Goal: Task Accomplishment & Management: Manage account settings

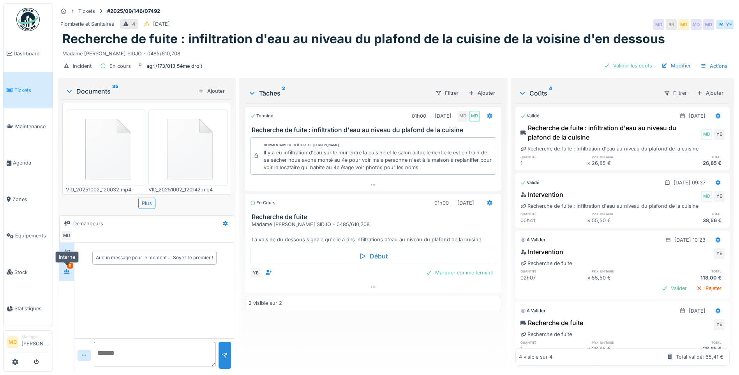
click at [64, 269] on div at bounding box center [67, 272] width 12 height 10
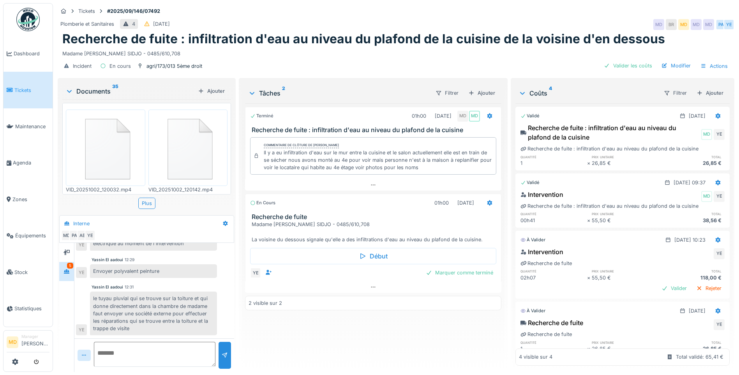
scroll to position [6, 0]
click at [454, 268] on div "Marquer comme terminé" at bounding box center [460, 272] width 74 height 11
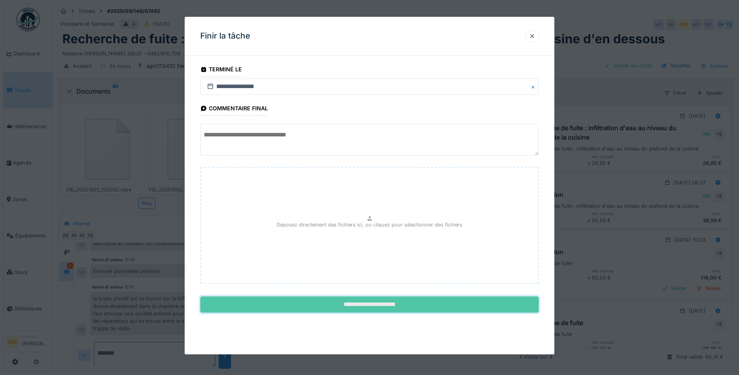
click at [340, 305] on input "**********" at bounding box center [369, 305] width 339 height 16
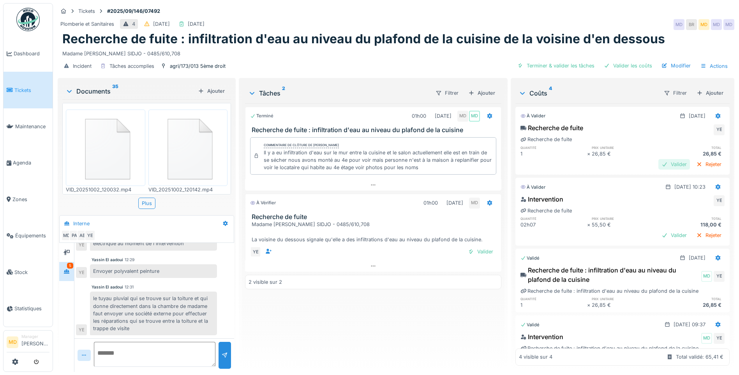
click at [659, 161] on div "Valider" at bounding box center [675, 164] width 32 height 11
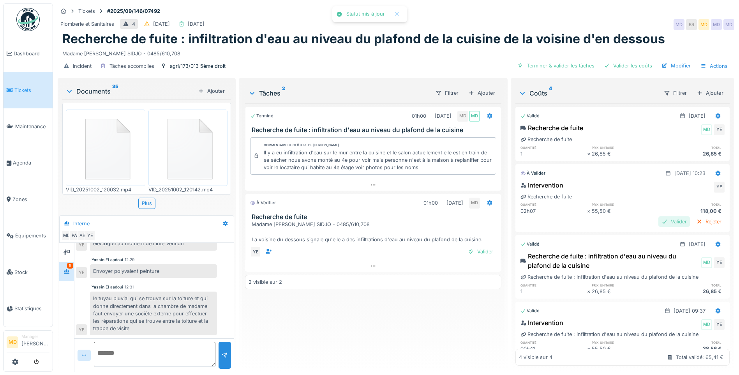
click at [664, 216] on div "Valider" at bounding box center [675, 221] width 32 height 11
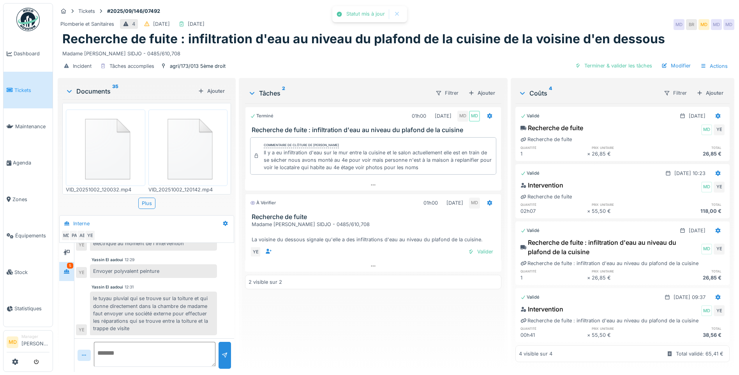
scroll to position [0, 0]
click at [74, 243] on div at bounding box center [66, 252] width 15 height 19
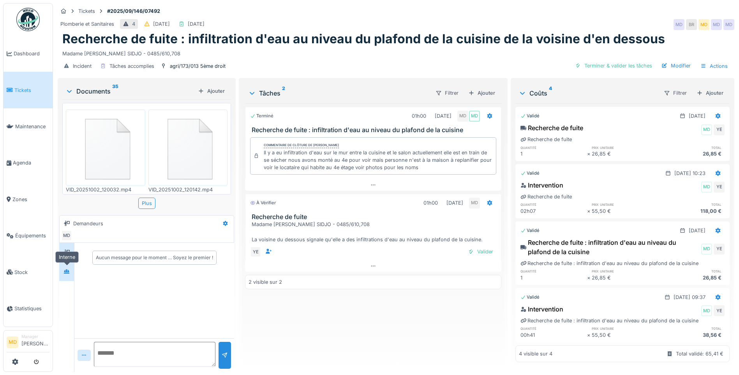
click at [70, 269] on icon at bounding box center [67, 271] width 6 height 5
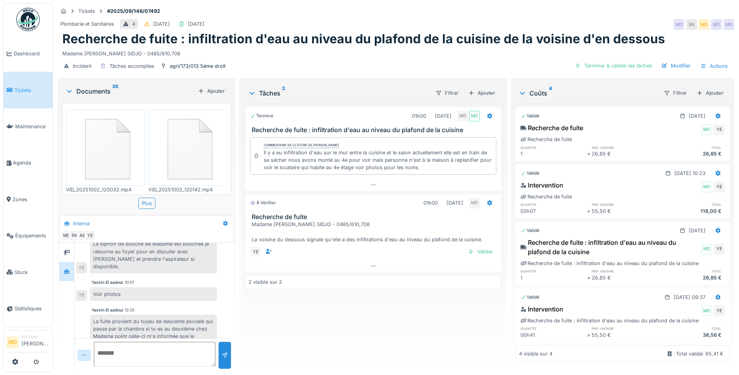
scroll to position [402, 0]
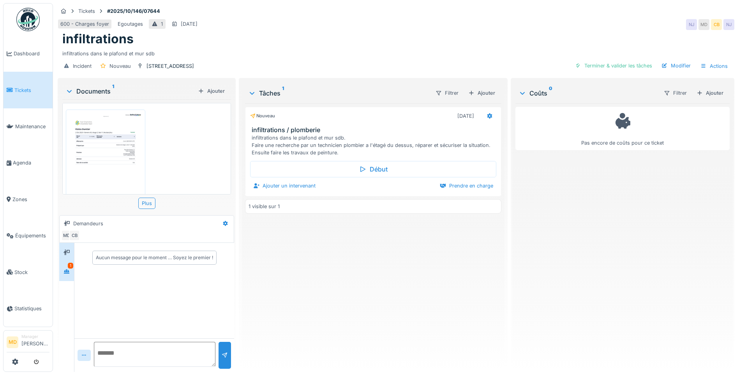
click at [68, 271] on icon at bounding box center [67, 271] width 6 height 5
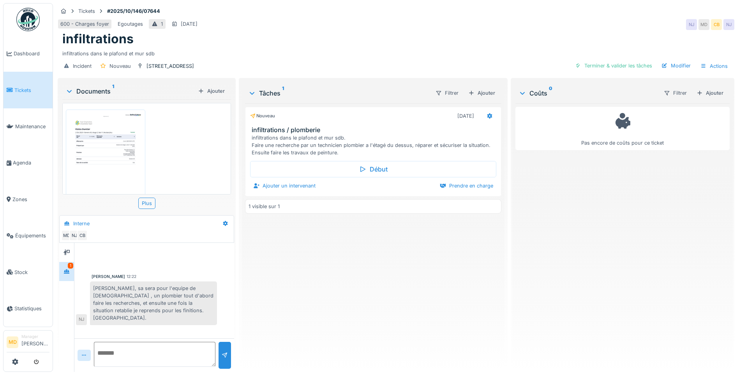
scroll to position [35, 0]
click at [95, 151] on img at bounding box center [106, 130] width 76 height 107
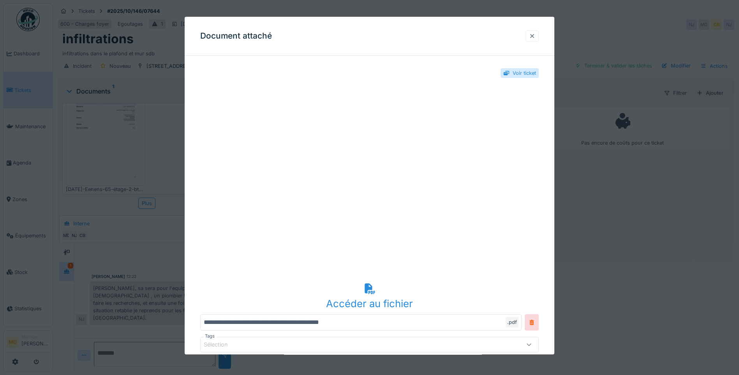
click at [539, 39] on div at bounding box center [532, 35] width 13 height 11
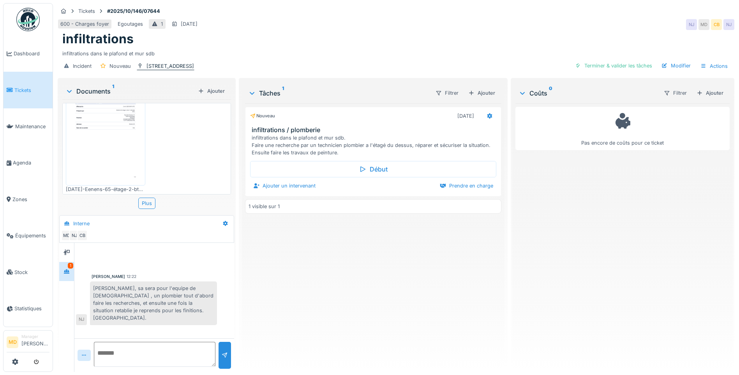
click at [162, 65] on div "rue général eenens 65" at bounding box center [171, 65] width 48 height 7
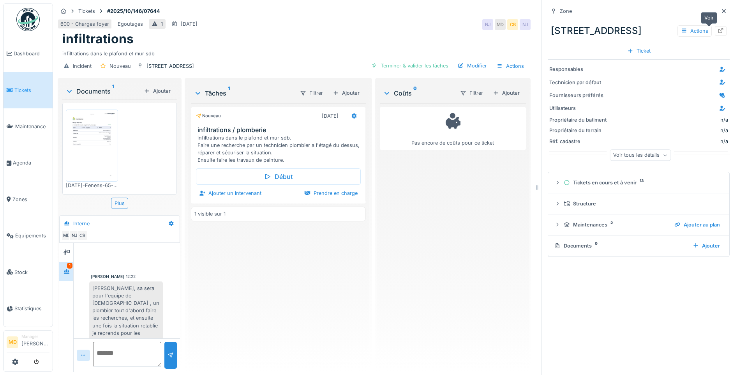
click at [715, 28] on div at bounding box center [721, 31] width 12 height 10
click at [721, 10] on icon at bounding box center [724, 11] width 6 height 5
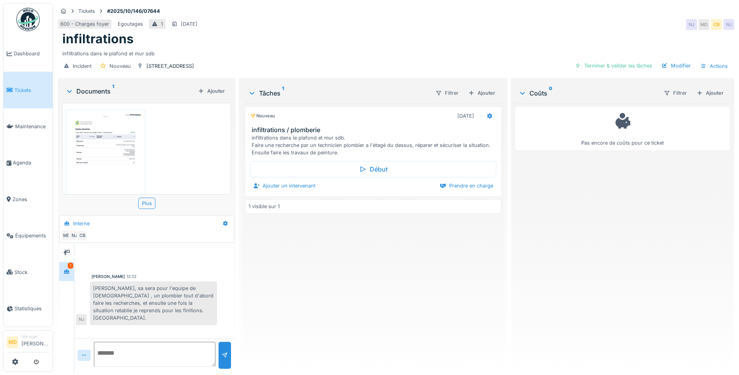
click at [100, 146] on img at bounding box center [106, 164] width 76 height 107
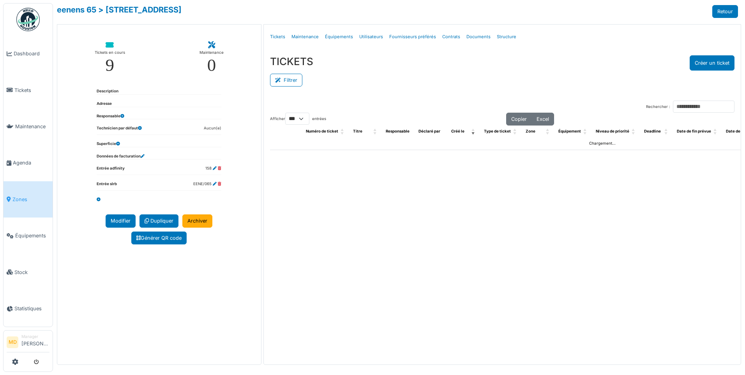
select select "***"
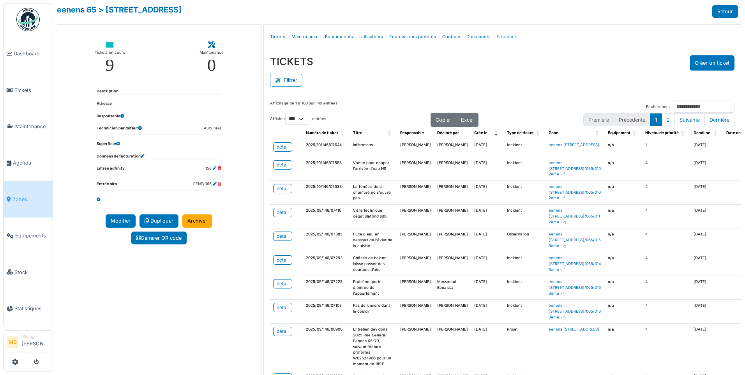
click at [502, 36] on link "Structure" at bounding box center [507, 37] width 26 height 18
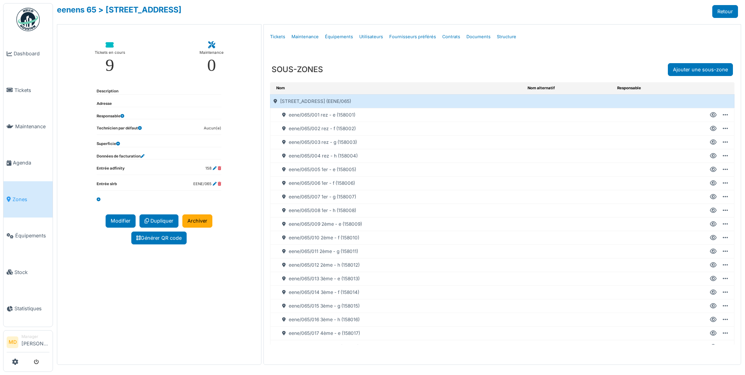
click at [710, 252] on icon at bounding box center [713, 251] width 7 height 0
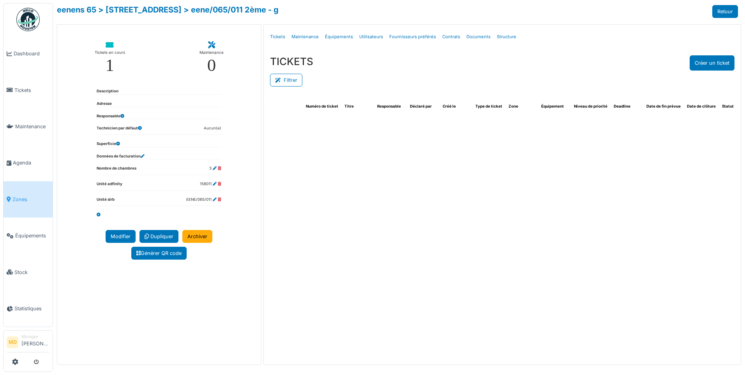
select select "***"
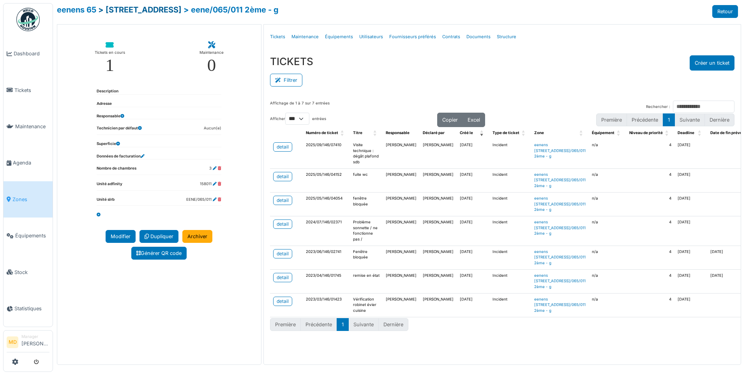
drag, startPoint x: 166, startPoint y: 14, endPoint x: 170, endPoint y: 10, distance: 5.5
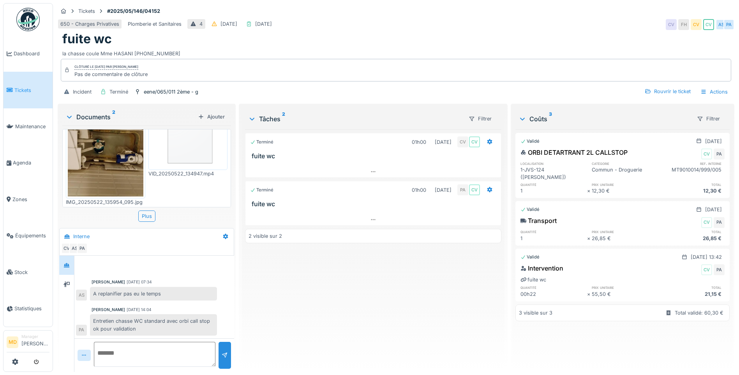
scroll to position [6, 0]
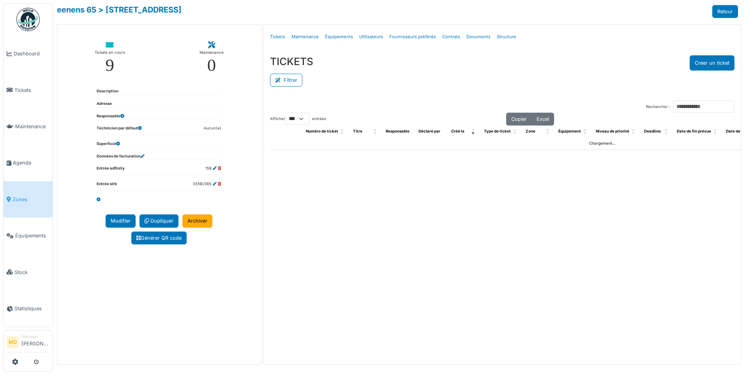
select select "***"
drag, startPoint x: 0, startPoint y: 0, endPoint x: 498, endPoint y: 35, distance: 499.7
click at [498, 35] on link "Structure" at bounding box center [507, 37] width 26 height 18
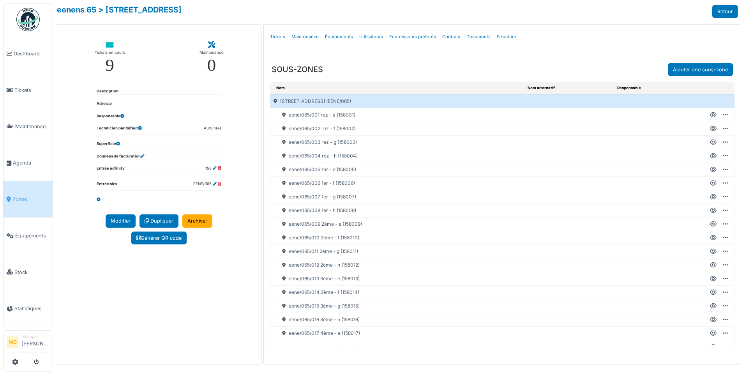
click at [710, 306] on icon at bounding box center [713, 306] width 7 height 0
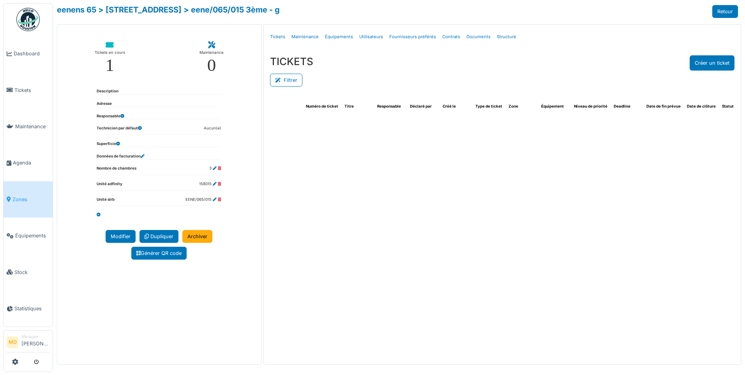
select select "***"
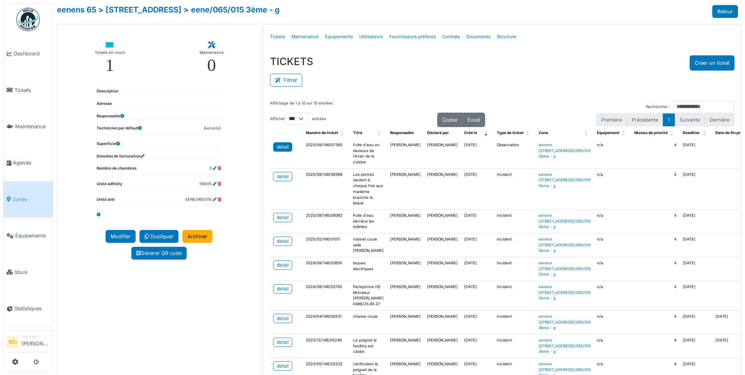
click at [277, 147] on div "detail" at bounding box center [283, 146] width 12 height 7
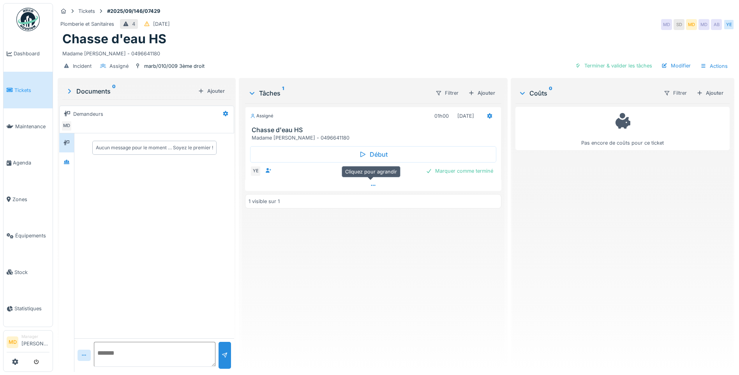
click at [370, 188] on div at bounding box center [373, 185] width 256 height 11
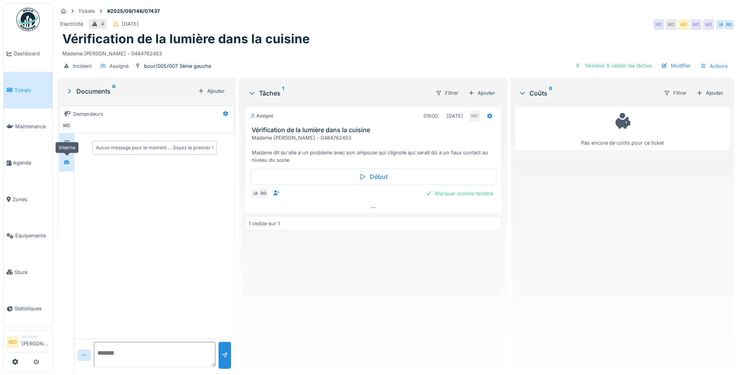
click at [71, 165] on div at bounding box center [67, 162] width 12 height 10
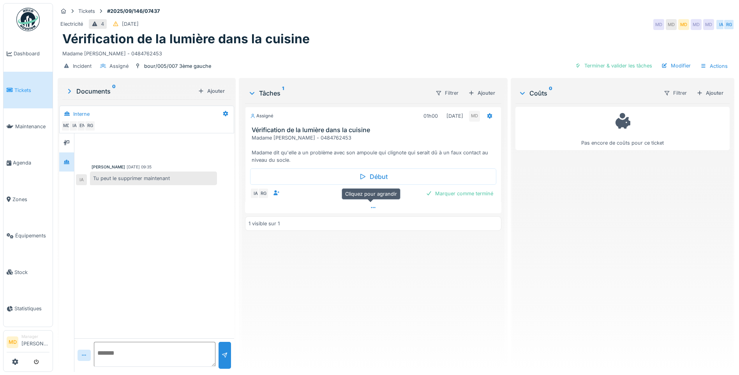
click at [366, 207] on div at bounding box center [373, 207] width 256 height 11
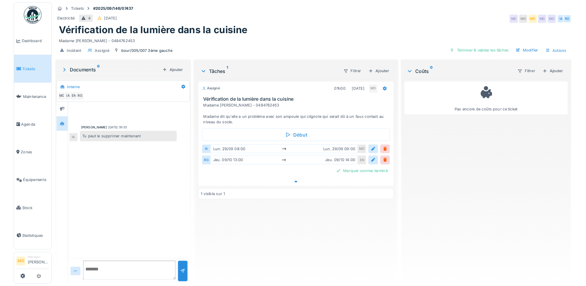
scroll to position [6, 0]
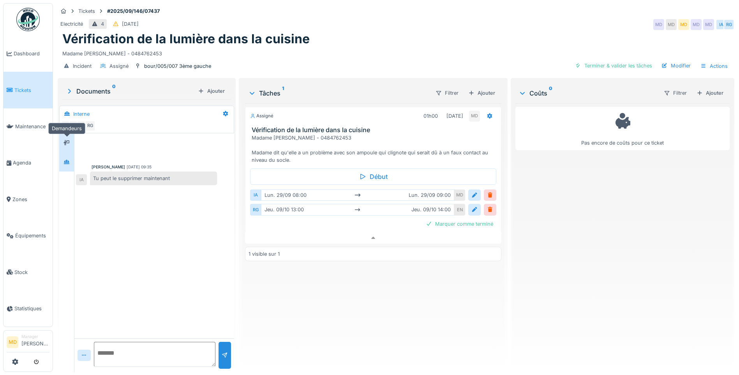
click at [67, 140] on div at bounding box center [67, 142] width 6 height 7
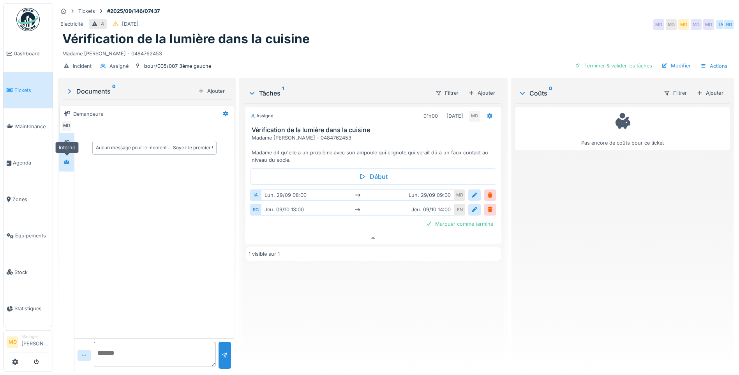
click at [65, 159] on icon at bounding box center [67, 161] width 6 height 5
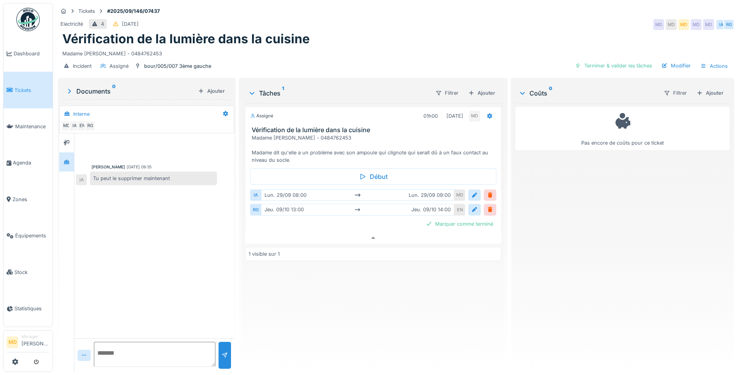
click at [366, 289] on div "Assigné 01h00 [DATE] MD Vérification de la lumière dans la cuisine Madame [PERS…" at bounding box center [373, 234] width 256 height 262
click at [71, 138] on div at bounding box center [67, 143] width 12 height 10
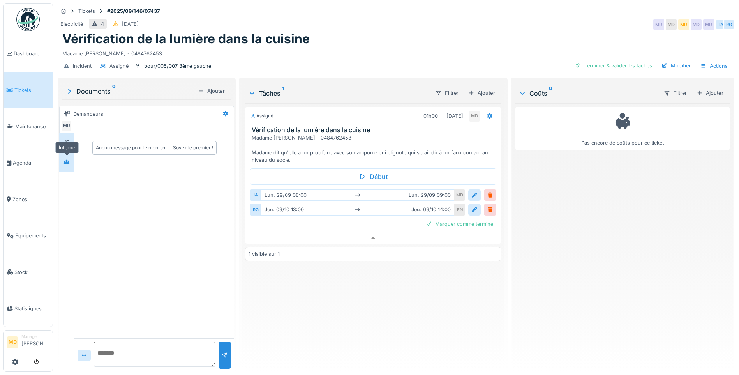
click at [69, 160] on icon at bounding box center [66, 162] width 5 height 4
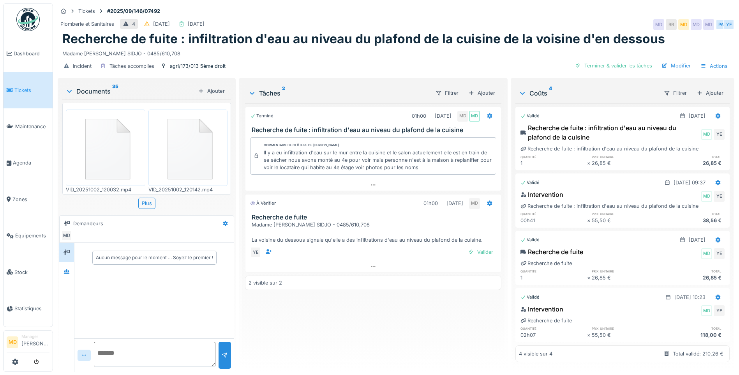
scroll to position [6, 0]
click at [476, 247] on div "Valider" at bounding box center [481, 252] width 32 height 11
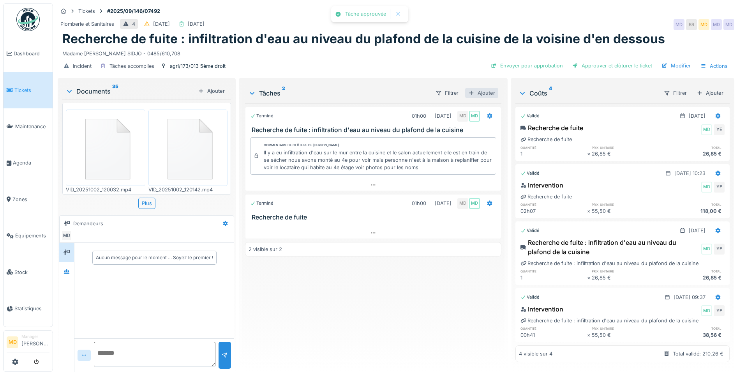
click at [486, 88] on div "Ajouter" at bounding box center [481, 93] width 33 height 11
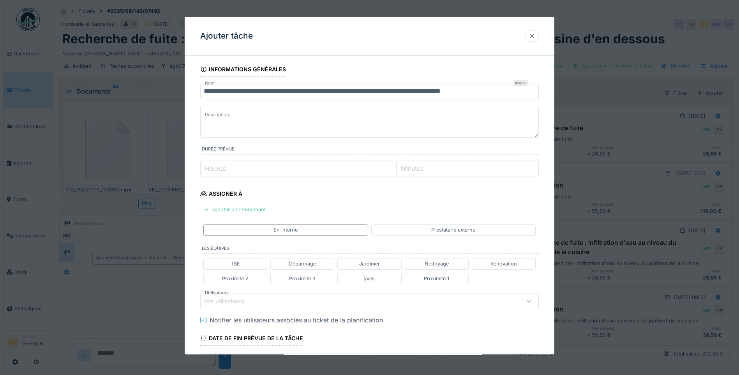
click at [533, 39] on div at bounding box center [532, 35] width 6 height 7
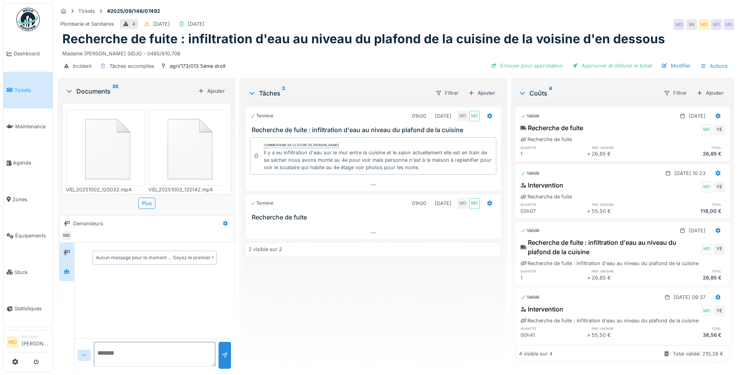
click at [73, 265] on div at bounding box center [66, 271] width 15 height 19
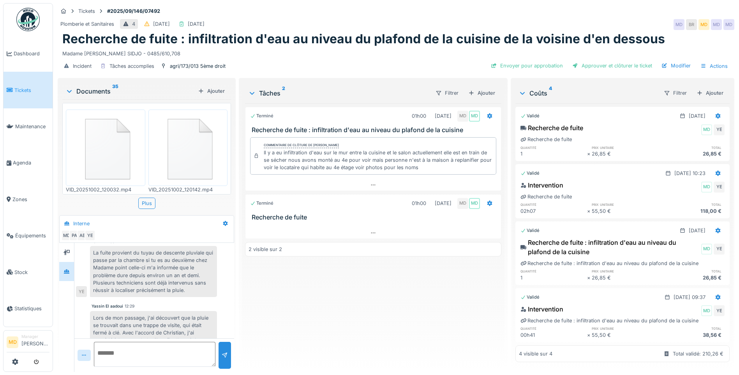
scroll to position [246, 0]
click at [472, 88] on div "Ajouter" at bounding box center [481, 93] width 33 height 11
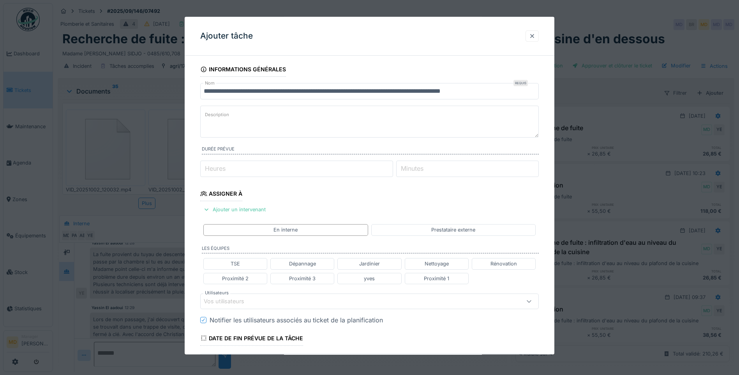
click at [534, 36] on div at bounding box center [532, 35] width 6 height 7
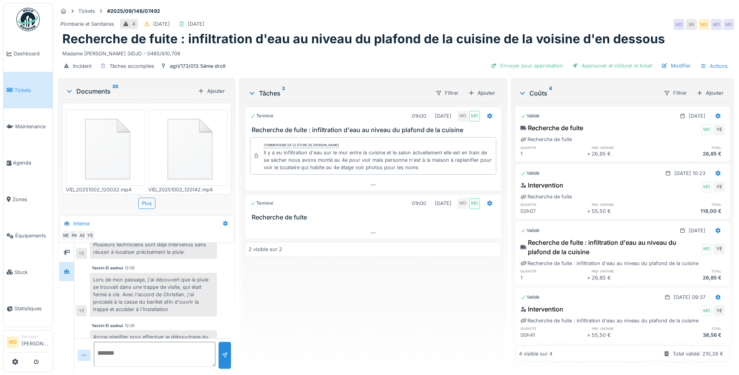
scroll to position [285, 0]
click at [117, 124] on img at bounding box center [106, 147] width 76 height 72
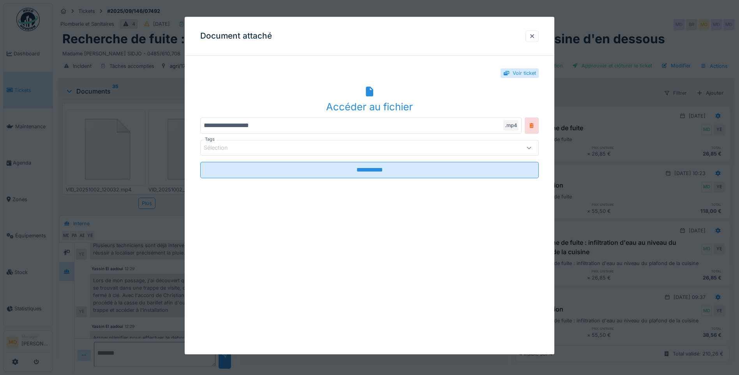
click at [376, 105] on div "Accéder au fichier" at bounding box center [369, 106] width 339 height 15
click at [539, 35] on div at bounding box center [532, 35] width 13 height 11
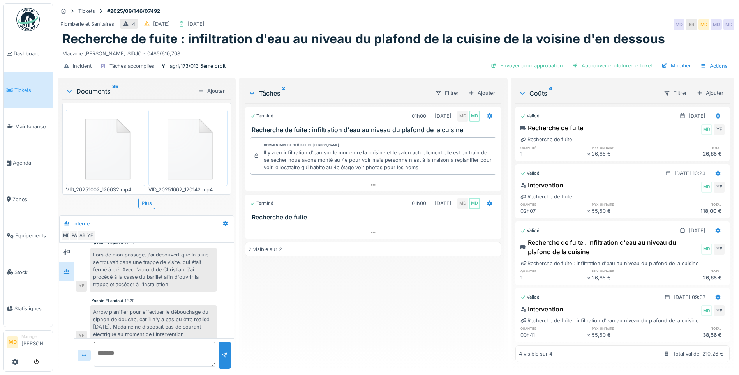
scroll to position [402, 0]
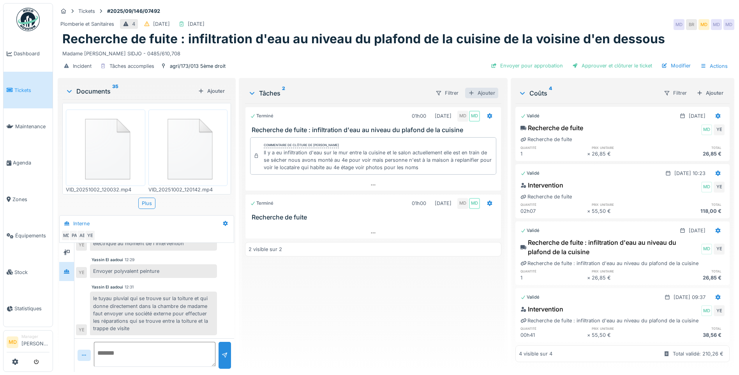
click at [483, 88] on div "Ajouter" at bounding box center [481, 93] width 33 height 11
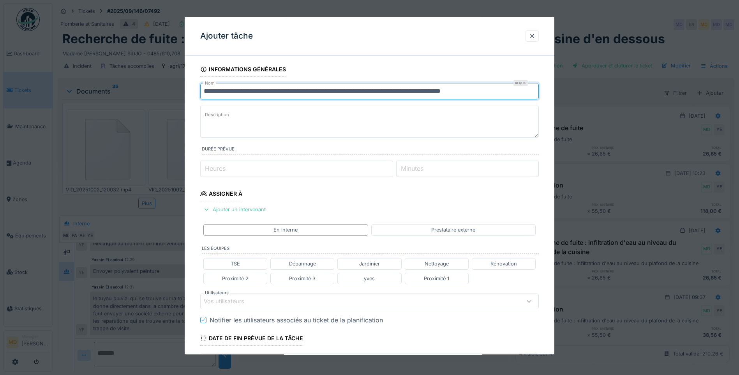
drag, startPoint x: 505, startPoint y: 88, endPoint x: 139, endPoint y: 94, distance: 366.8
click at [139, 94] on div "**********" at bounding box center [396, 187] width 686 height 375
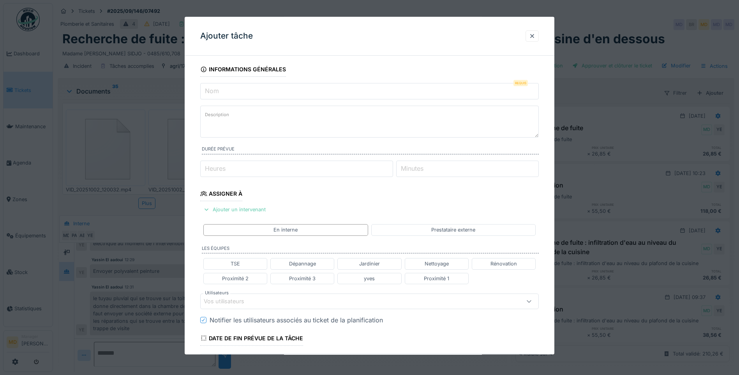
click at [232, 211] on div "Ajouter un intervenant" at bounding box center [234, 209] width 69 height 11
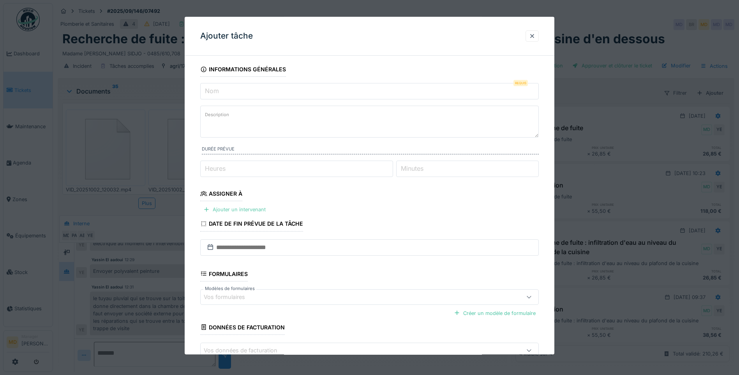
click at [224, 212] on div "Ajouter un intervenant" at bounding box center [234, 209] width 69 height 11
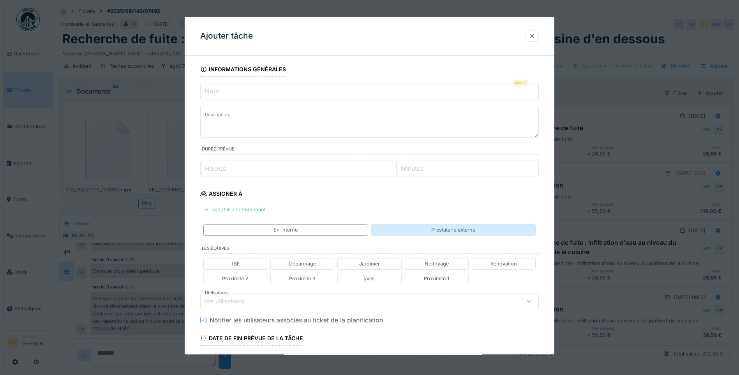
click at [423, 234] on div "Prestataire externe" at bounding box center [453, 229] width 164 height 11
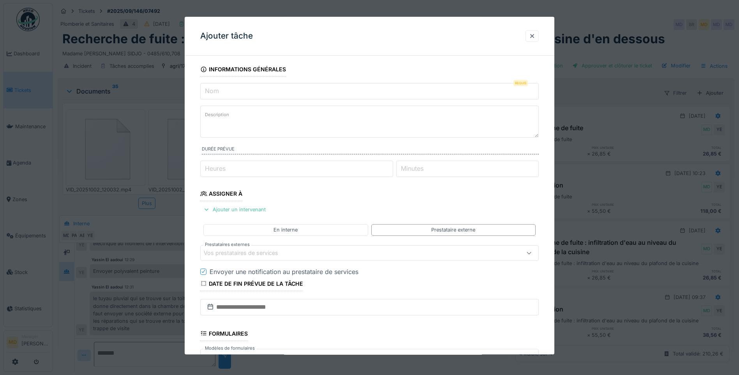
click at [254, 250] on div "Vos prestataires de services" at bounding box center [246, 253] width 85 height 9
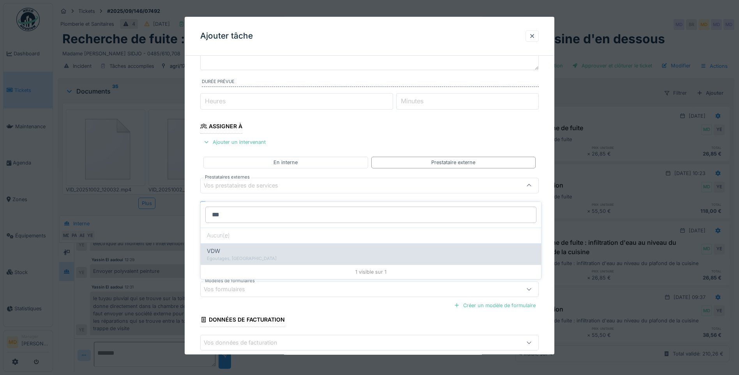
type input "***"
click at [240, 247] on div "VDW" at bounding box center [371, 251] width 328 height 9
type input "***"
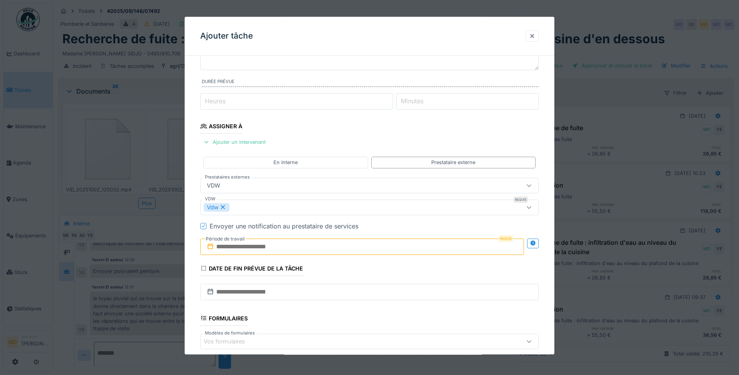
click at [194, 175] on div "**********" at bounding box center [370, 221] width 370 height 452
drag, startPoint x: 405, startPoint y: 243, endPoint x: 387, endPoint y: 244, distance: 18.0
click at [405, 243] on input "text" at bounding box center [362, 247] width 324 height 16
click at [366, 173] on div "2" at bounding box center [364, 174] width 11 height 11
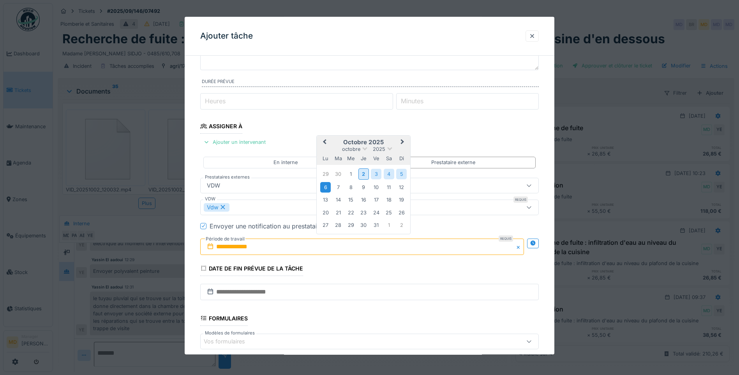
click at [329, 186] on div "6" at bounding box center [325, 187] width 11 height 11
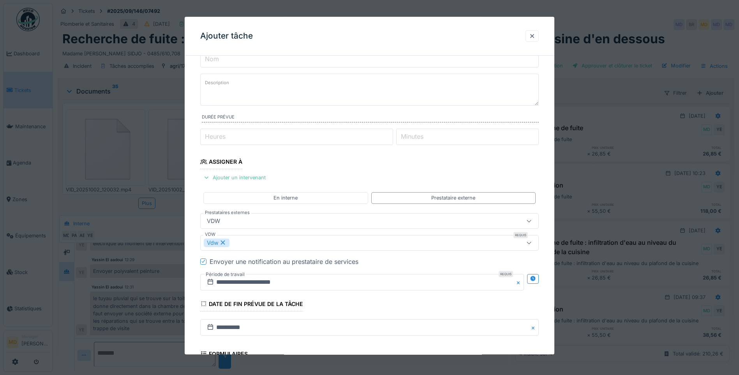
scroll to position [0, 0]
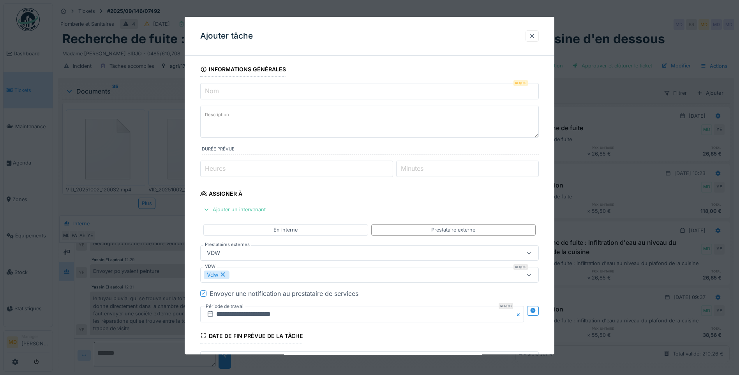
click at [233, 85] on input "Nom" at bounding box center [369, 91] width 339 height 16
click at [235, 124] on textarea "Description" at bounding box center [369, 122] width 339 height 32
type textarea "*"
type textarea "**********"
click at [252, 95] on input "Nom" at bounding box center [369, 91] width 339 height 16
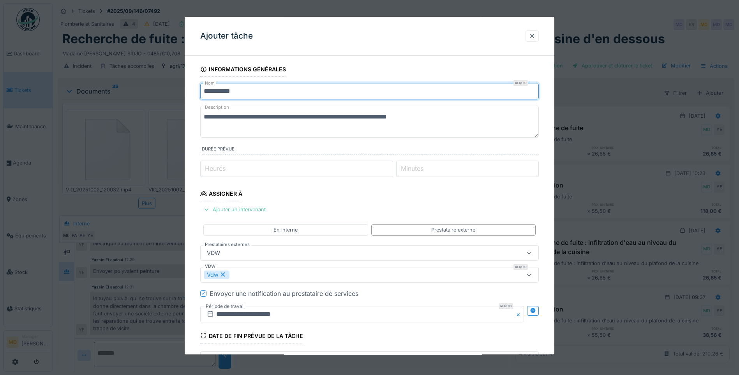
type input "**********"
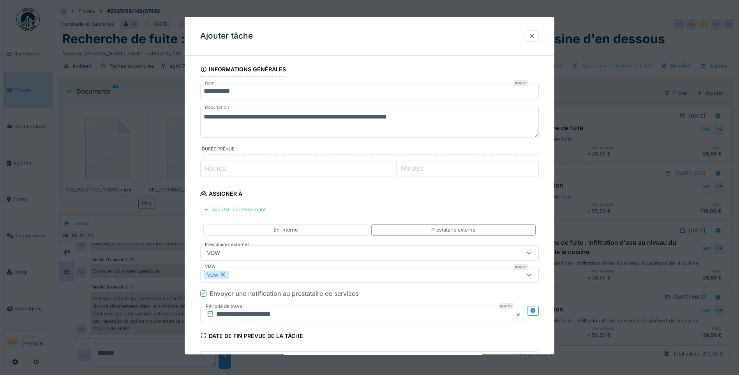
drag, startPoint x: 436, startPoint y: 118, endPoint x: 163, endPoint y: 118, distance: 272.4
click at [165, 118] on div "**********" at bounding box center [396, 187] width 686 height 375
click at [533, 33] on div at bounding box center [532, 35] width 6 height 7
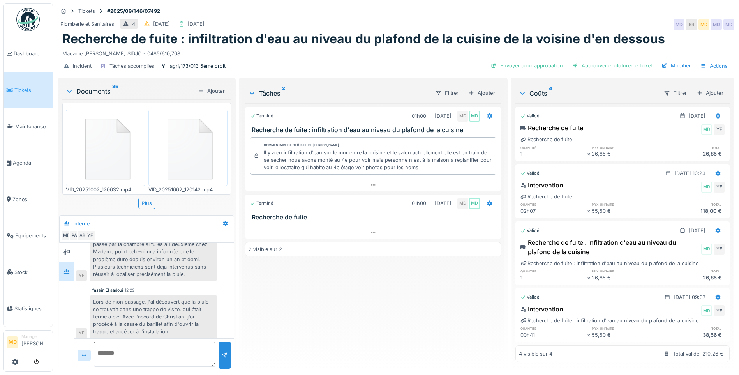
scroll to position [246, 0]
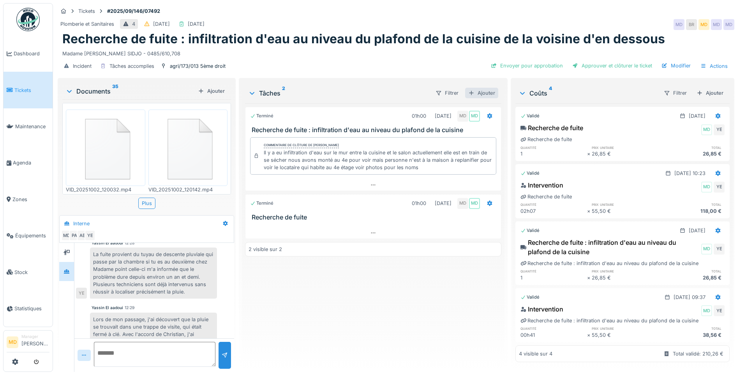
click at [481, 90] on div "Ajouter" at bounding box center [481, 93] width 33 height 11
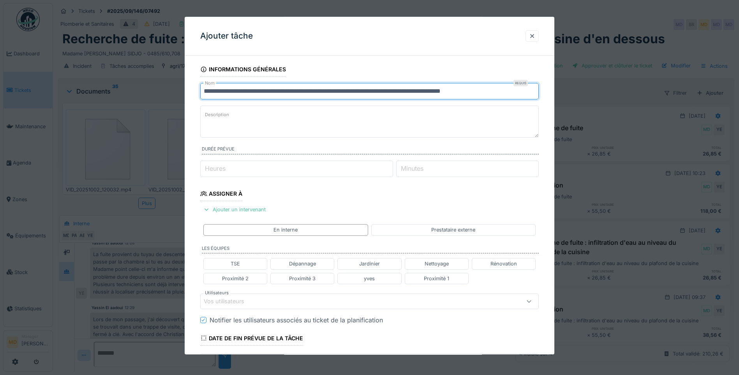
drag, startPoint x: 502, startPoint y: 90, endPoint x: 155, endPoint y: 87, distance: 346.9
click at [148, 87] on div "**********" at bounding box center [396, 187] width 686 height 375
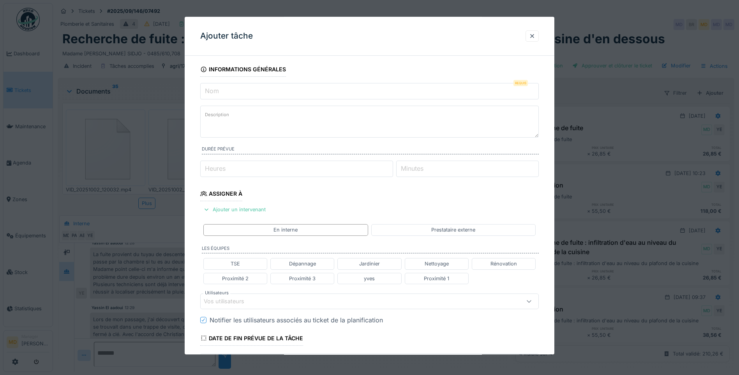
click at [218, 114] on label "Description" at bounding box center [216, 115] width 27 height 10
click at [218, 114] on textarea "Description" at bounding box center [369, 122] width 339 height 32
paste textarea "**********"
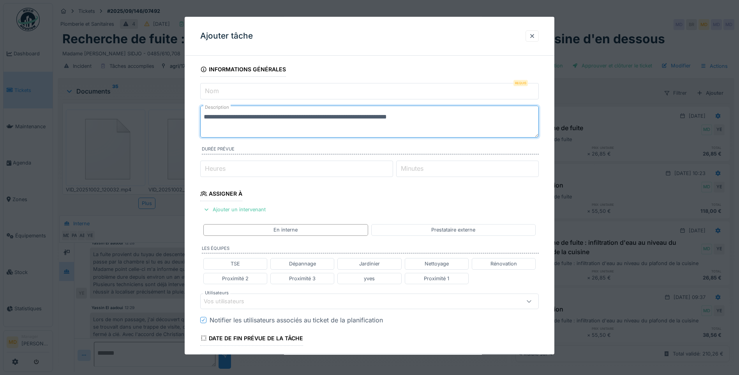
type textarea "**********"
click at [235, 93] on input "Nom" at bounding box center [369, 91] width 339 height 16
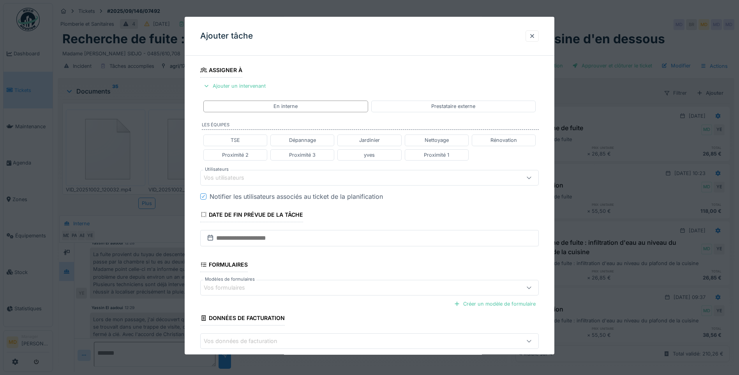
scroll to position [46, 0]
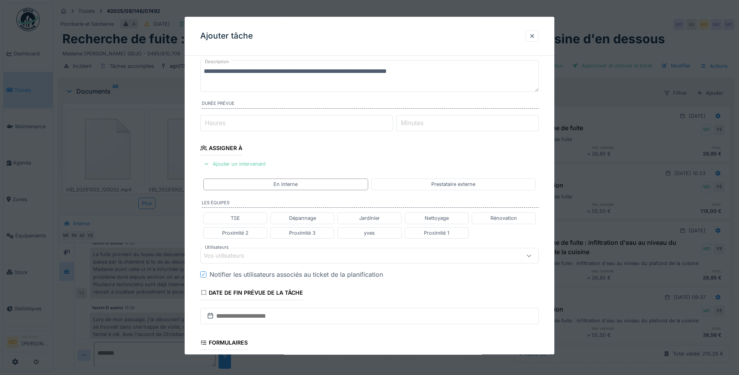
type input "**********"
click at [226, 165] on div "Ajouter un intervenant" at bounding box center [234, 164] width 69 height 11
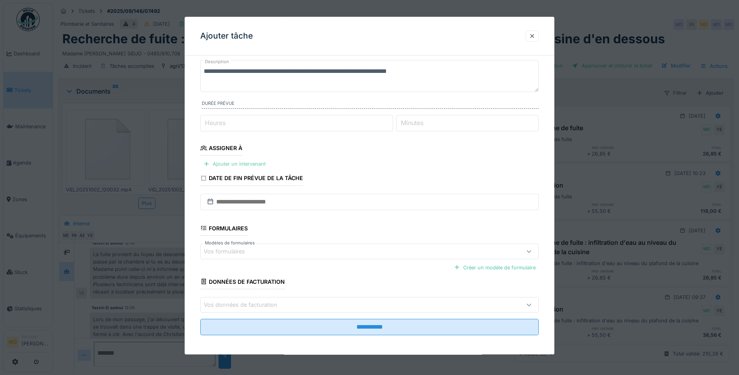
click at [234, 163] on div "Ajouter un intervenant" at bounding box center [234, 164] width 69 height 11
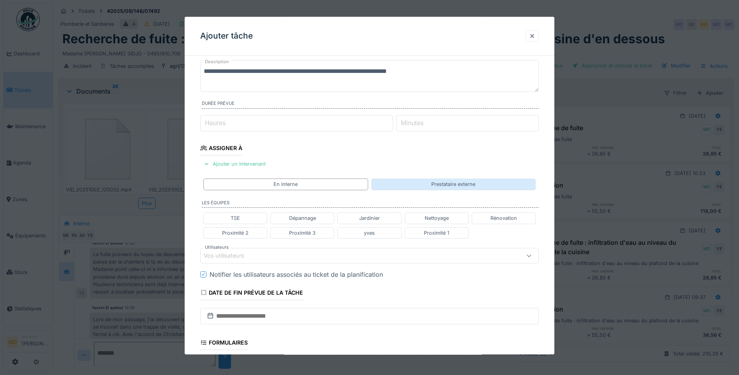
click at [404, 183] on div "Prestataire externe" at bounding box center [453, 184] width 164 height 11
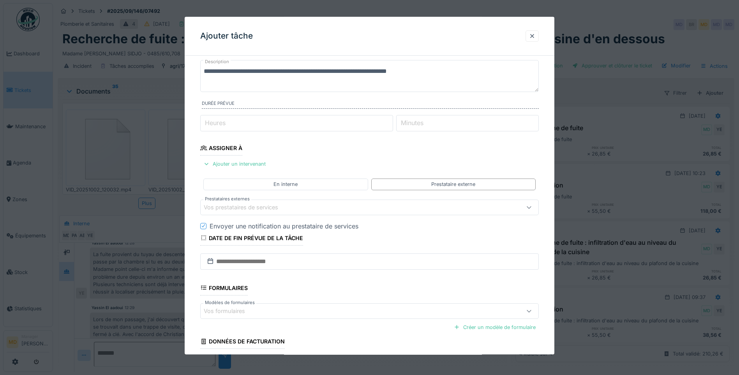
click at [251, 203] on div "Vos prestataires de services" at bounding box center [246, 207] width 85 height 9
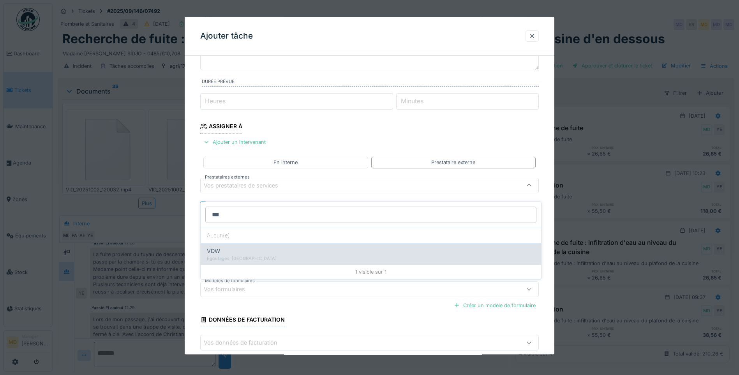
type input "***"
click at [239, 255] on div "Egoutages, Egoutages" at bounding box center [371, 258] width 328 height 7
type input "***"
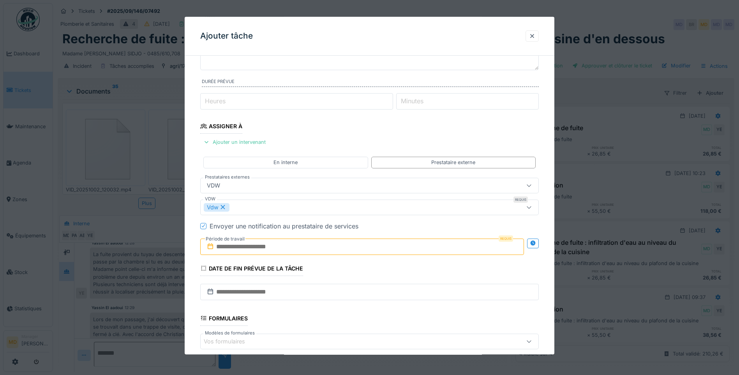
click at [473, 250] on input "text" at bounding box center [362, 247] width 324 height 16
click at [363, 172] on div "2" at bounding box center [364, 174] width 11 height 11
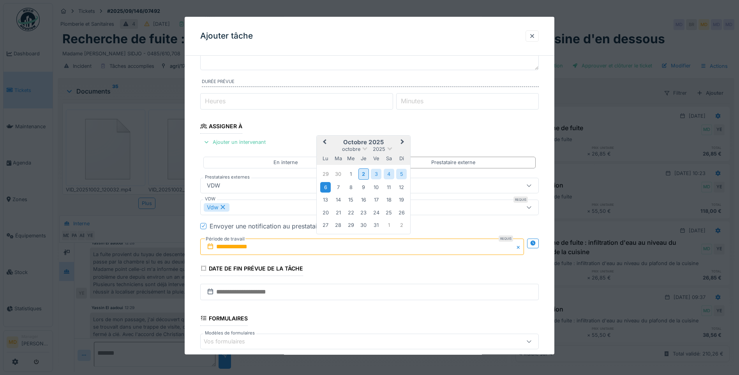
click at [328, 189] on div "6" at bounding box center [325, 187] width 11 height 11
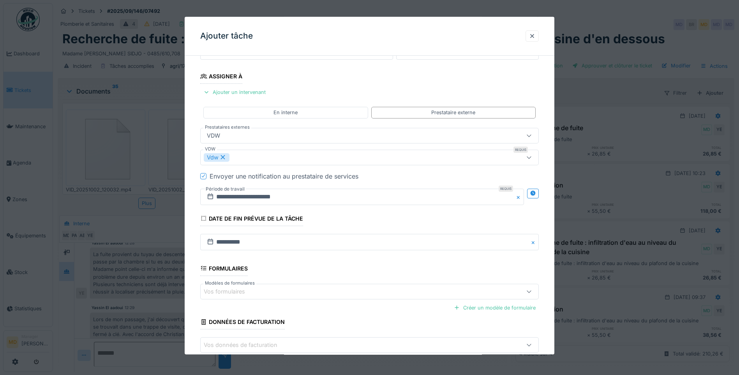
scroll to position [160, 0]
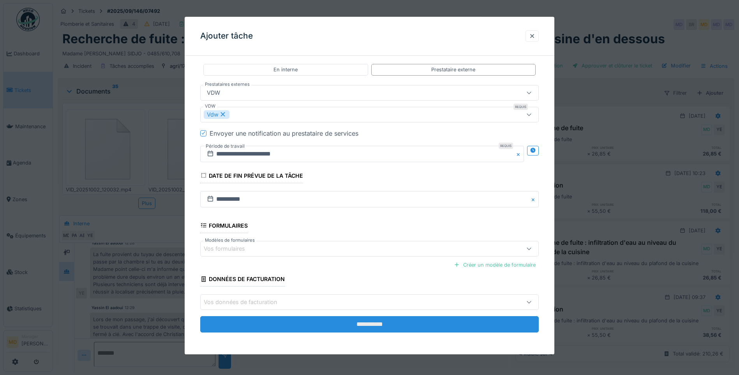
click at [350, 290] on input "**********" at bounding box center [369, 324] width 339 height 16
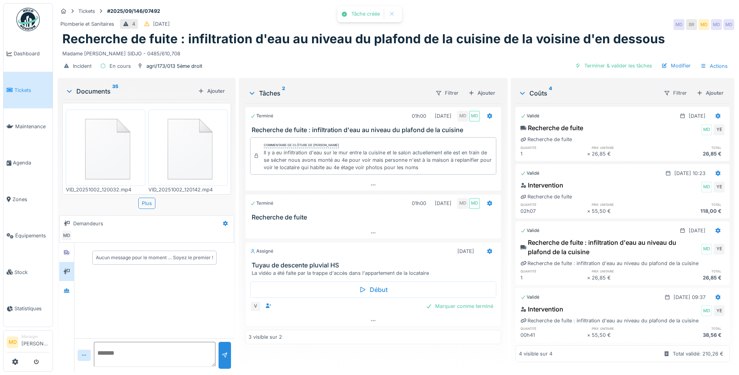
scroll to position [0, 0]
click at [69, 288] on icon at bounding box center [66, 290] width 5 height 4
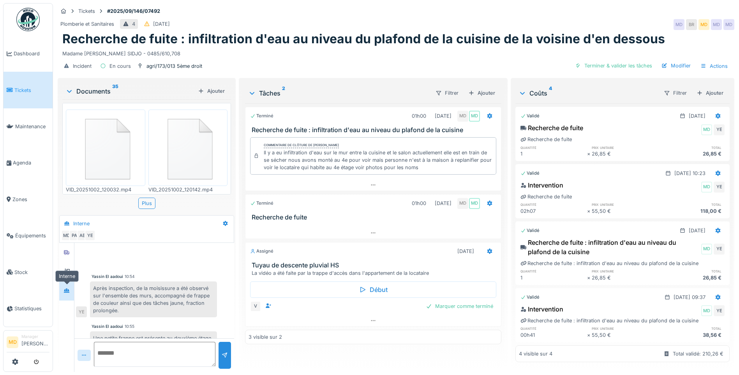
scroll to position [402, 0]
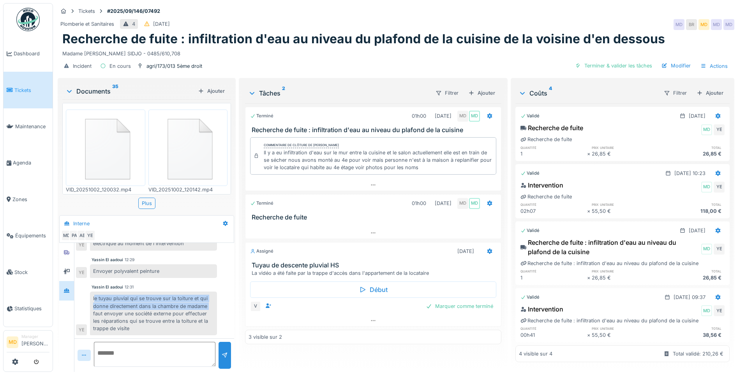
drag, startPoint x: 94, startPoint y: 292, endPoint x: 210, endPoint y: 301, distance: 116.9
click at [210, 290] on div "le tuyau pluvial qui se trouve sur la toiture et qui donne directement dans la …" at bounding box center [153, 314] width 127 height 44
copy div "le tuyau pluvial qui se trouve sur la toiture et qui donne directement dans la …"
click at [487, 249] on icon at bounding box center [490, 251] width 6 height 5
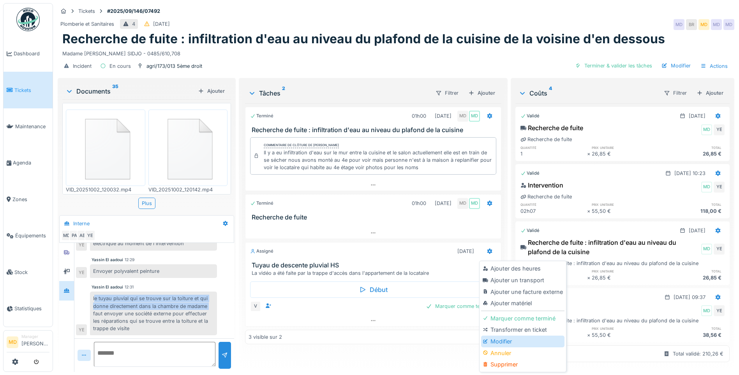
click at [500, 290] on div "Modifier" at bounding box center [522, 342] width 83 height 12
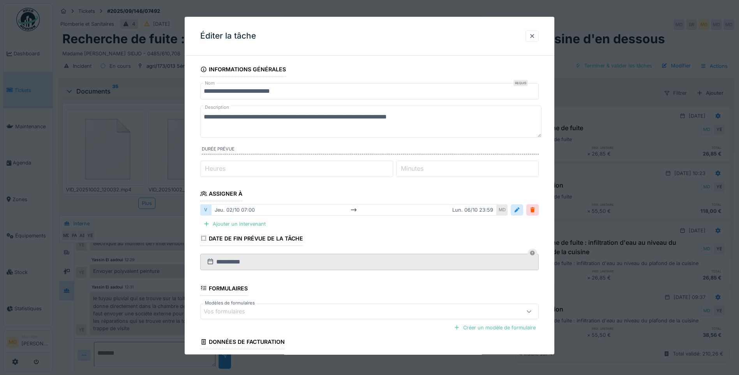
click at [203, 118] on textarea "**********" at bounding box center [370, 122] width 341 height 32
type textarea "**********"
click at [298, 91] on input "**********" at bounding box center [369, 91] width 339 height 16
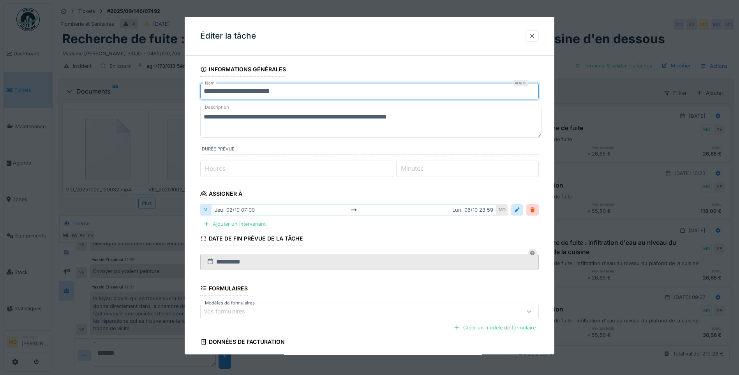
click at [298, 91] on input "**********" at bounding box center [369, 91] width 339 height 16
click at [202, 90] on input "**********" at bounding box center [369, 91] width 339 height 16
type input "**********"
click at [204, 114] on textarea "**********" at bounding box center [370, 122] width 341 height 32
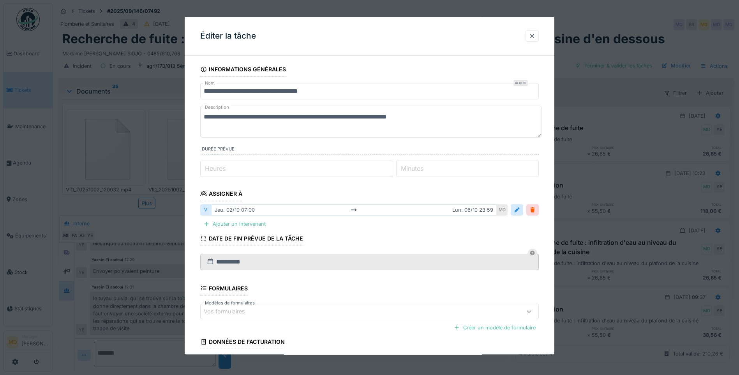
paste textarea "**********"
click at [494, 113] on textarea "**********" at bounding box center [370, 122] width 341 height 32
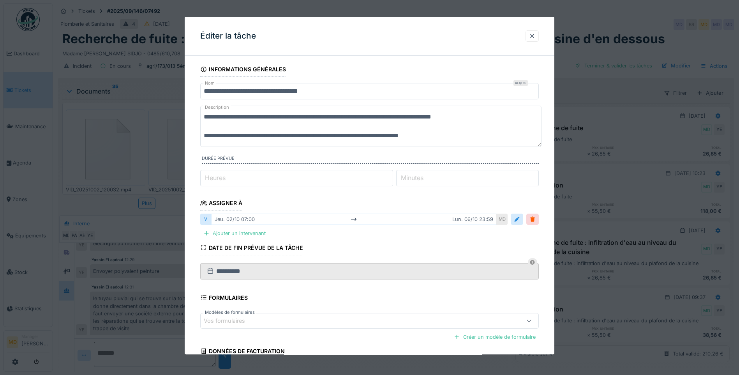
click at [241, 136] on textarea "**********" at bounding box center [370, 126] width 341 height 41
click at [450, 136] on textarea "**********" at bounding box center [370, 126] width 341 height 41
click at [204, 115] on textarea "**********" at bounding box center [370, 126] width 341 height 41
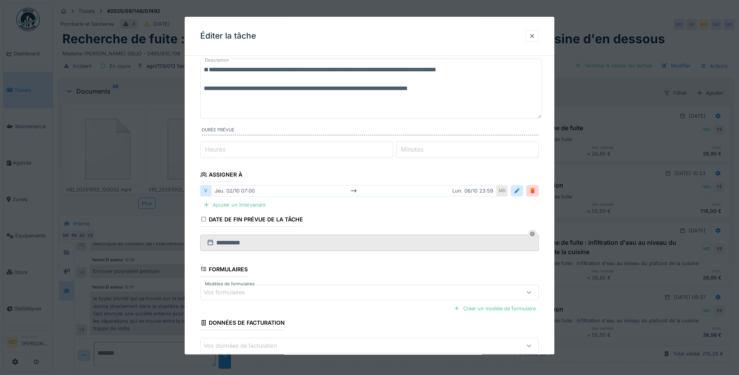
scroll to position [91, 0]
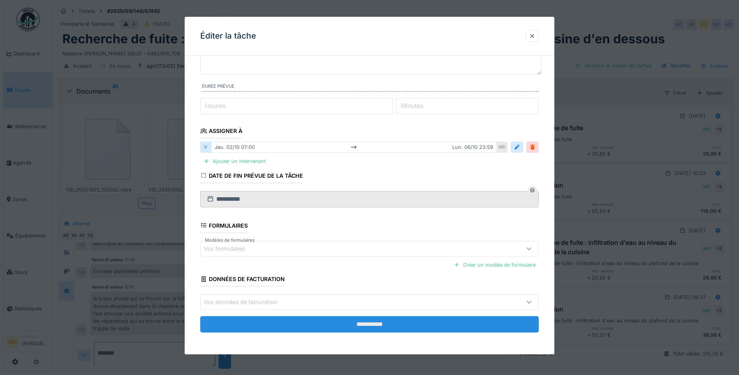
type textarea "**********"
click at [334, 290] on input "**********" at bounding box center [369, 324] width 339 height 16
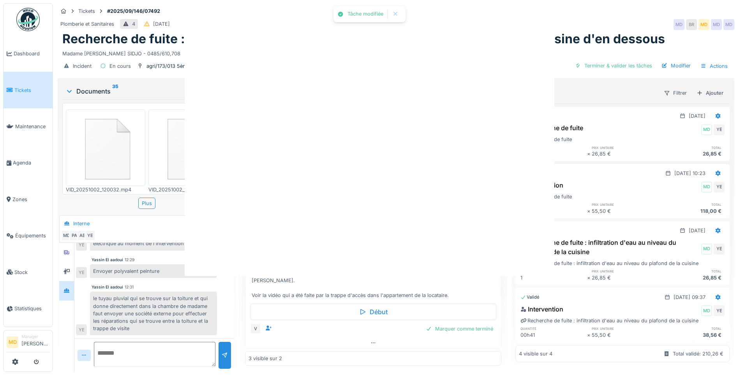
scroll to position [0, 0]
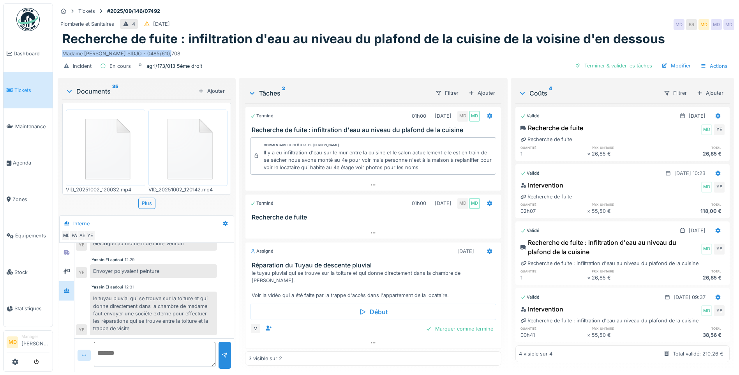
drag, startPoint x: 170, startPoint y: 48, endPoint x: 61, endPoint y: 47, distance: 109.1
click at [61, 47] on div "Recherche de fuite : infiltration d'eau au niveau du plafond de la cuisine de l…" at bounding box center [396, 45] width 677 height 26
copy div "Madame Anne Kouam SIDJO - 0485/610,708"
click at [488, 248] on icon at bounding box center [490, 250] width 5 height 5
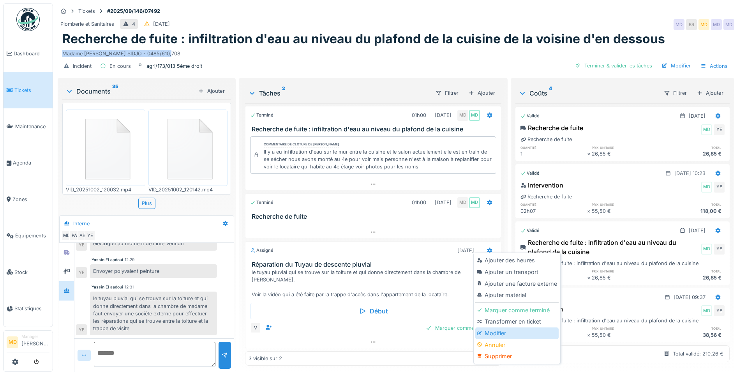
click at [490, 290] on div "Modifier" at bounding box center [516, 333] width 83 height 12
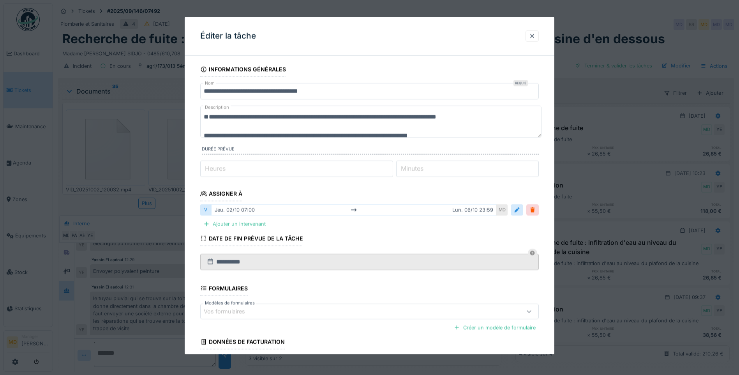
click at [211, 113] on textarea "**********" at bounding box center [370, 122] width 341 height 32
paste textarea "**********"
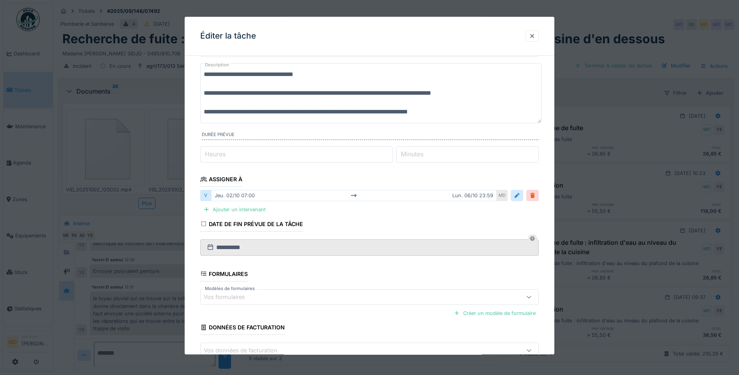
scroll to position [91, 0]
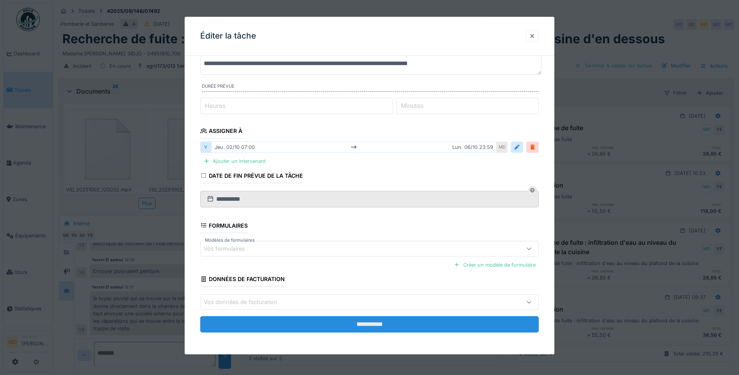
type textarea "**********"
click at [385, 290] on input "**********" at bounding box center [369, 324] width 339 height 16
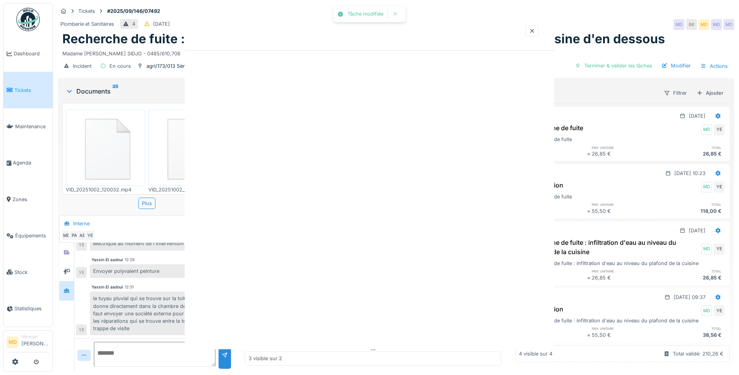
scroll to position [0, 0]
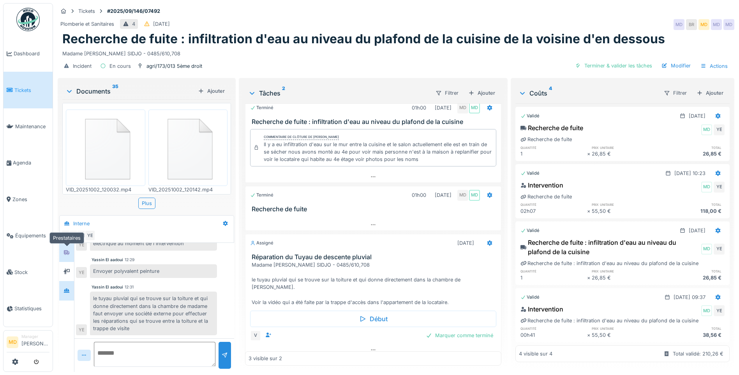
click at [64, 247] on div at bounding box center [67, 252] width 12 height 10
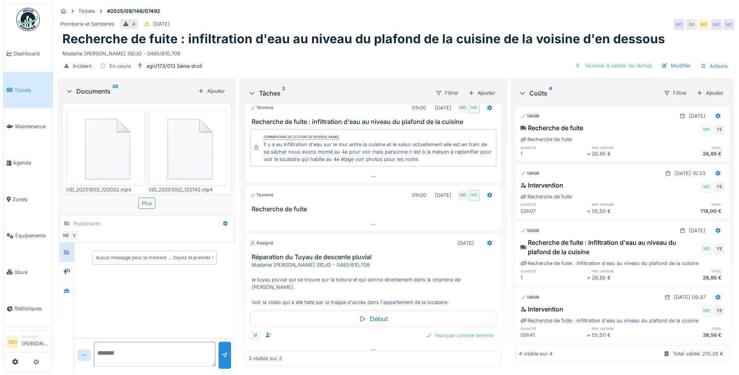
click at [153, 290] on textarea at bounding box center [155, 354] width 122 height 25
type textarea "**********"
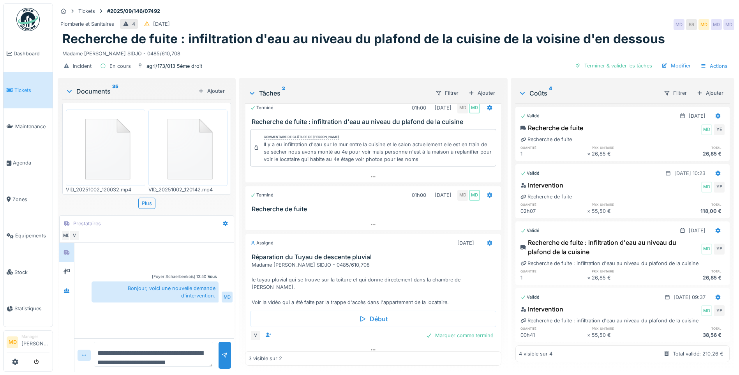
scroll to position [9, 0]
click at [139, 290] on textarea "**********" at bounding box center [153, 354] width 119 height 25
type textarea "**********"
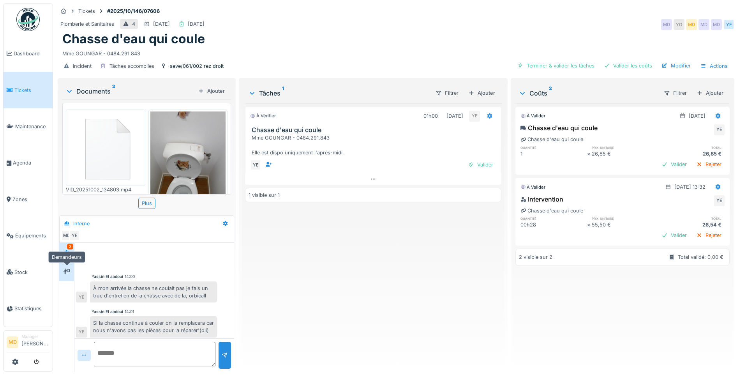
click at [65, 269] on icon at bounding box center [67, 271] width 6 height 5
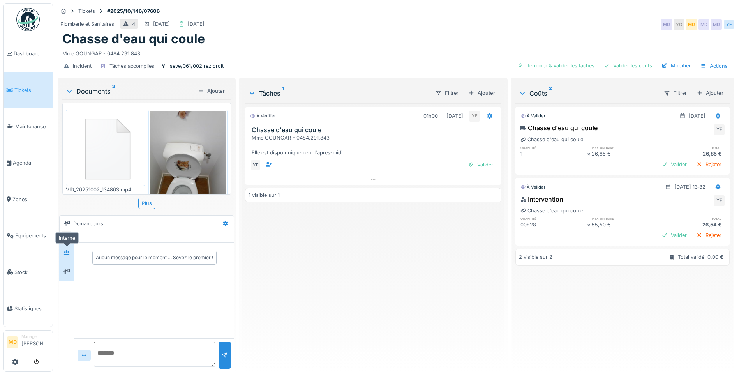
click at [70, 251] on div at bounding box center [67, 252] width 12 height 10
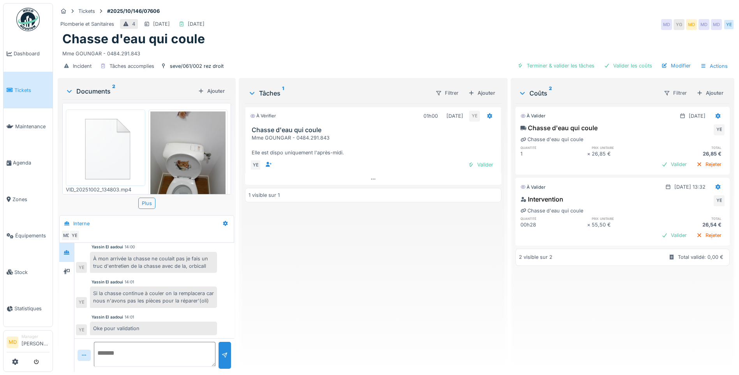
click at [109, 135] on img at bounding box center [106, 147] width 76 height 72
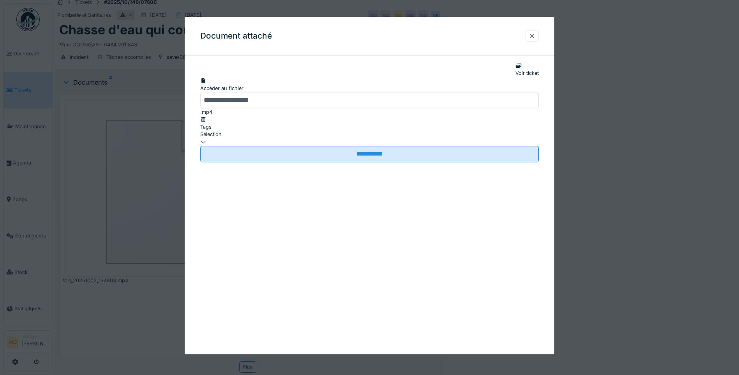
click at [393, 92] on div "Accéder au fichier" at bounding box center [369, 88] width 339 height 7
click at [539, 38] on div at bounding box center [532, 35] width 13 height 11
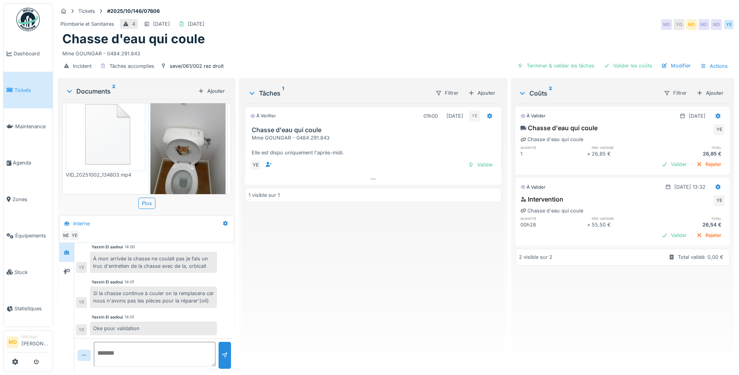
scroll to position [29, 0]
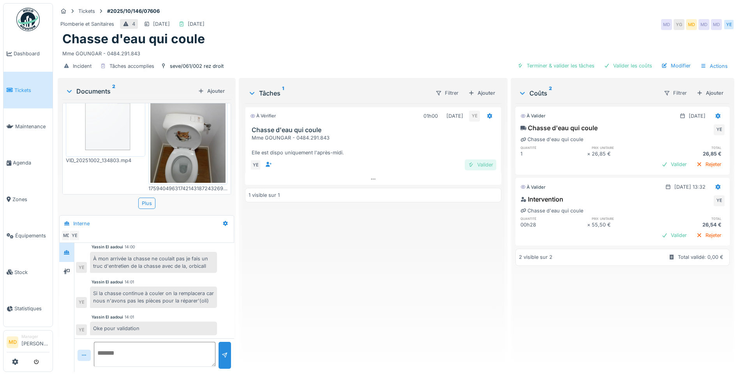
click at [486, 159] on div "Valider" at bounding box center [481, 164] width 32 height 11
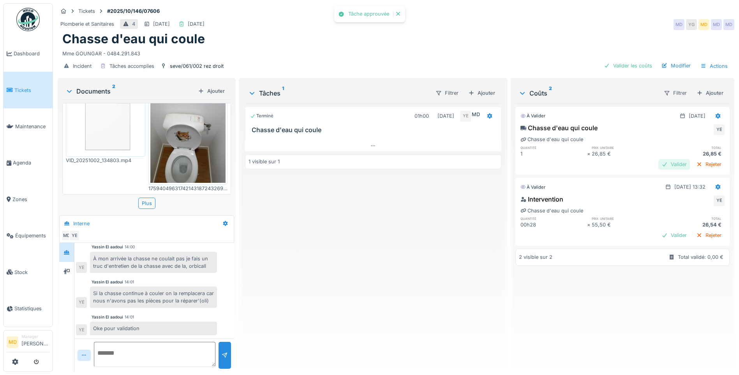
click at [659, 159] on div "Valider" at bounding box center [675, 164] width 32 height 11
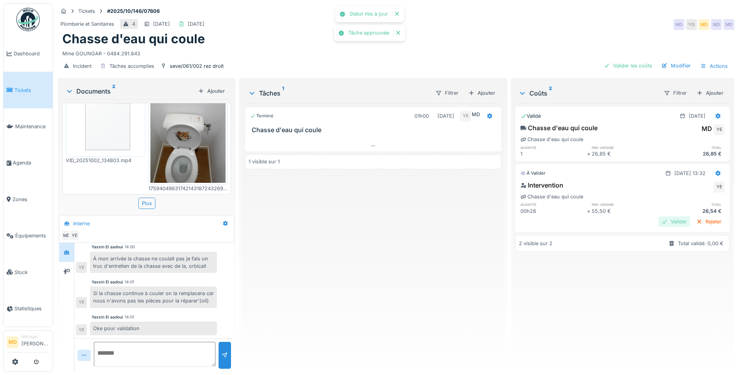
click at [659, 216] on div "Valider" at bounding box center [675, 221] width 32 height 11
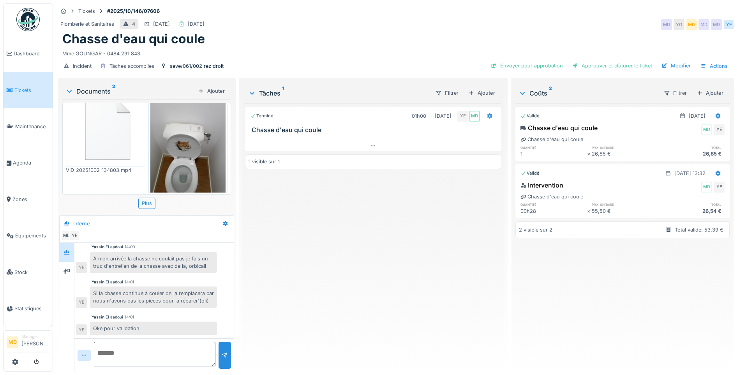
scroll to position [29, 0]
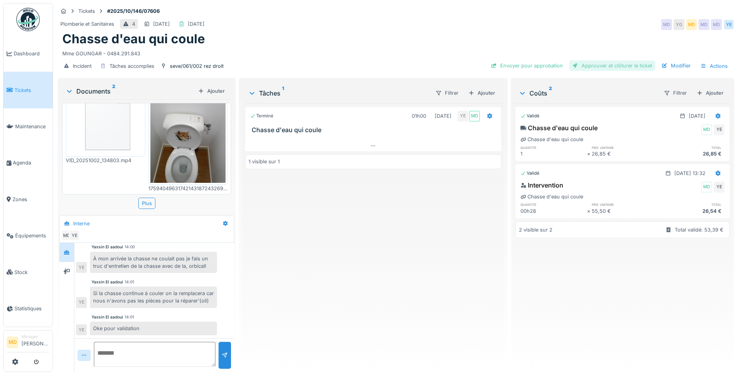
click at [600, 62] on div "Approuver et clôturer le ticket" at bounding box center [612, 65] width 86 height 11
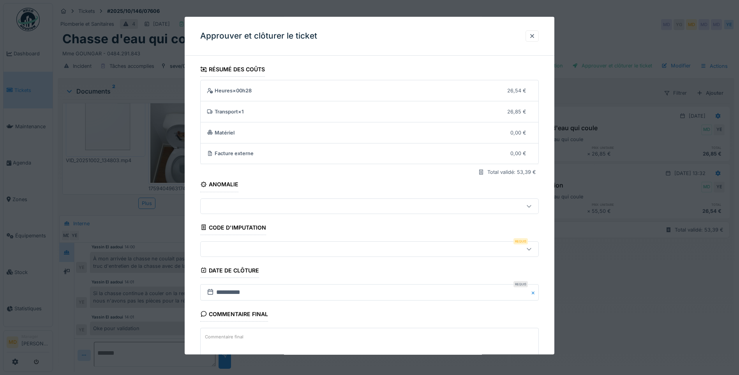
scroll to position [52, 0]
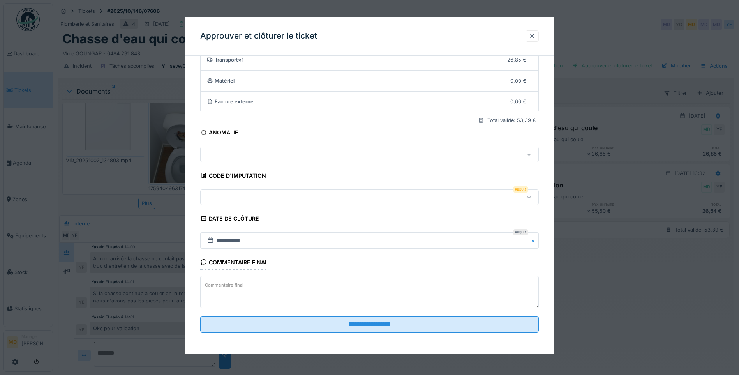
click at [244, 202] on div at bounding box center [369, 197] width 339 height 16
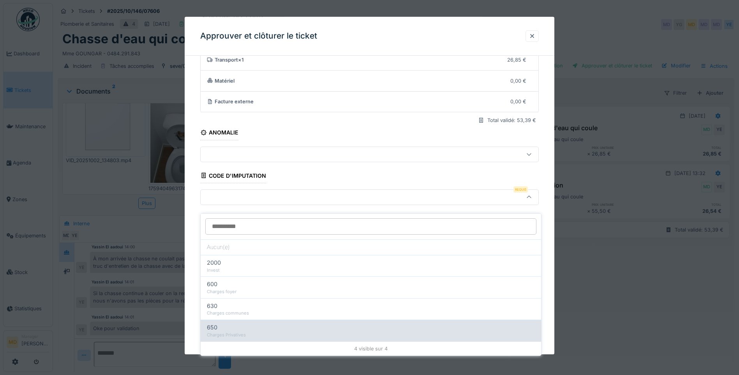
click at [246, 323] on div "650" at bounding box center [371, 327] width 328 height 9
type input "***"
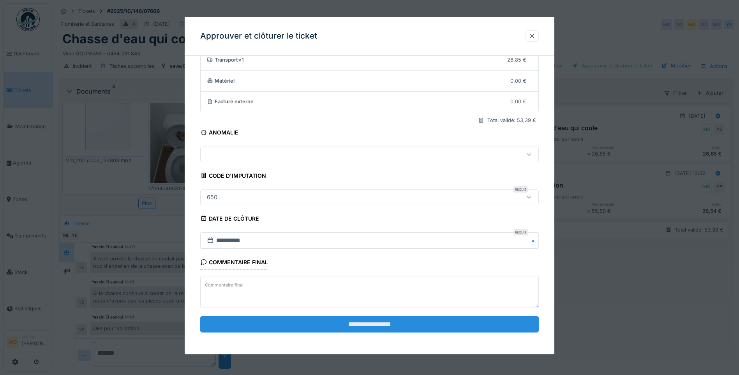
click at [355, 323] on input "**********" at bounding box center [369, 324] width 339 height 16
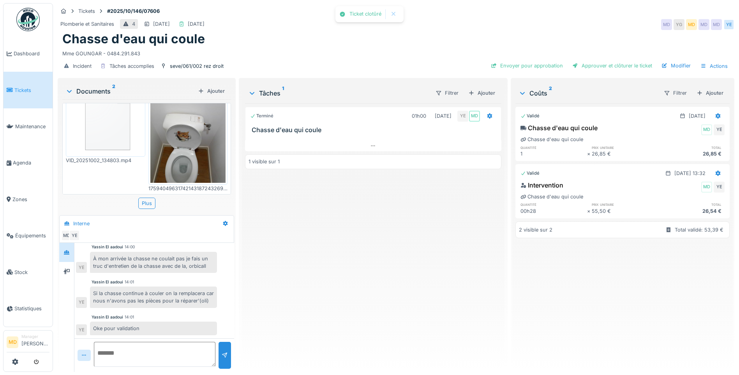
scroll to position [50, 0]
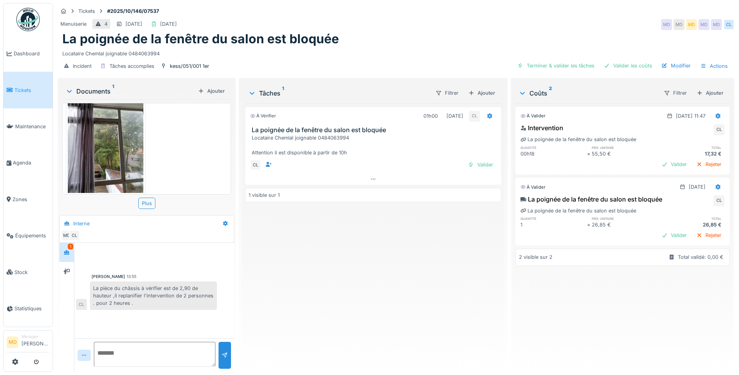
scroll to position [29, 0]
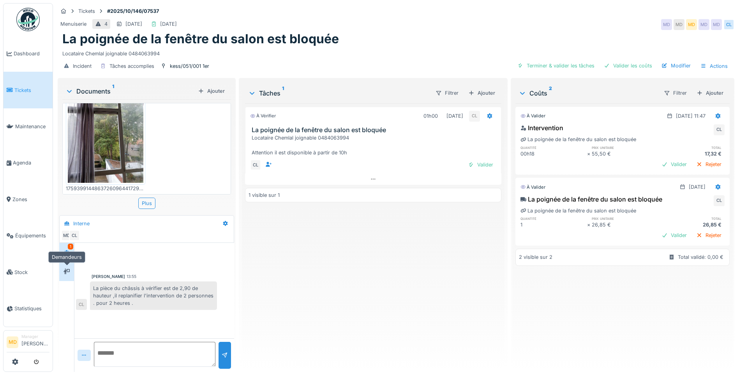
click at [66, 272] on icon at bounding box center [67, 271] width 6 height 5
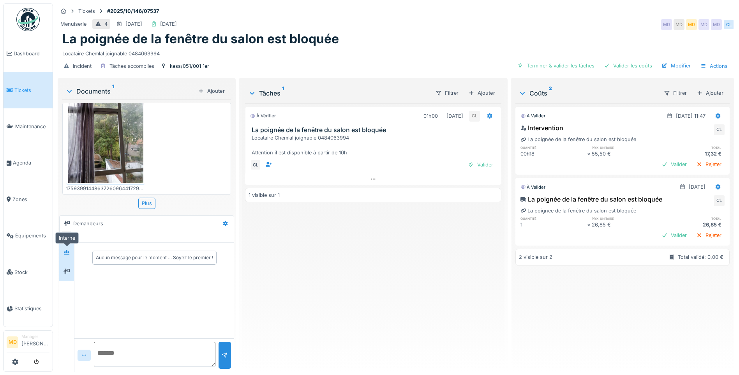
click at [71, 253] on div at bounding box center [67, 252] width 12 height 10
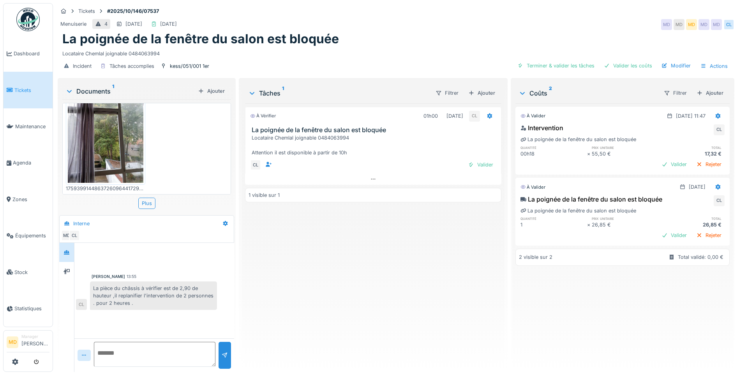
scroll to position [6, 0]
click at [486, 159] on div "Valider" at bounding box center [481, 164] width 32 height 11
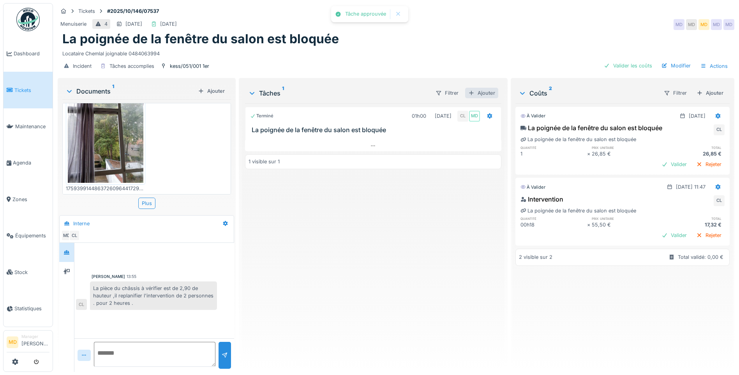
click at [477, 88] on div "Ajouter" at bounding box center [481, 93] width 33 height 11
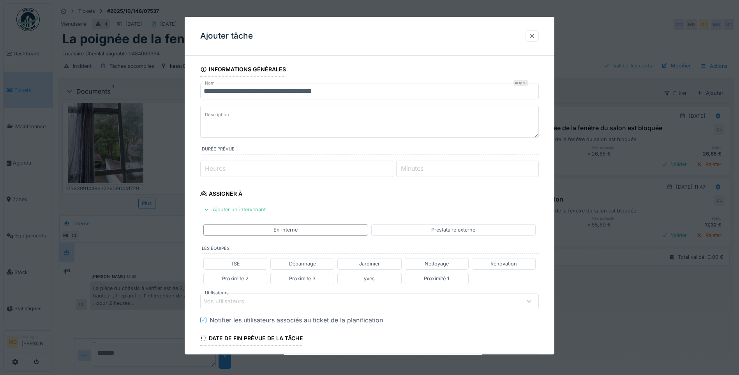
click at [529, 35] on div at bounding box center [532, 35] width 13 height 11
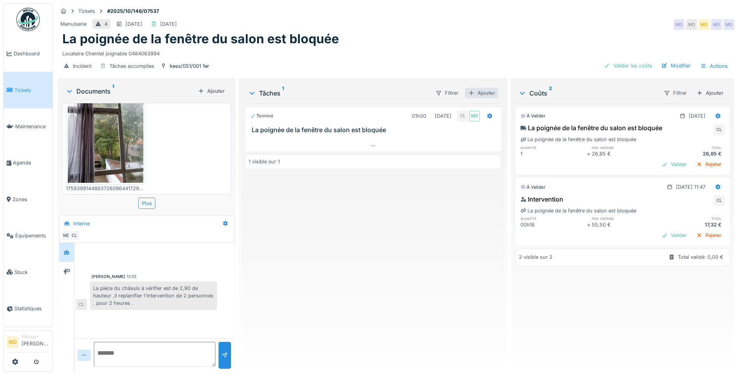
click at [477, 88] on div "Ajouter" at bounding box center [481, 93] width 33 height 11
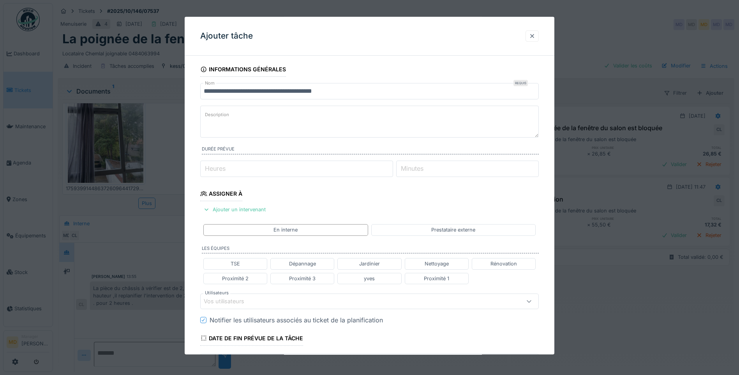
click at [535, 37] on div at bounding box center [532, 35] width 6 height 7
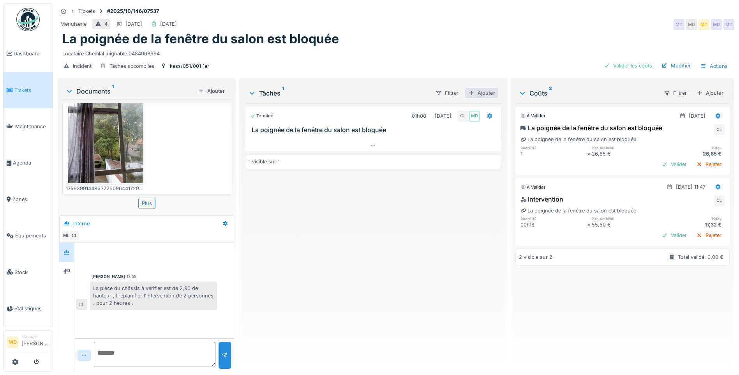
click at [483, 88] on div "Ajouter" at bounding box center [481, 93] width 33 height 11
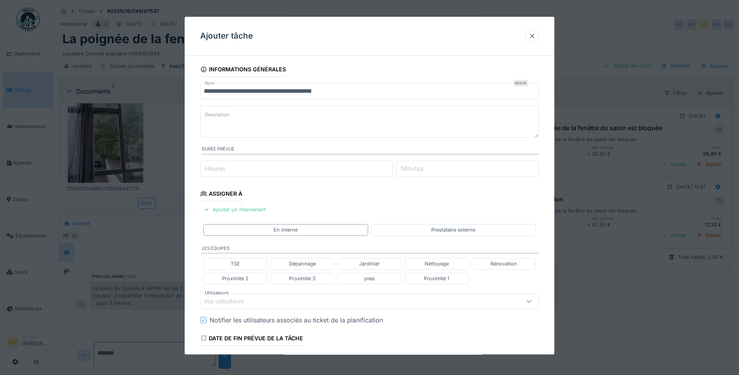
click at [249, 122] on textarea "Description" at bounding box center [369, 122] width 339 height 32
click at [532, 36] on div at bounding box center [532, 35] width 6 height 7
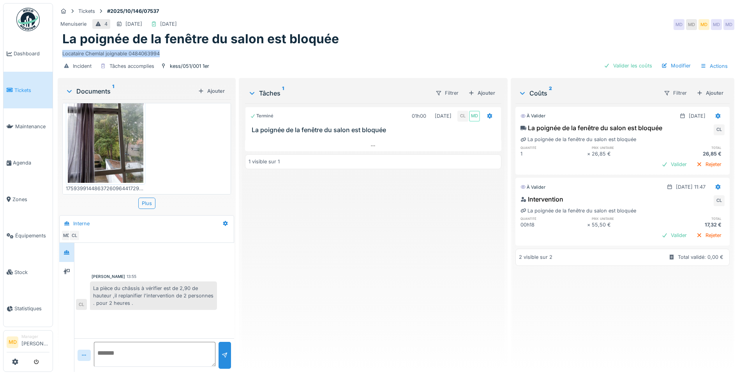
drag, startPoint x: 94, startPoint y: 55, endPoint x: 57, endPoint y: 45, distance: 38.9
click at [57, 45] on div "Tickets #2025/10/146/07537 Menuiserie 4 04/10/2025 02/10/2025 MD MD MD MD MD La…" at bounding box center [396, 39] width 680 height 73
copy div "Locataire Chemlal joignable 0484063994"
click at [481, 88] on div "Ajouter" at bounding box center [481, 93] width 33 height 11
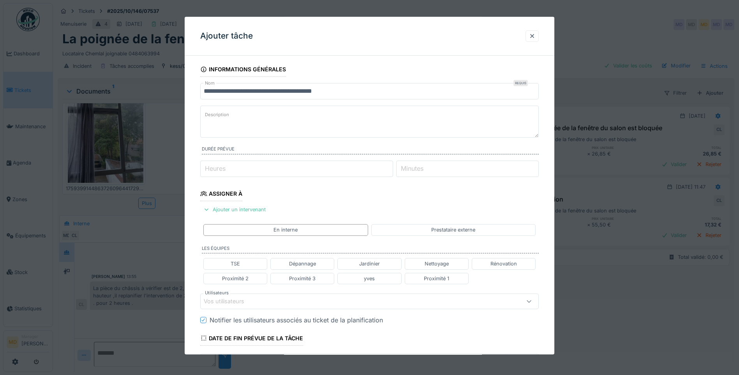
click at [261, 118] on textarea "Description" at bounding box center [369, 122] width 339 height 32
paste textarea "**********"
type textarea "**********"
click at [275, 173] on input "Heures" at bounding box center [296, 169] width 193 height 16
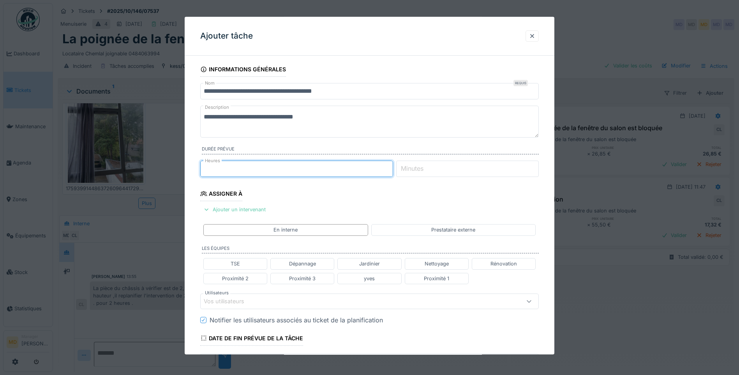
type input "*"
click at [249, 209] on div "Ajouter un intervenant" at bounding box center [234, 209] width 69 height 11
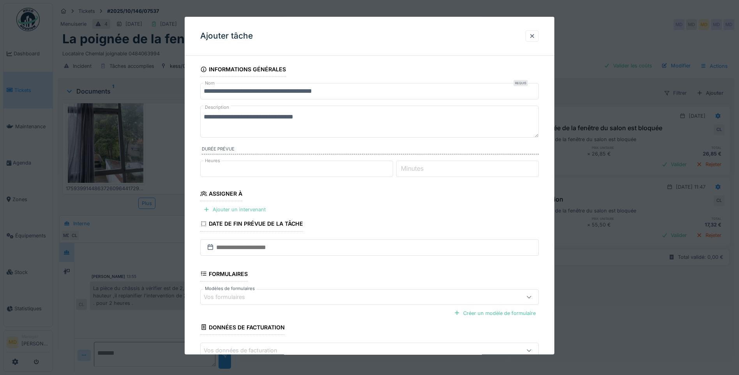
click at [244, 210] on div "Ajouter un intervenant" at bounding box center [234, 209] width 69 height 11
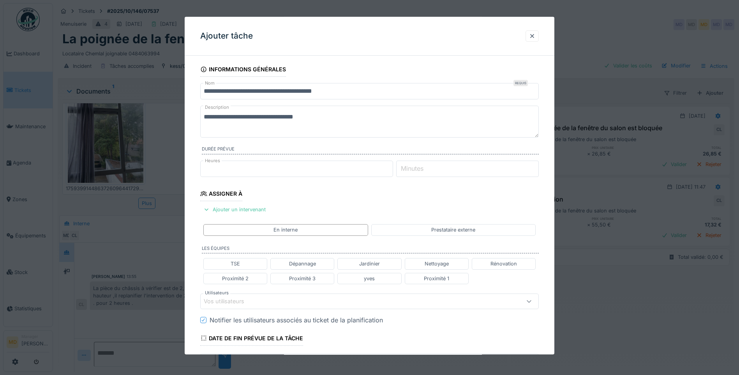
click at [253, 299] on div "Vos utilisateurs" at bounding box center [229, 301] width 51 height 9
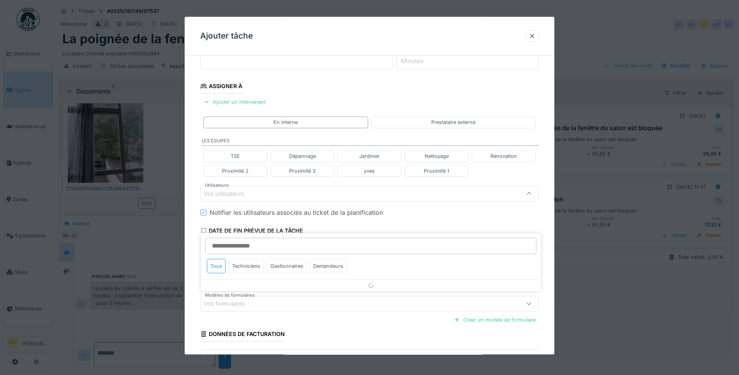
scroll to position [116, 0]
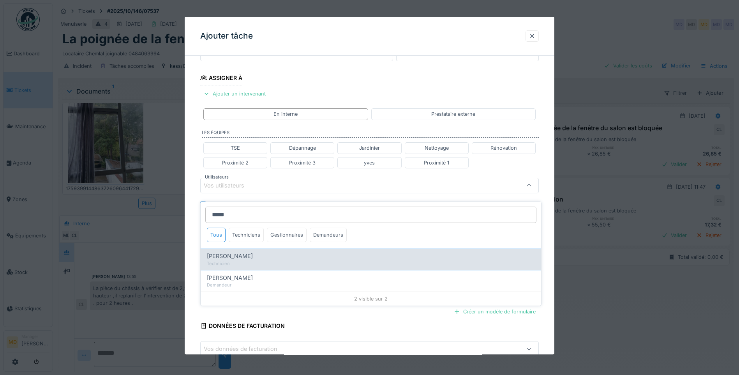
type input "*****"
click at [238, 252] on span "Charef Lahmar" at bounding box center [230, 256] width 46 height 9
type input "****"
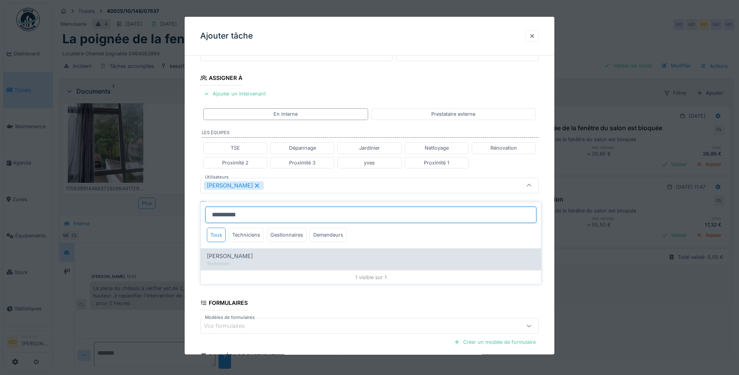
type input "**********"
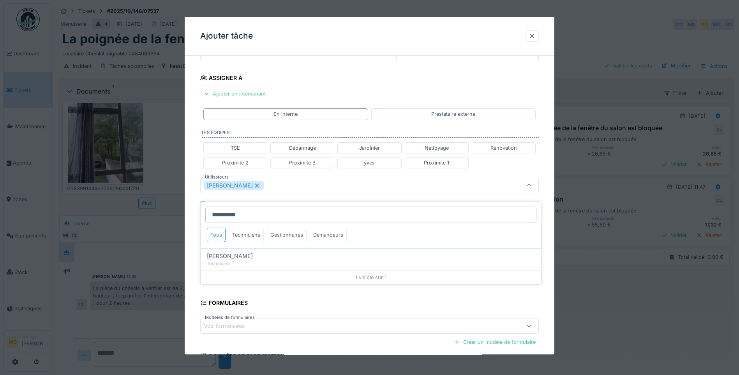
drag, startPoint x: 223, startPoint y: 256, endPoint x: 205, endPoint y: 233, distance: 28.5
click at [223, 260] on div "Technicien" at bounding box center [371, 263] width 328 height 7
type input "*********"
click at [193, 210] on div "**********" at bounding box center [370, 188] width 370 height 485
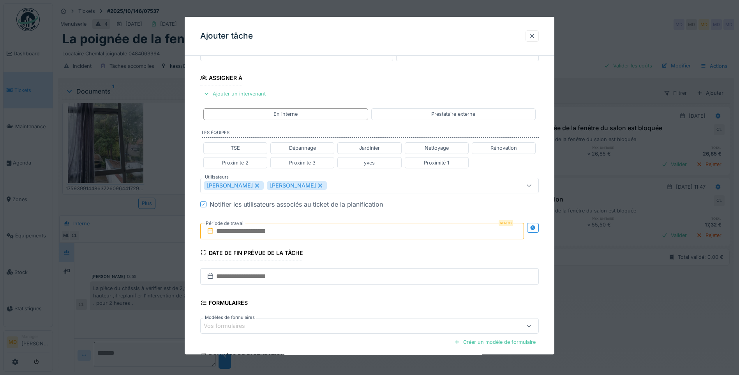
click at [543, 223] on div "**********" at bounding box center [370, 188] width 370 height 485
click at [539, 226] on div at bounding box center [533, 228] width 12 height 10
click at [304, 229] on input "text" at bounding box center [278, 231] width 156 height 16
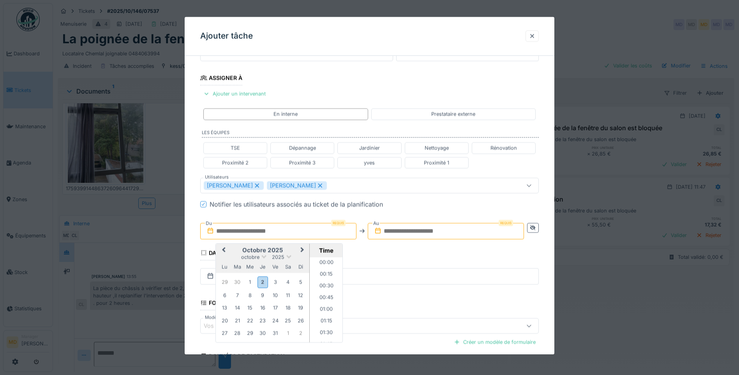
scroll to position [630, 0]
click at [234, 295] on div "7" at bounding box center [237, 295] width 11 height 11
click at [321, 278] on li "08:00" at bounding box center [326, 280] width 33 height 12
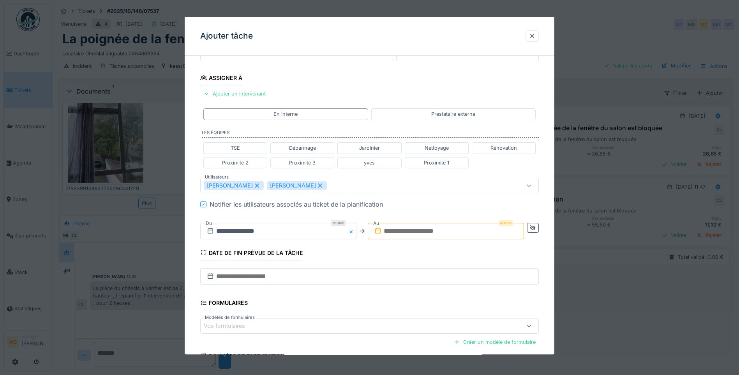
click at [399, 236] on input "text" at bounding box center [446, 231] width 156 height 16
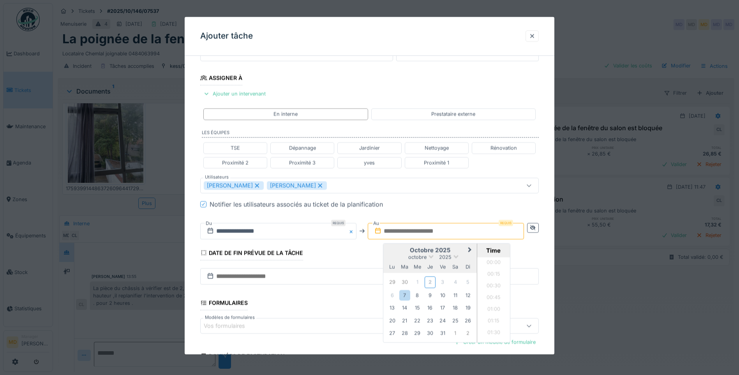
scroll to position [630, 0]
click at [406, 297] on div "7" at bounding box center [404, 295] width 11 height 11
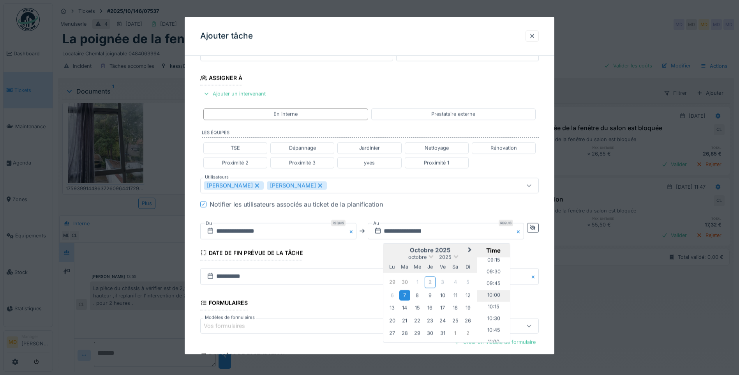
click at [495, 292] on li "10:00" at bounding box center [493, 296] width 33 height 12
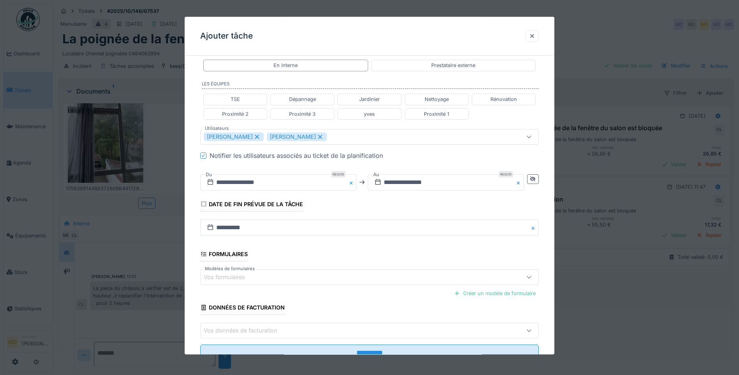
scroll to position [193, 0]
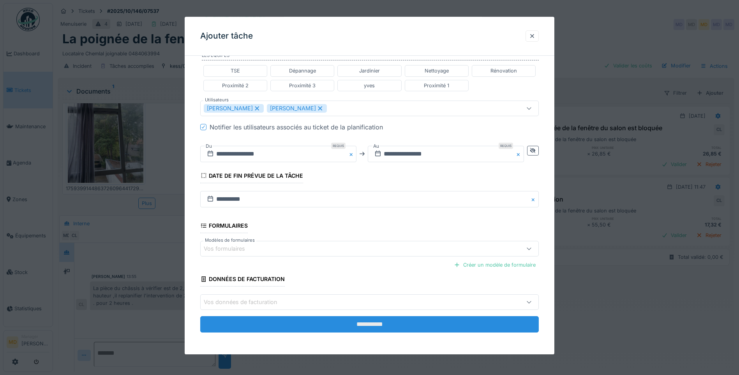
click at [380, 327] on input "**********" at bounding box center [369, 324] width 339 height 16
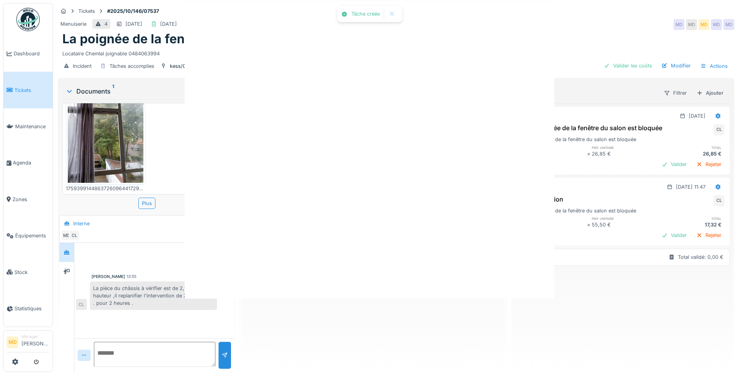
scroll to position [0, 0]
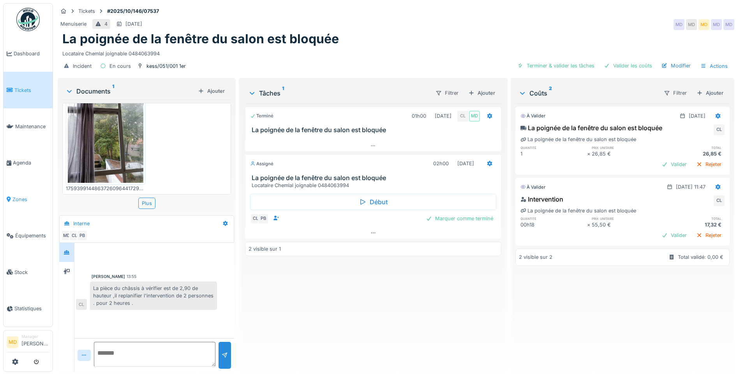
drag, startPoint x: 20, startPoint y: 194, endPoint x: 23, endPoint y: 189, distance: 5.9
click at [374, 230] on icon at bounding box center [373, 232] width 6 height 5
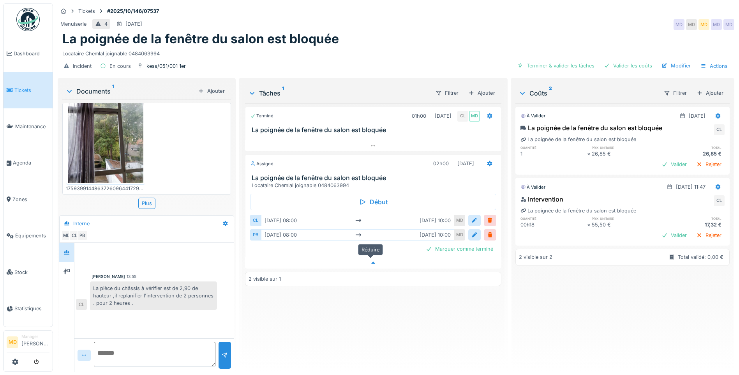
click at [372, 262] on icon at bounding box center [374, 263] width 4 height 2
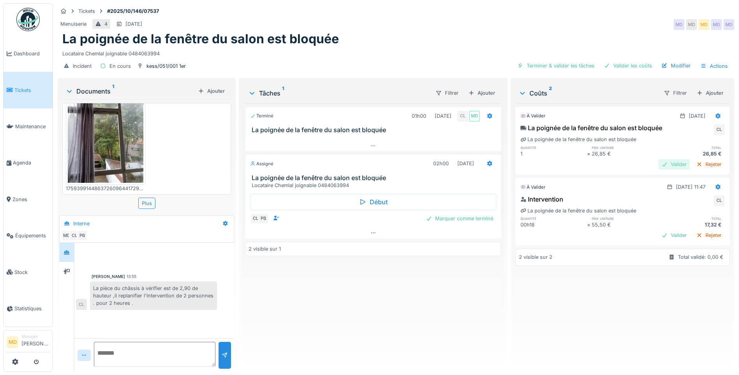
click at [659, 159] on div "Valider" at bounding box center [675, 164] width 32 height 11
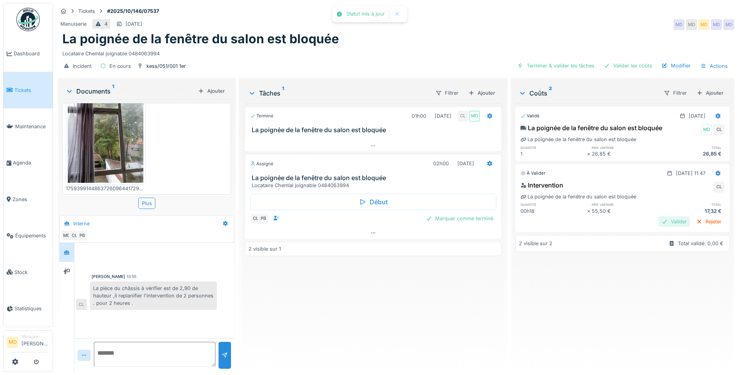
click at [661, 216] on div "Valider" at bounding box center [675, 221] width 32 height 11
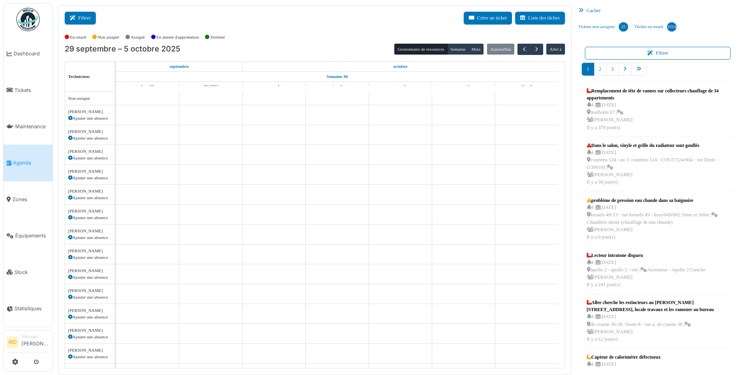
click at [88, 19] on button "Filtrer" at bounding box center [80, 18] width 31 height 13
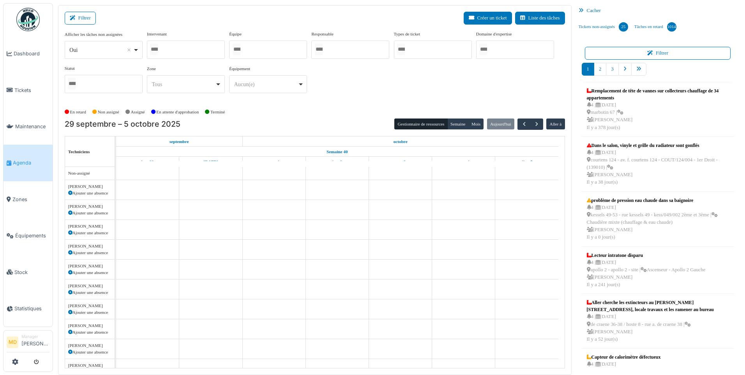
click at [217, 49] on div at bounding box center [186, 50] width 78 height 18
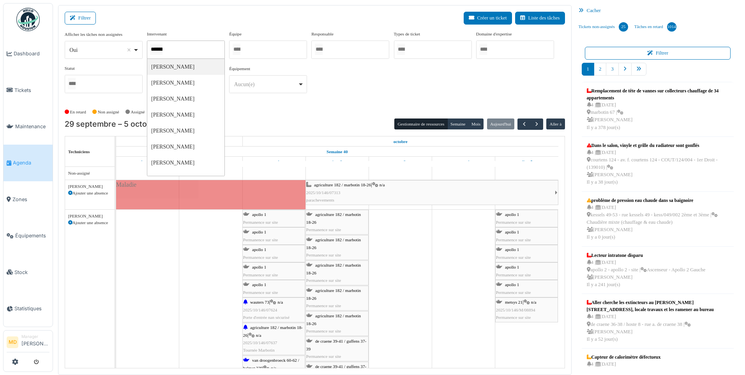
type input "******"
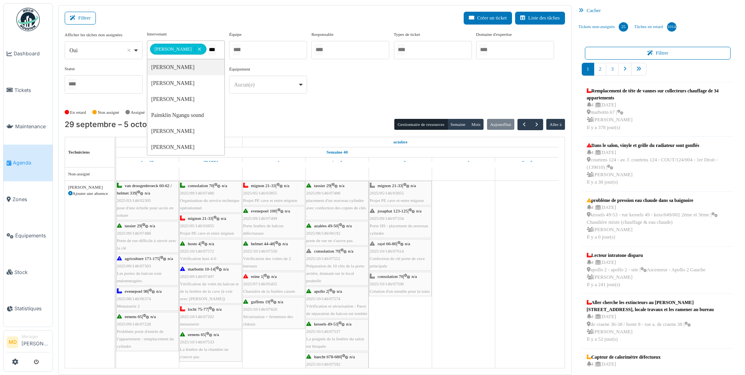
type input "****"
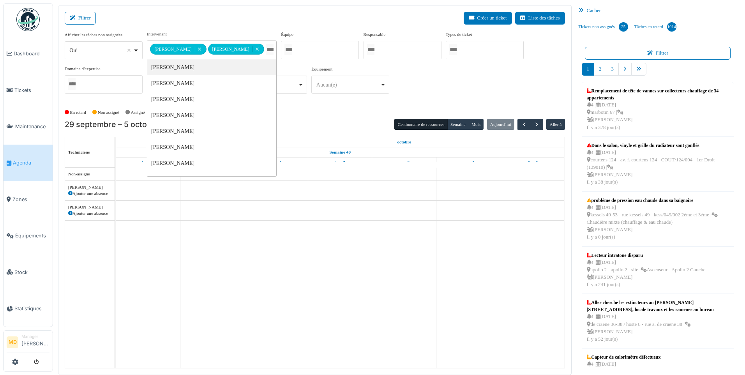
click at [481, 75] on div "**********" at bounding box center [315, 65] width 500 height 69
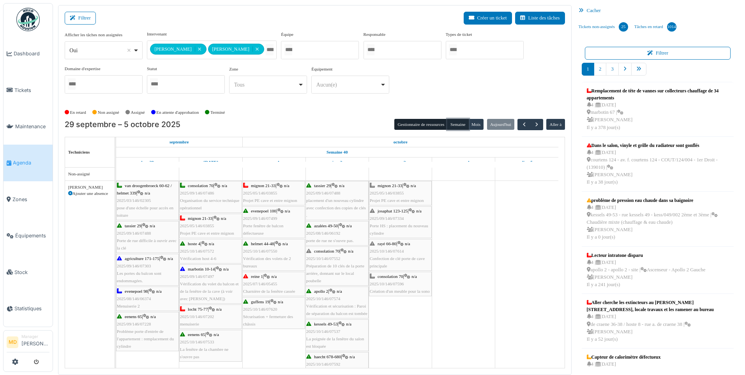
click at [458, 122] on button "Semaine" at bounding box center [457, 124] width 21 height 11
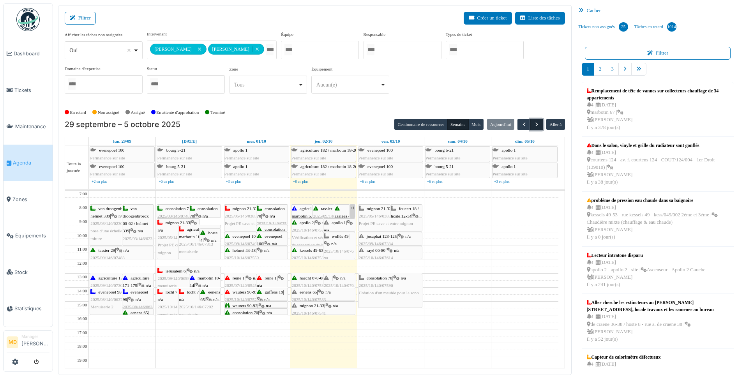
click at [539, 124] on span "button" at bounding box center [537, 124] width 7 height 7
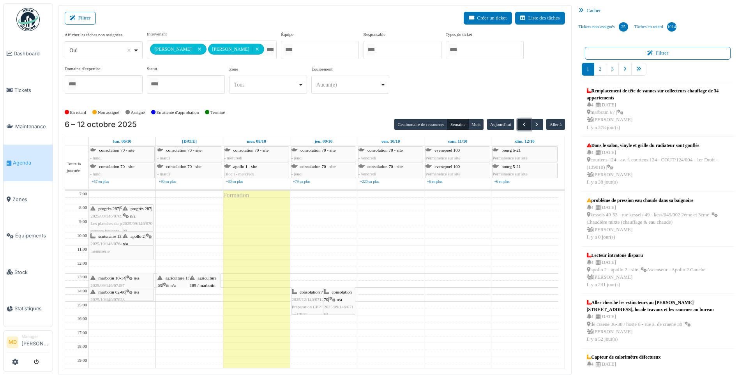
click at [521, 125] on span "button" at bounding box center [524, 124] width 7 height 7
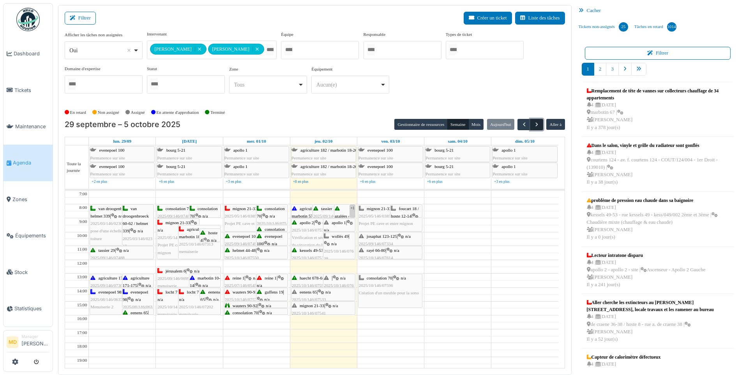
click at [535, 122] on span "button" at bounding box center [537, 124] width 7 height 7
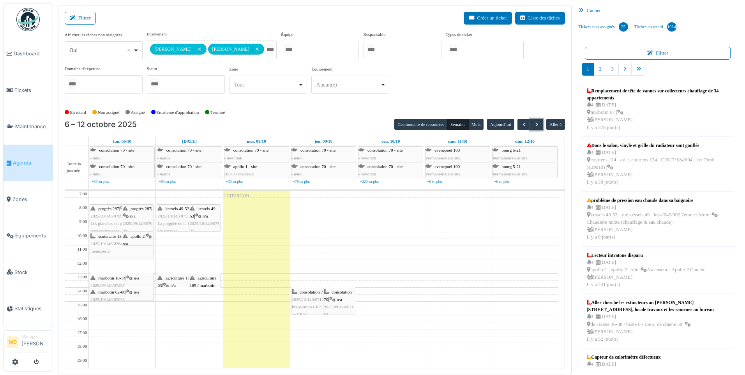
click at [205, 216] on span "n/a" at bounding box center [205, 216] width 5 height 5
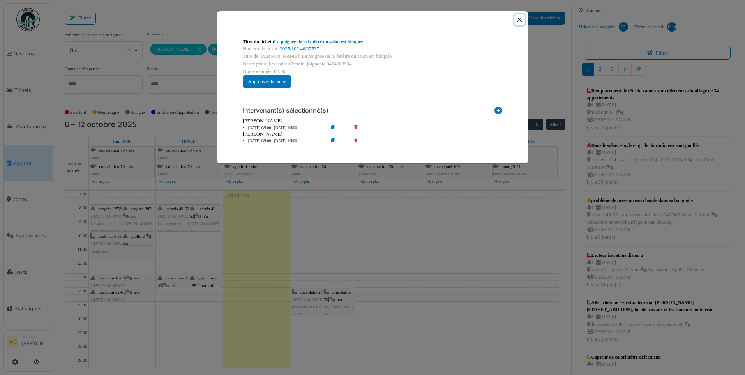
click at [523, 17] on button "Close" at bounding box center [519, 19] width 11 height 11
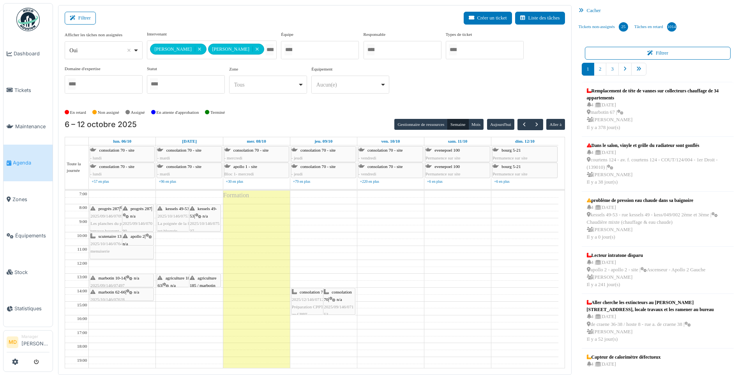
click at [164, 219] on div "kessels 49-53 | n/a 2025/10/146/07537 La poignée de la fenêtre du salon est blo…" at bounding box center [188, 220] width 63 height 30
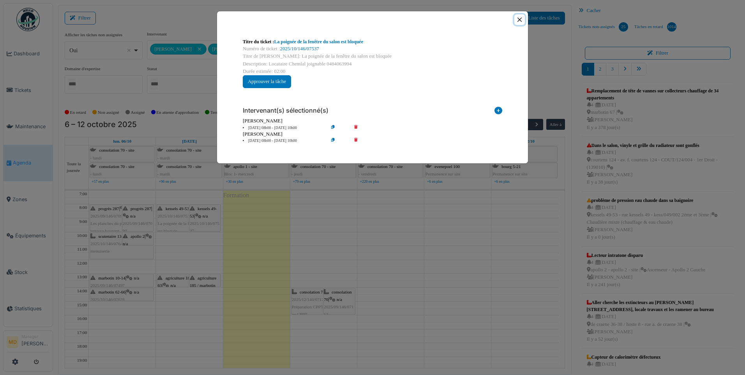
click at [519, 20] on button "Close" at bounding box center [519, 19] width 11 height 11
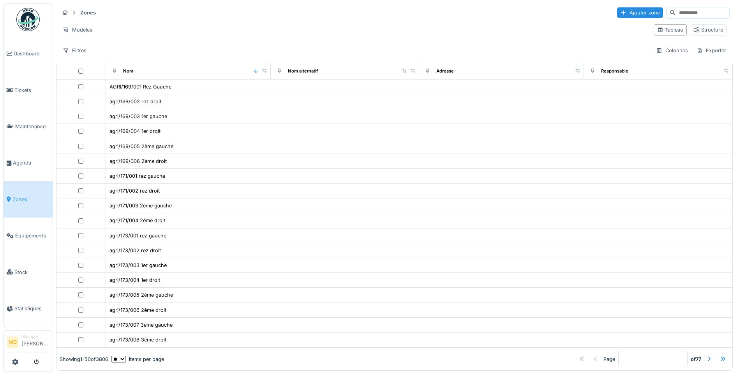
click at [676, 12] on input at bounding box center [703, 12] width 54 height 11
type input "**********"
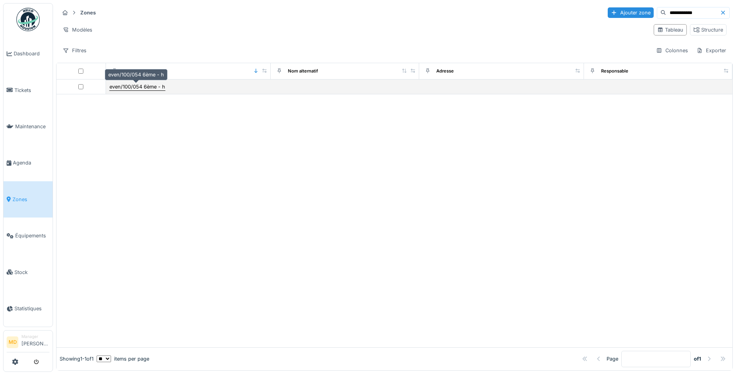
click at [143, 88] on div "even/100/054 6ème - h" at bounding box center [138, 86] width 56 height 7
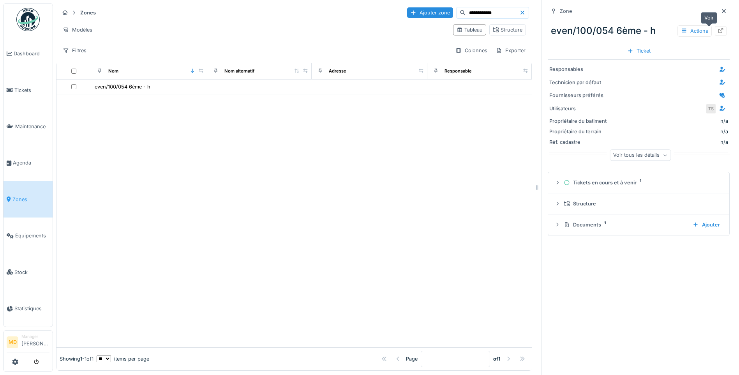
click at [718, 31] on icon at bounding box center [721, 30] width 6 height 5
click at [715, 32] on div at bounding box center [721, 31] width 12 height 10
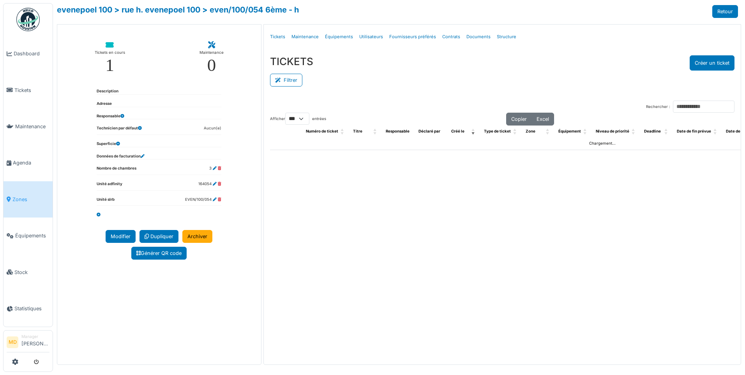
select select "***"
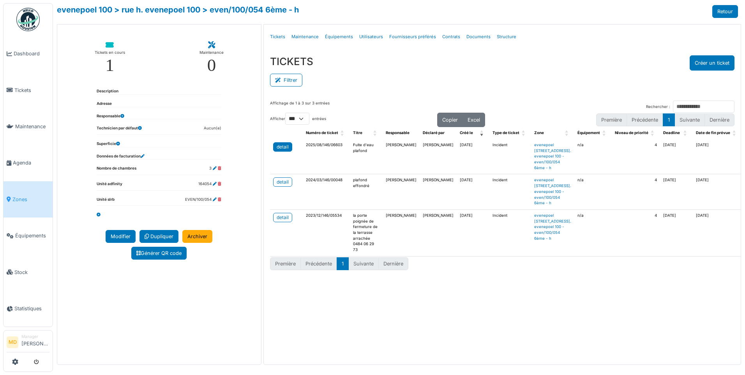
click at [279, 145] on div "detail" at bounding box center [283, 146] width 12 height 7
click at [287, 146] on div "detail" at bounding box center [283, 146] width 12 height 7
click at [402, 70] on div "TICKETS Créer un ticket" at bounding box center [502, 62] width 465 height 15
click at [182, 10] on link "> rue h. evenepoel 100" at bounding box center [157, 9] width 86 height 9
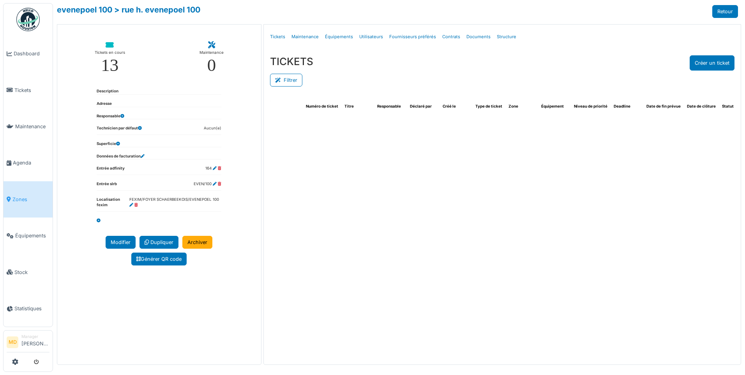
select select "***"
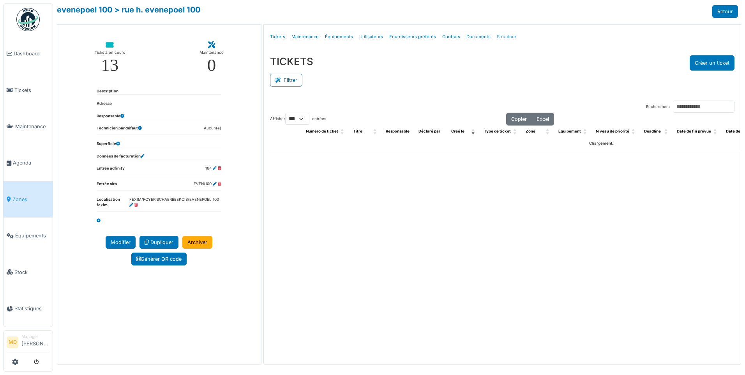
click at [497, 35] on link "Structure" at bounding box center [507, 37] width 26 height 18
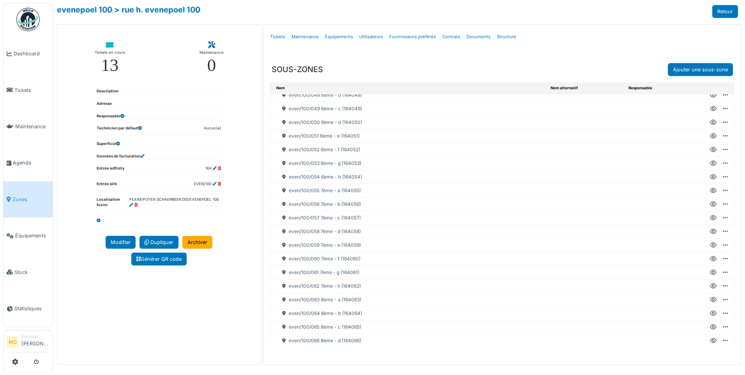
scroll to position [663, 0]
click at [710, 285] on icon at bounding box center [713, 285] width 7 height 0
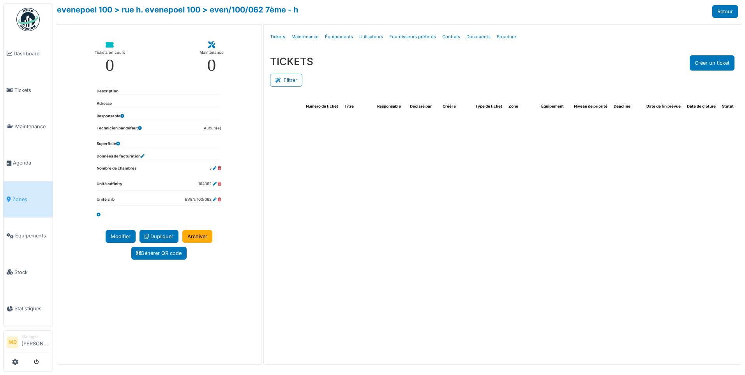
select select "***"
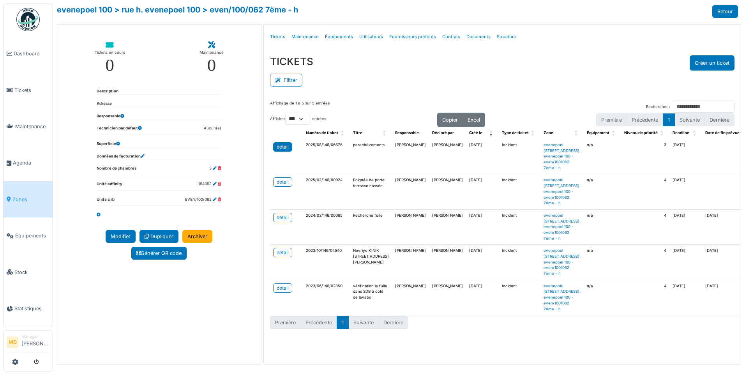
click at [281, 145] on div "detail" at bounding box center [283, 146] width 12 height 7
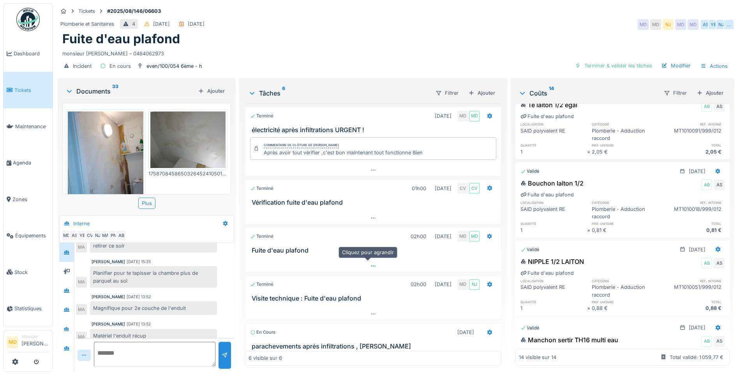
click at [370, 263] on icon at bounding box center [373, 265] width 6 height 5
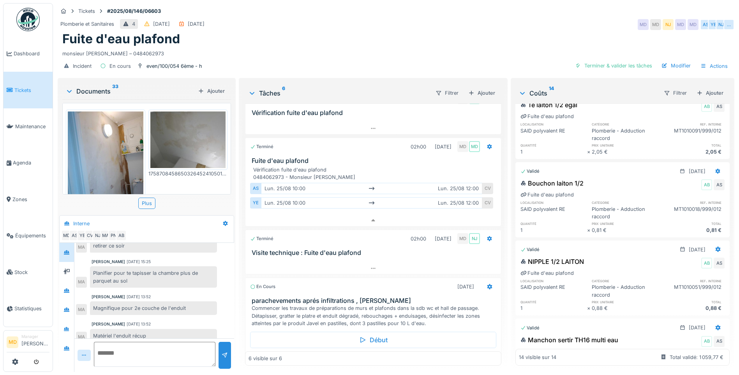
scroll to position [46, 0]
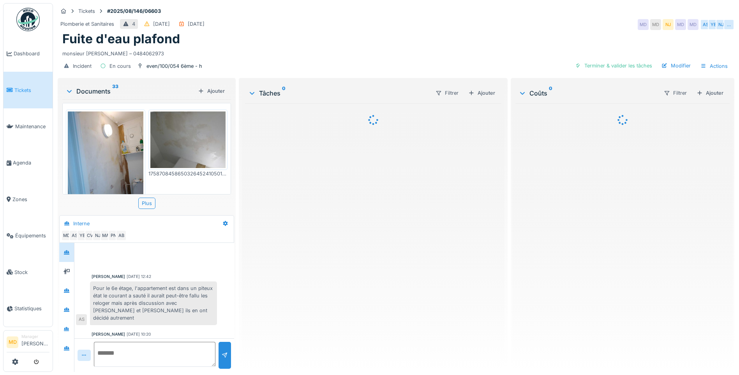
scroll to position [290, 0]
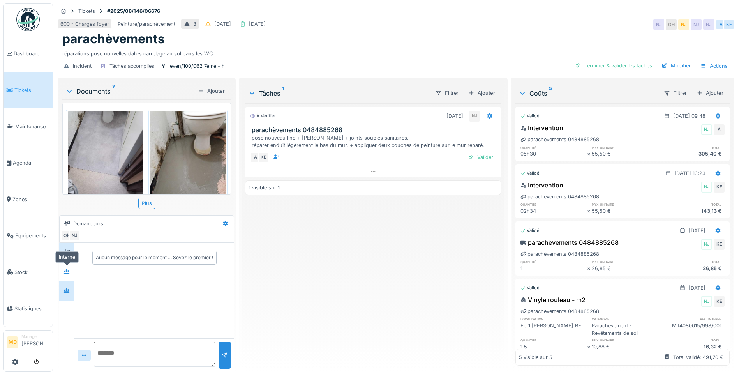
drag, startPoint x: 65, startPoint y: 271, endPoint x: 68, endPoint y: 288, distance: 17.4
click at [65, 271] on icon at bounding box center [66, 271] width 5 height 4
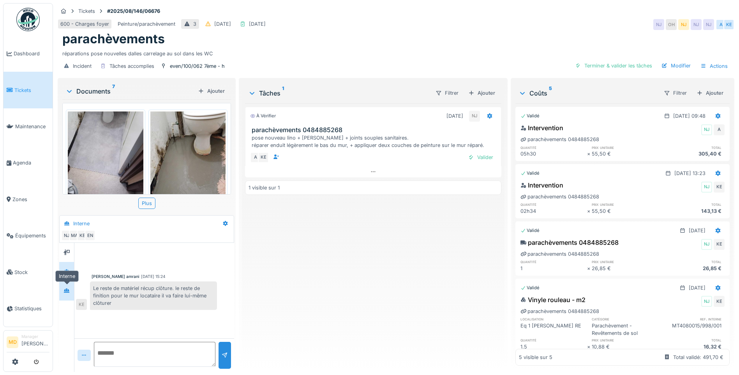
click at [64, 288] on div at bounding box center [67, 290] width 6 height 7
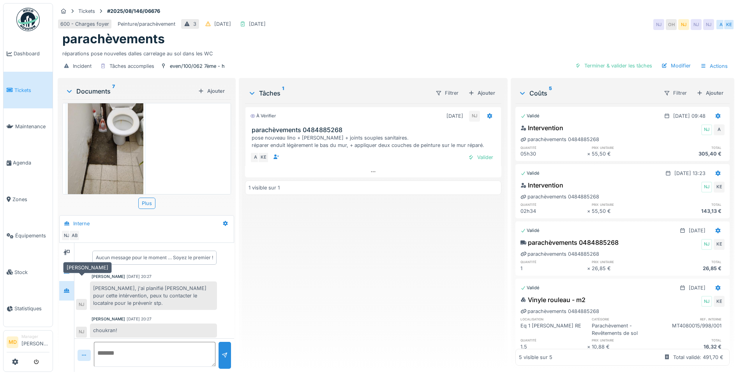
scroll to position [23, 0]
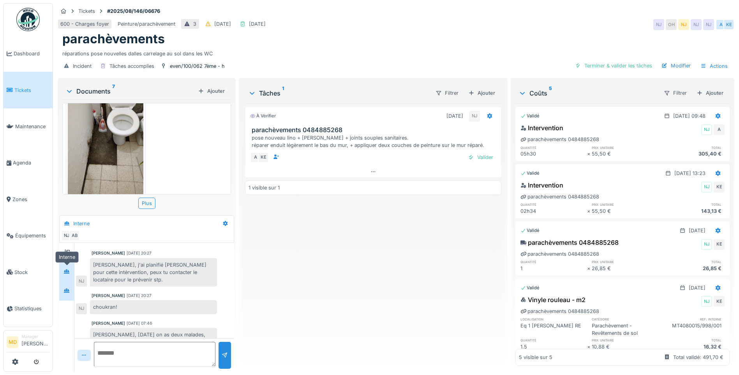
click at [69, 269] on icon at bounding box center [66, 271] width 5 height 4
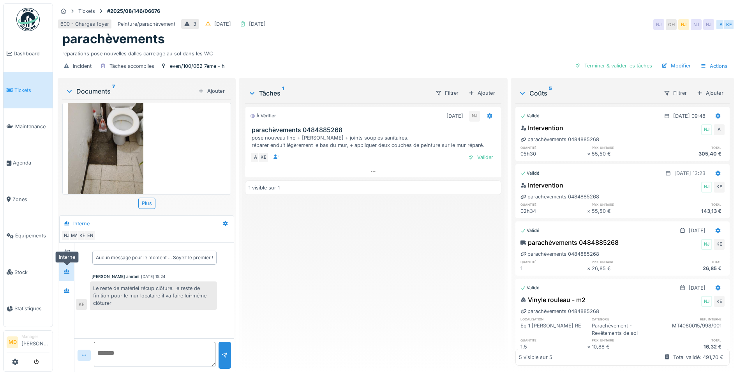
scroll to position [0, 0]
click at [67, 250] on icon at bounding box center [67, 252] width 6 height 5
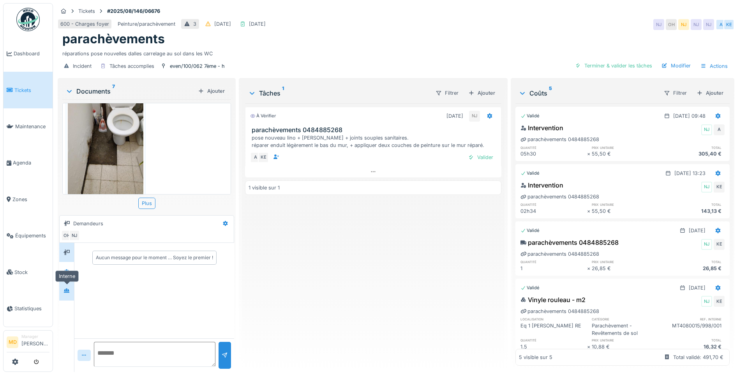
click at [68, 286] on div at bounding box center [67, 291] width 12 height 10
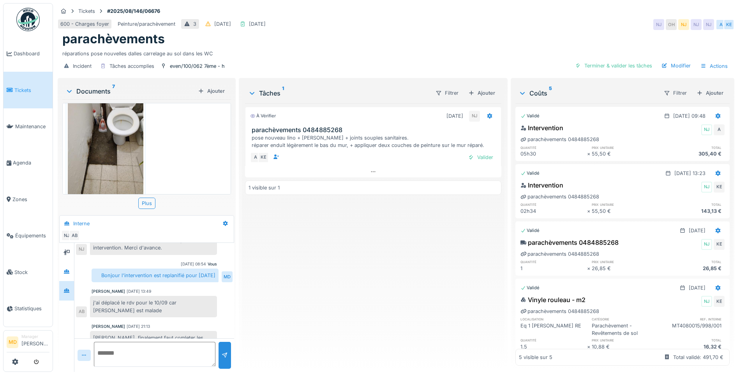
scroll to position [192, 0]
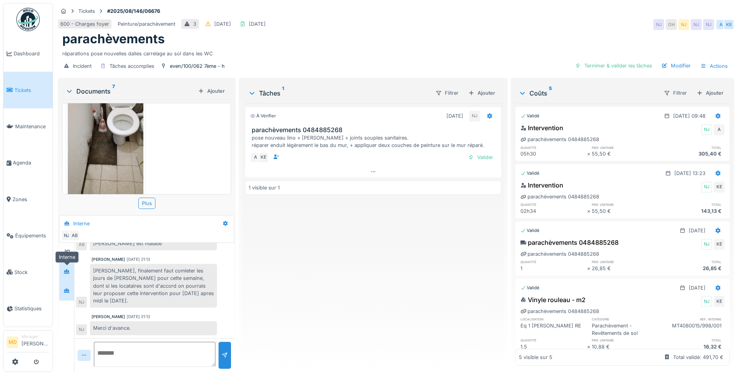
click at [72, 274] on div at bounding box center [67, 272] width 12 height 10
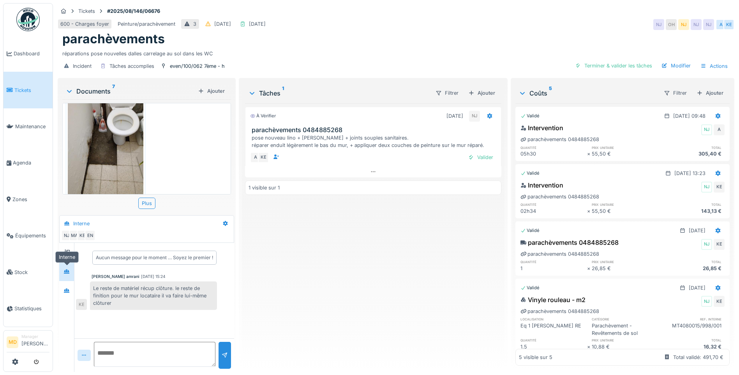
scroll to position [0, 0]
click at [65, 253] on icon at bounding box center [67, 252] width 6 height 5
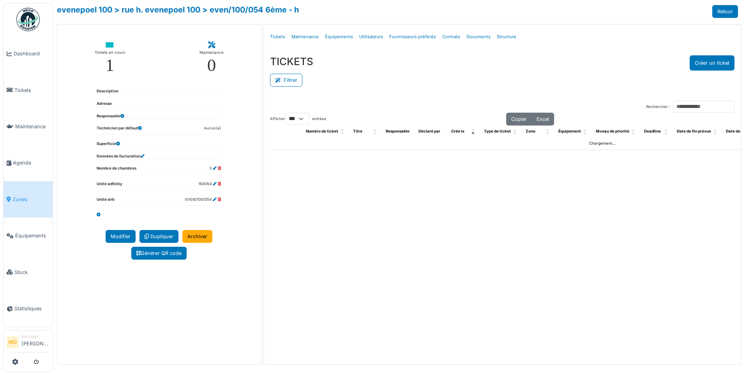
select select "***"
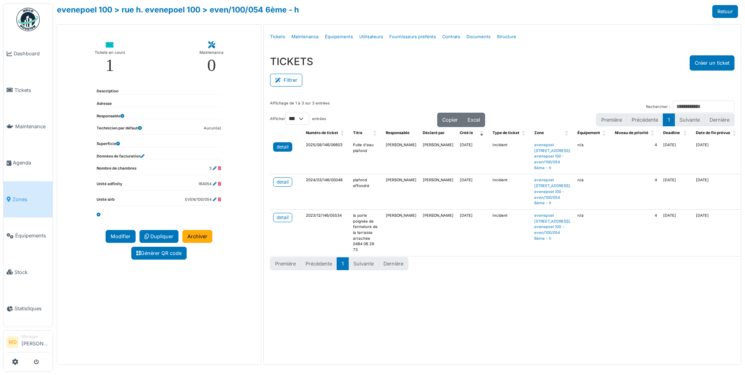
click at [279, 148] on div "detail" at bounding box center [283, 146] width 12 height 7
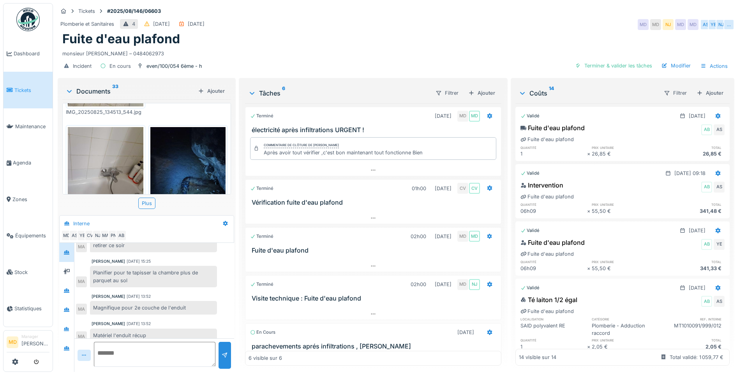
scroll to position [290, 0]
click at [68, 288] on icon at bounding box center [67, 290] width 6 height 5
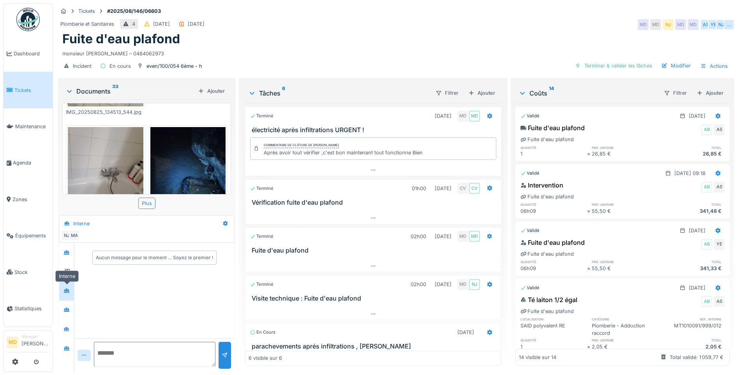
scroll to position [0, 0]
click at [67, 309] on div at bounding box center [67, 310] width 12 height 10
click at [65, 326] on div at bounding box center [67, 328] width 6 height 7
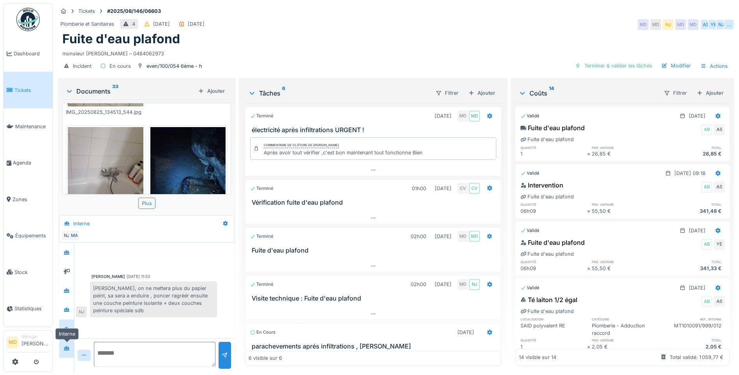
click at [64, 346] on icon at bounding box center [67, 348] width 6 height 5
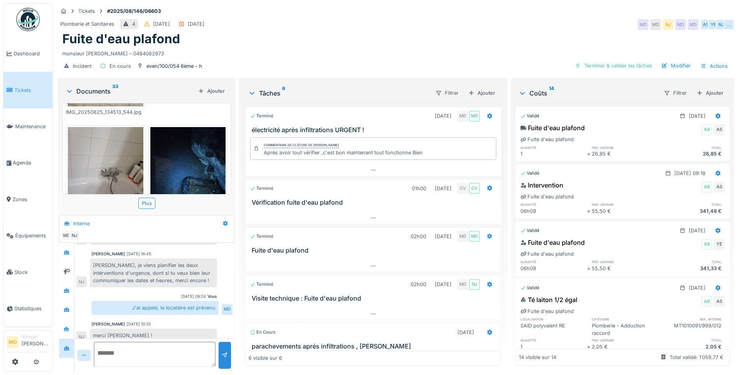
scroll to position [170, 0]
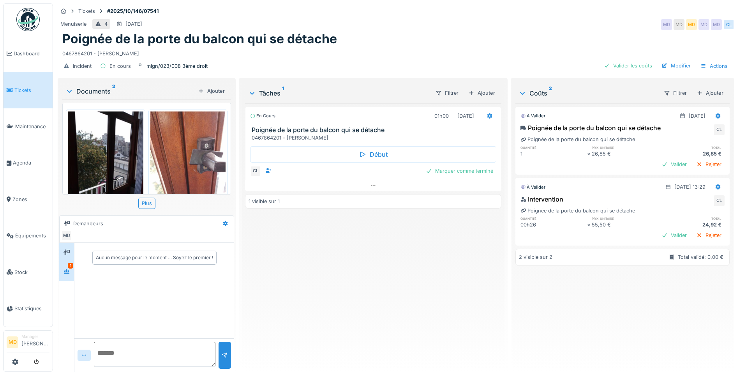
click at [68, 270] on icon at bounding box center [66, 271] width 5 height 4
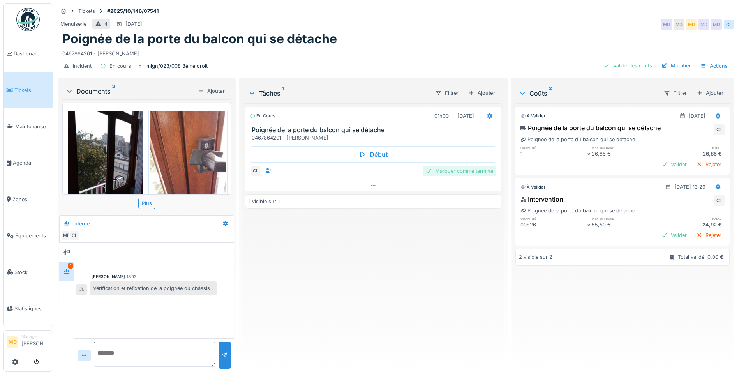
click at [468, 171] on div "Marquer comme terminé" at bounding box center [460, 171] width 74 height 11
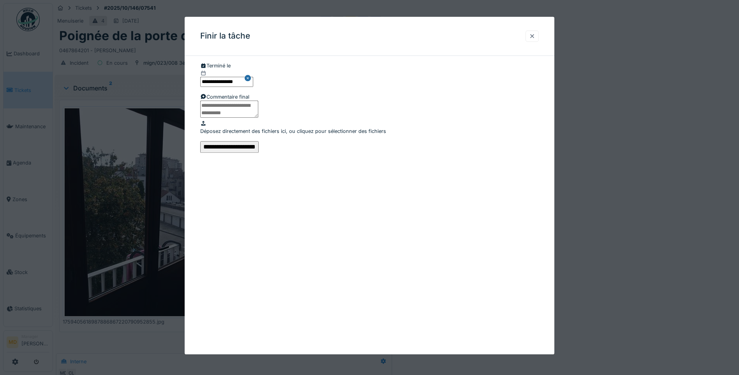
click at [539, 37] on div at bounding box center [532, 35] width 13 height 11
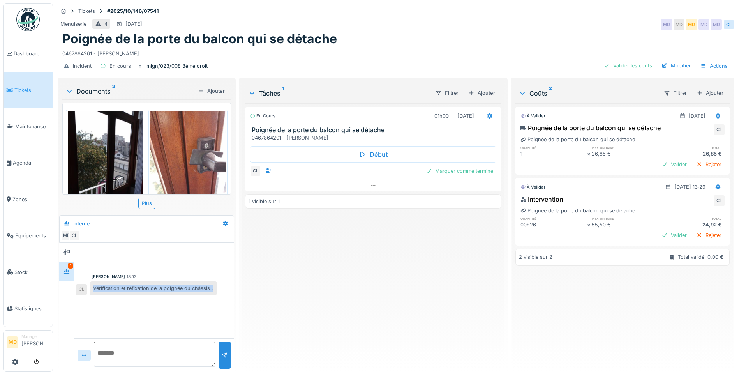
drag, startPoint x: 89, startPoint y: 295, endPoint x: 94, endPoint y: 282, distance: 14.3
click at [94, 282] on div "Vérification et réfixation de la poignée du châssis ." at bounding box center [153, 288] width 127 height 14
drag, startPoint x: 94, startPoint y: 282, endPoint x: 113, endPoint y: 287, distance: 19.8
copy div "Vérification et réfixation de la poignée du châssis ."
click at [670, 234] on div "Valider" at bounding box center [675, 235] width 32 height 11
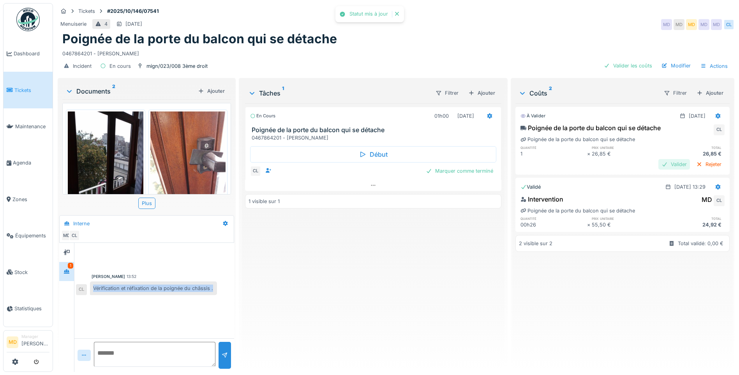
click at [659, 166] on div "Valider" at bounding box center [675, 164] width 32 height 11
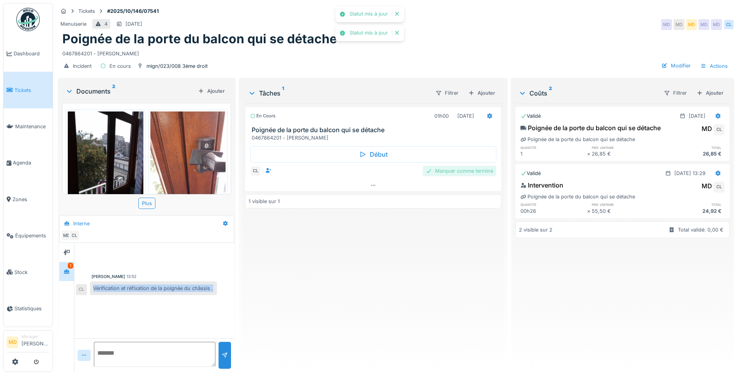
click at [448, 172] on div "Marquer comme terminé" at bounding box center [460, 171] width 74 height 11
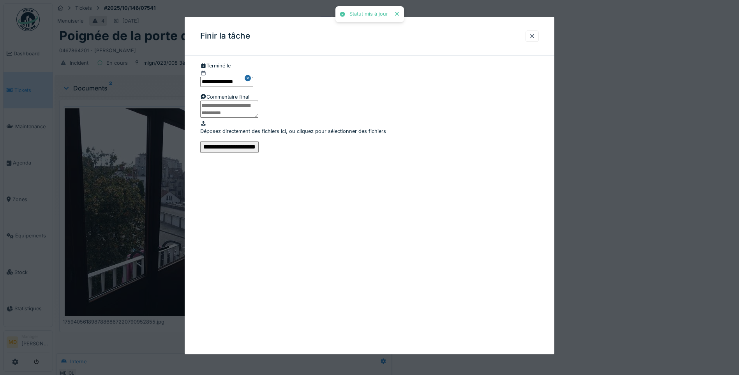
click at [251, 118] on textarea at bounding box center [229, 109] width 58 height 17
paste textarea "**********"
drag, startPoint x: 262, startPoint y: 134, endPoint x: 251, endPoint y: 136, distance: 11.5
click at [251, 118] on textarea "**********" at bounding box center [229, 109] width 58 height 17
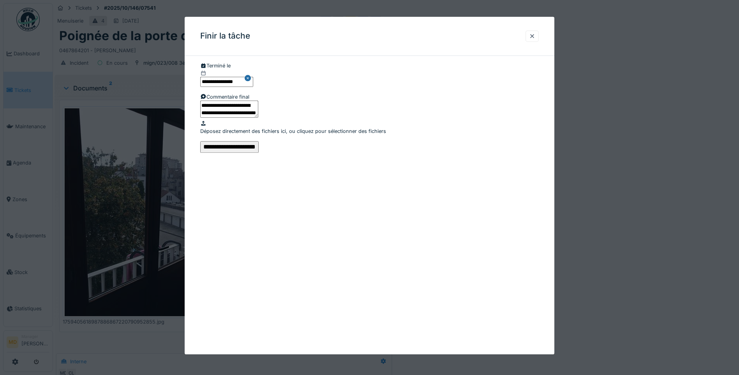
click at [255, 118] on textarea "**********" at bounding box center [229, 109] width 58 height 17
type textarea "**********"
click at [259, 153] on input "**********" at bounding box center [229, 147] width 58 height 12
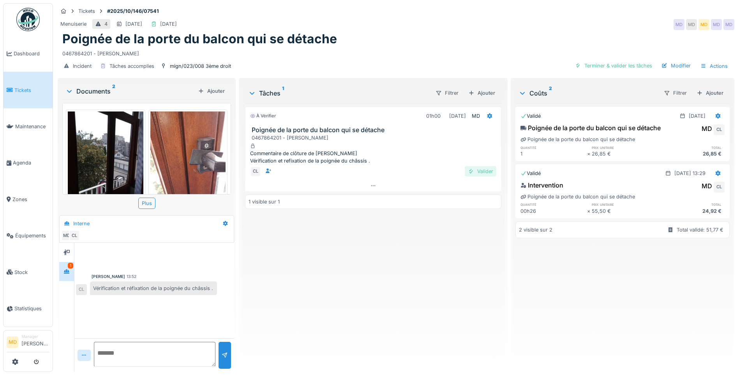
click at [477, 175] on div "Valider" at bounding box center [481, 171] width 32 height 11
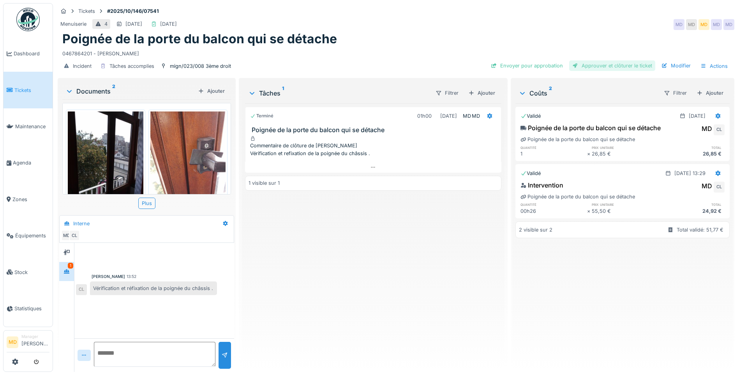
click at [584, 65] on div "Approuver et clôturer le ticket" at bounding box center [612, 65] width 86 height 11
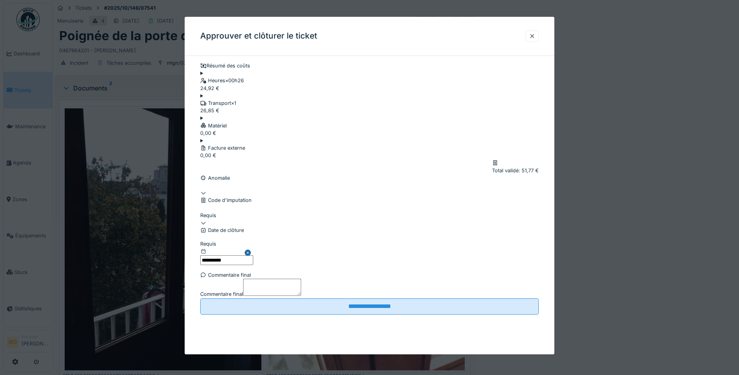
click at [239, 219] on div at bounding box center [369, 219] width 339 height 0
click at [245, 247] on div "600" at bounding box center [371, 243] width 341 height 7
type input "***"
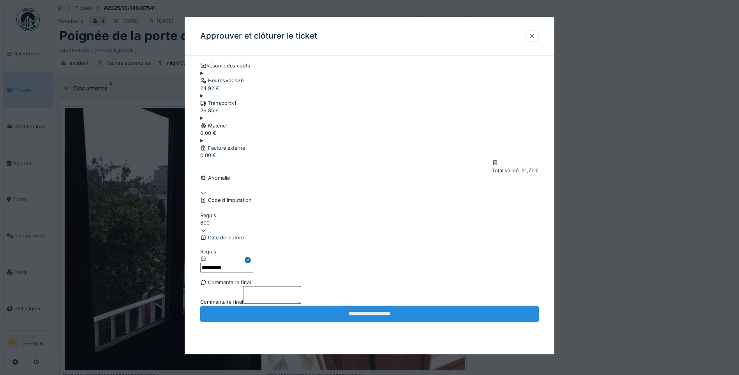
click at [345, 322] on input "**********" at bounding box center [369, 314] width 339 height 16
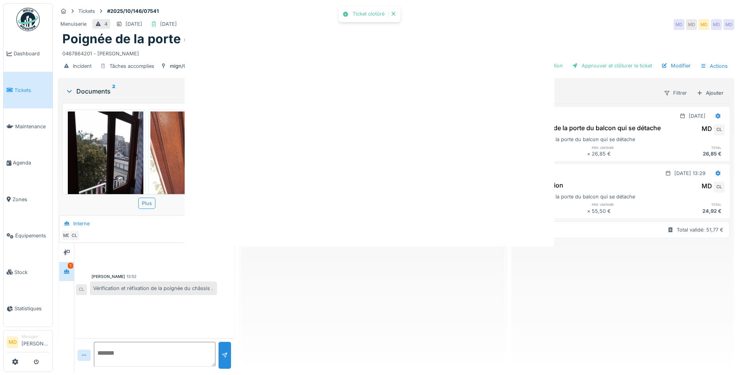
scroll to position [0, 0]
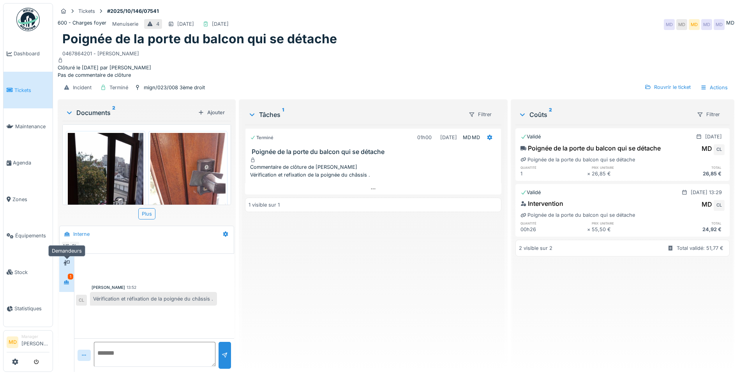
click at [64, 267] on div at bounding box center [67, 263] width 6 height 7
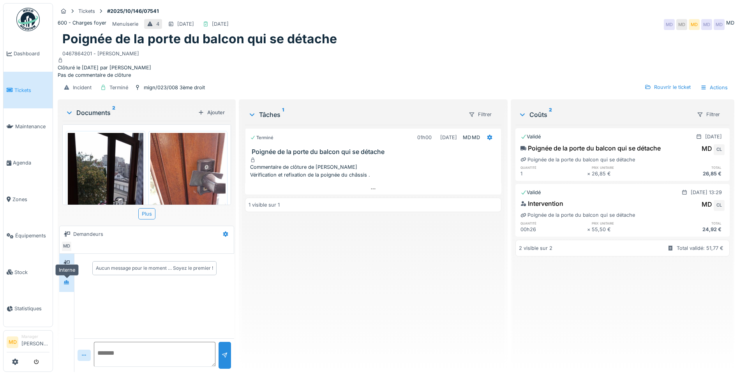
click at [67, 287] on div at bounding box center [67, 282] width 12 height 10
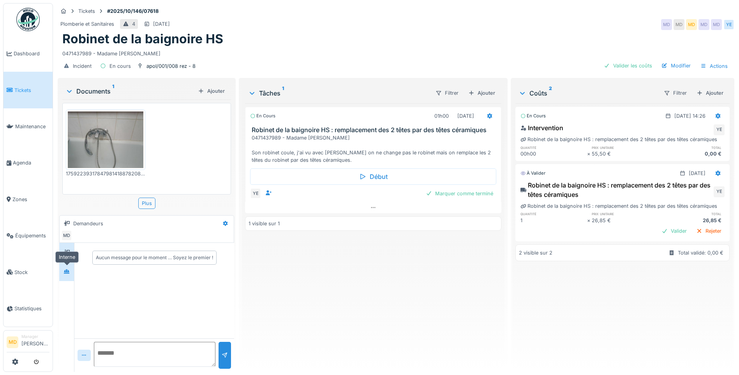
click at [66, 271] on icon at bounding box center [67, 271] width 6 height 5
click at [68, 258] on div at bounding box center [67, 252] width 12 height 13
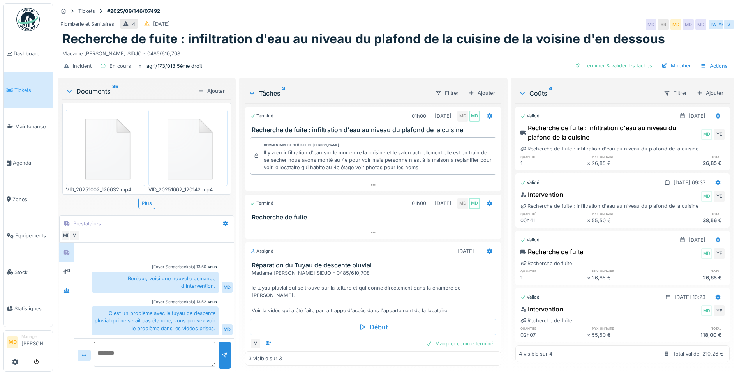
scroll to position [6, 0]
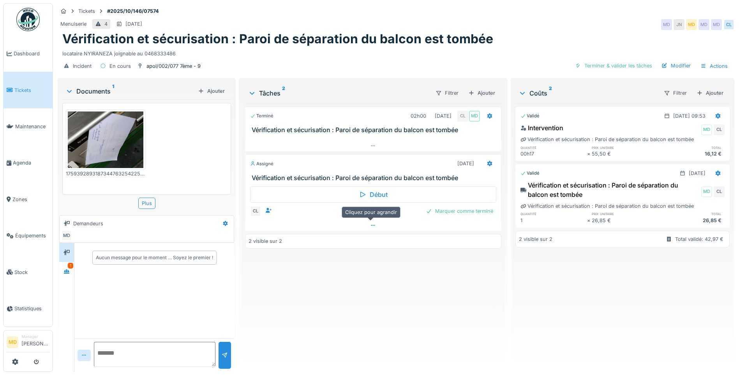
click at [371, 225] on icon at bounding box center [373, 225] width 6 height 5
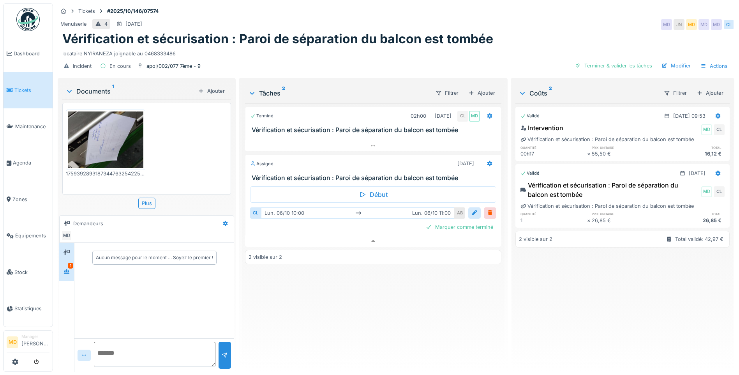
click at [72, 263] on div "1" at bounding box center [70, 266] width 5 height 6
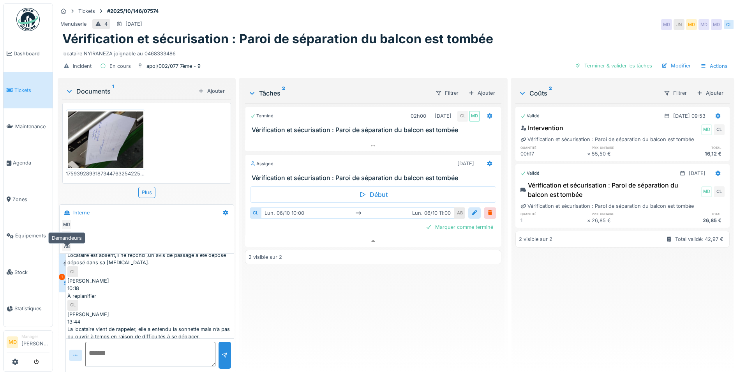
click at [69, 261] on icon at bounding box center [67, 263] width 6 height 5
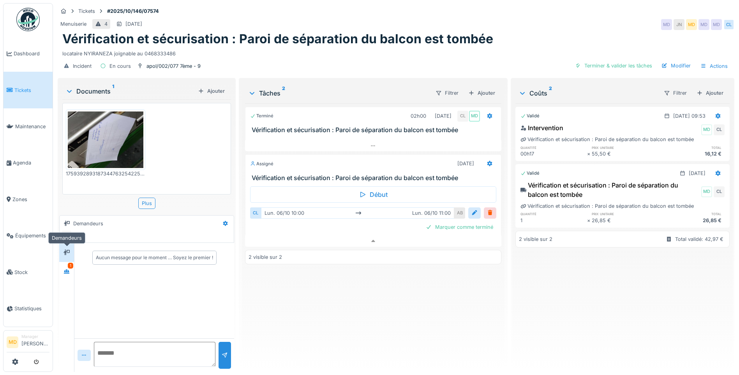
scroll to position [0, 0]
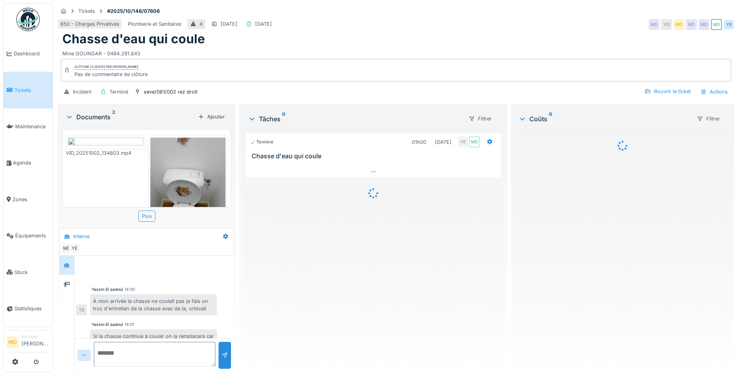
scroll to position [50, 0]
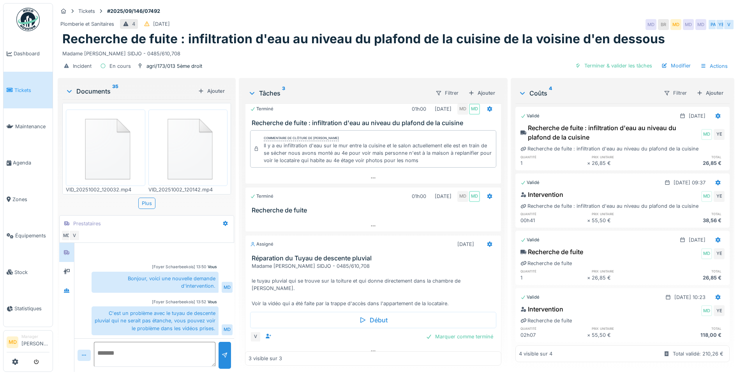
scroll to position [8, 0]
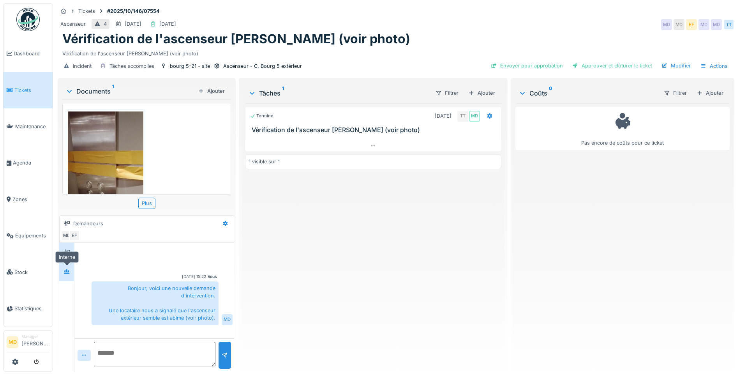
click at [68, 276] on div at bounding box center [67, 272] width 12 height 10
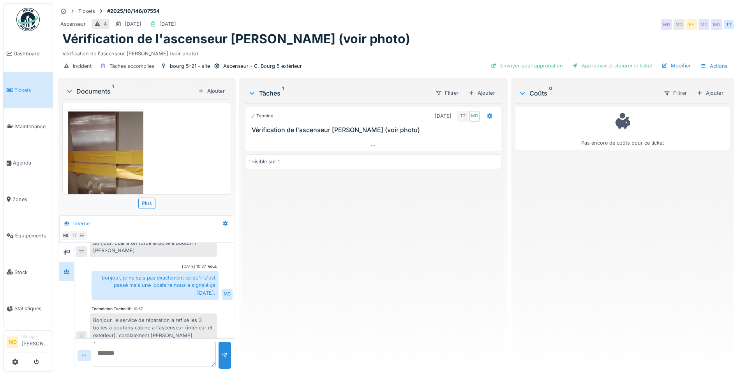
scroll to position [45, 0]
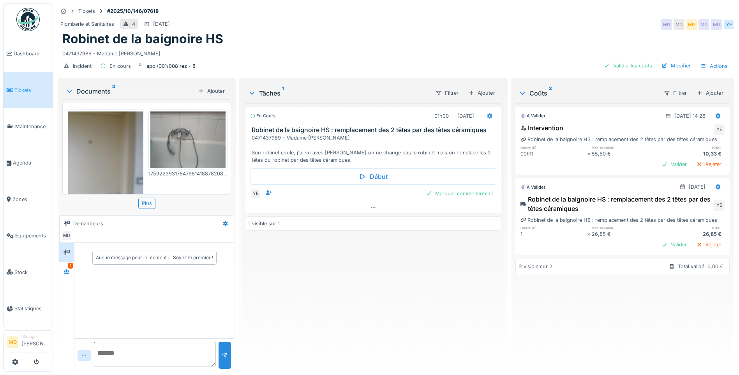
scroll to position [29, 0]
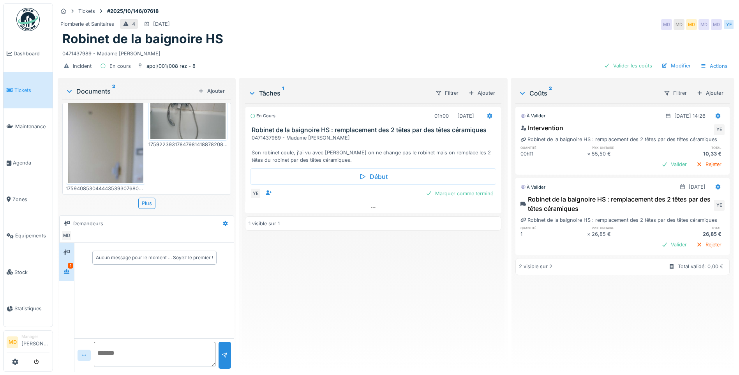
click at [60, 273] on div "1" at bounding box center [66, 271] width 15 height 19
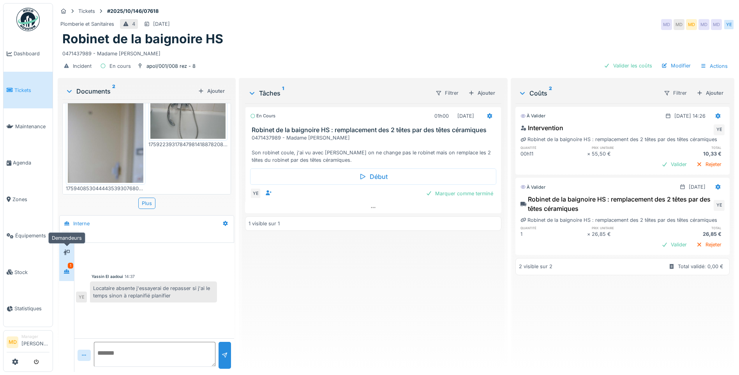
click at [68, 255] on div at bounding box center [67, 252] width 6 height 7
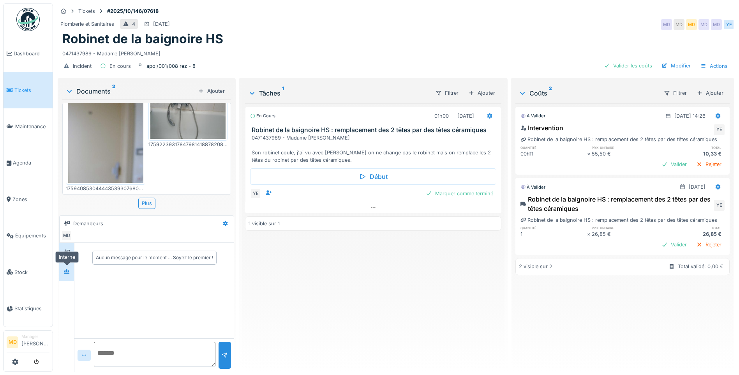
click at [71, 274] on div at bounding box center [67, 272] width 12 height 10
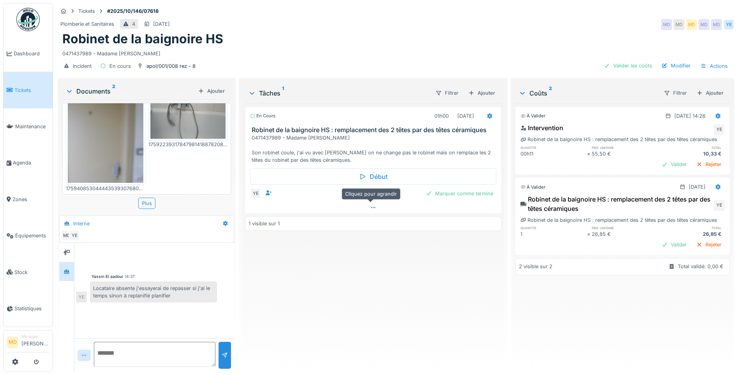
click at [364, 207] on div at bounding box center [373, 207] width 256 height 11
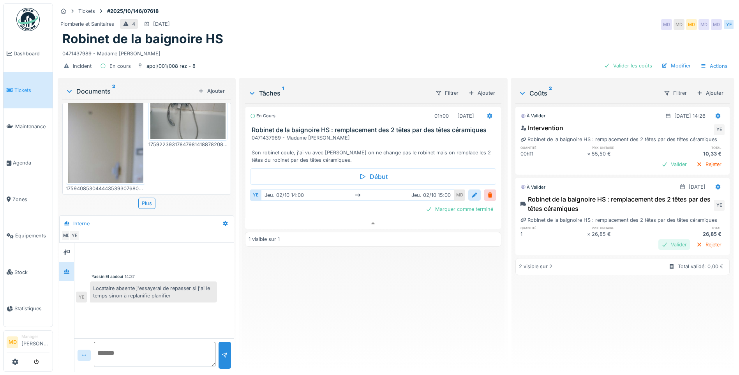
click at [659, 250] on div "Valider" at bounding box center [675, 244] width 32 height 11
click at [659, 166] on div "Valider" at bounding box center [675, 164] width 32 height 11
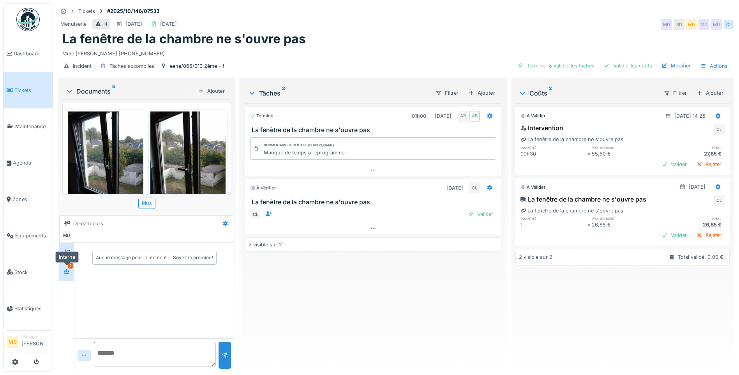
click at [72, 269] on div at bounding box center [67, 272] width 12 height 10
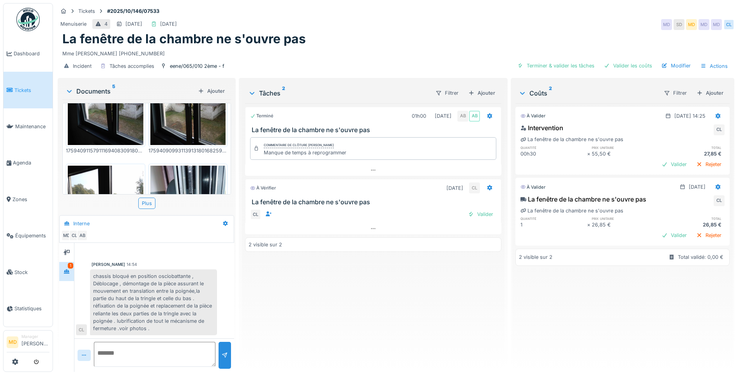
scroll to position [223, 0]
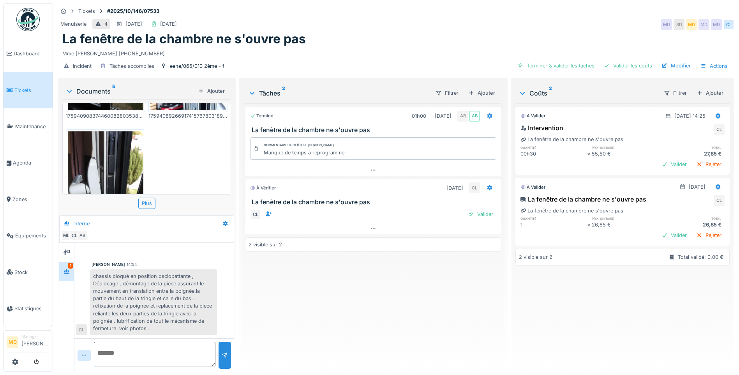
click at [191, 68] on div "eene/065/010 2ème - f" at bounding box center [197, 65] width 55 height 7
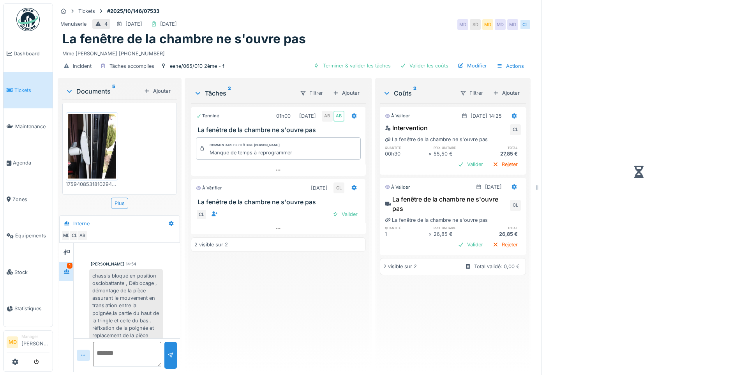
scroll to position [150, 0]
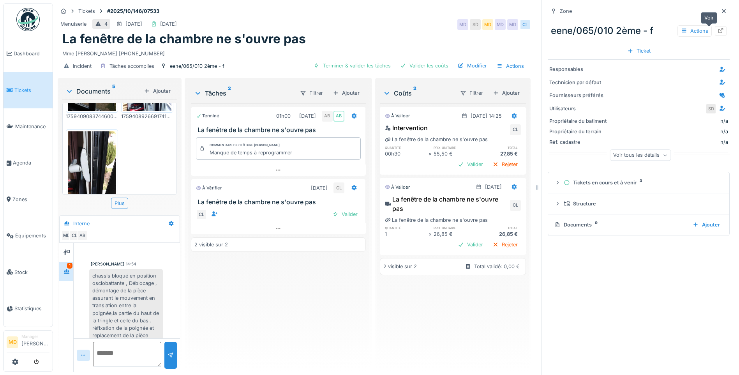
click at [715, 34] on div at bounding box center [721, 31] width 12 height 10
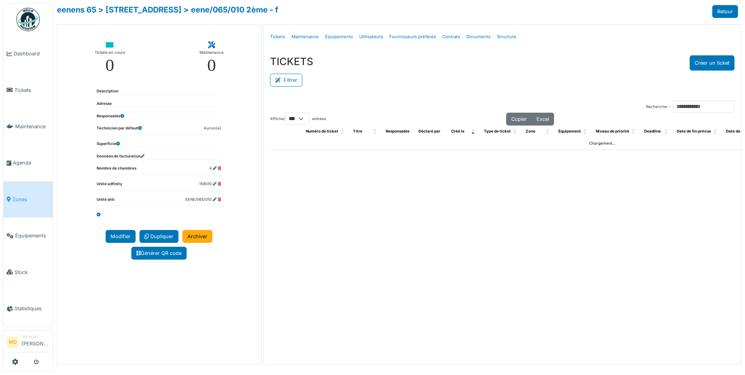
select select "***"
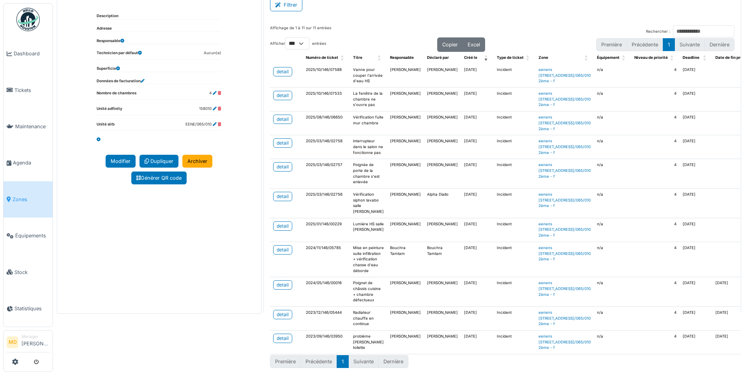
scroll to position [84, 0]
click at [285, 281] on div "detail" at bounding box center [283, 284] width 12 height 7
click at [277, 170] on div "detail" at bounding box center [283, 166] width 12 height 7
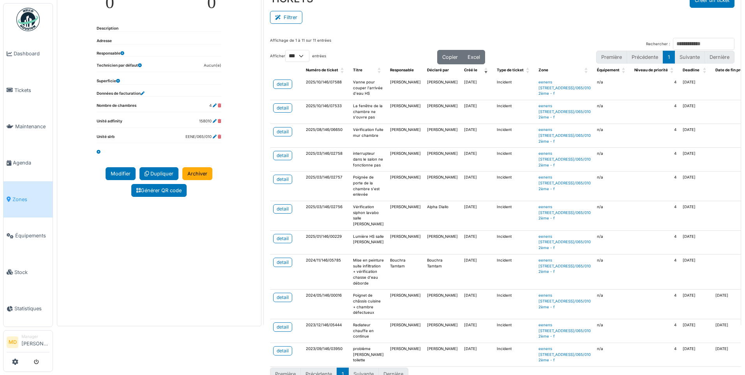
scroll to position [45, 0]
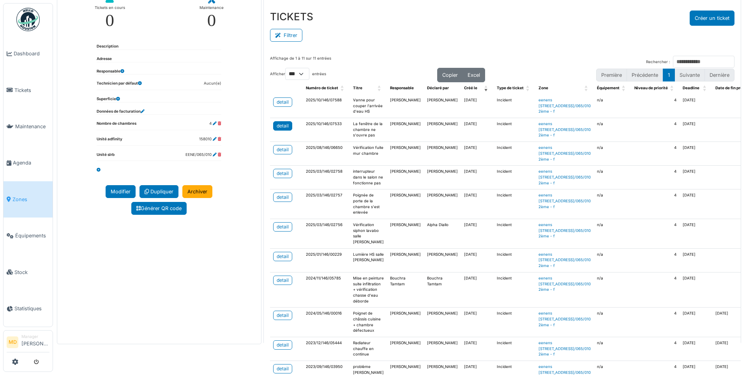
click at [281, 129] on div "detail" at bounding box center [283, 125] width 12 height 7
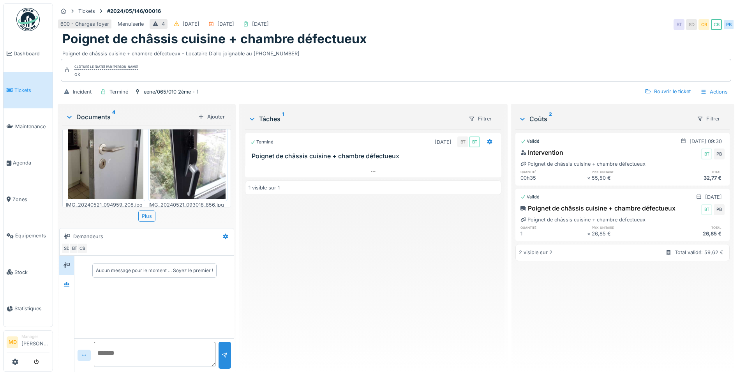
scroll to position [158, 0]
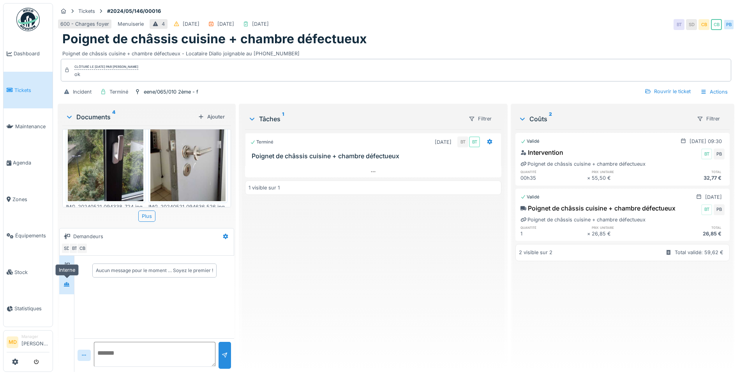
click at [71, 283] on div at bounding box center [67, 284] width 12 height 10
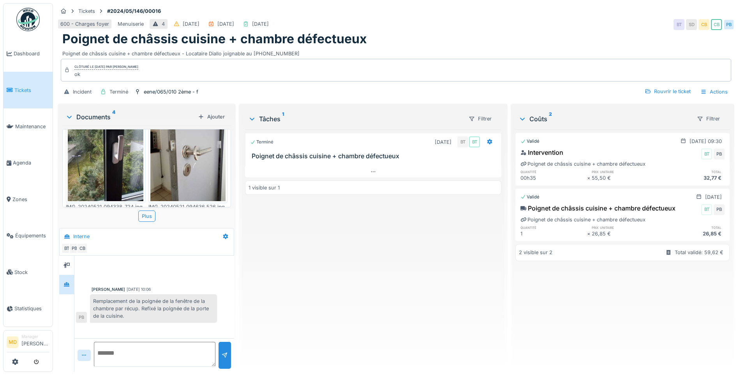
scroll to position [6, 0]
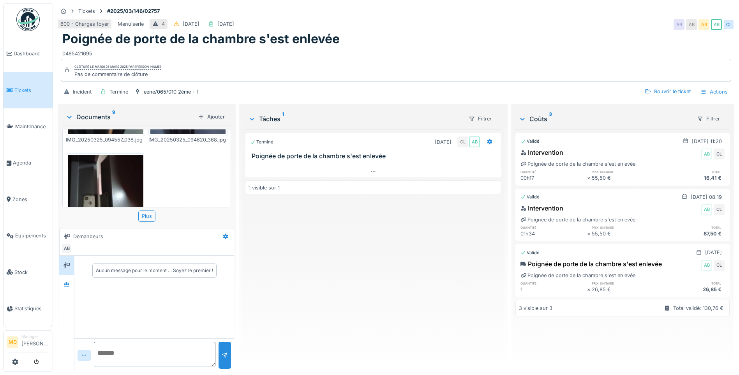
scroll to position [507, 0]
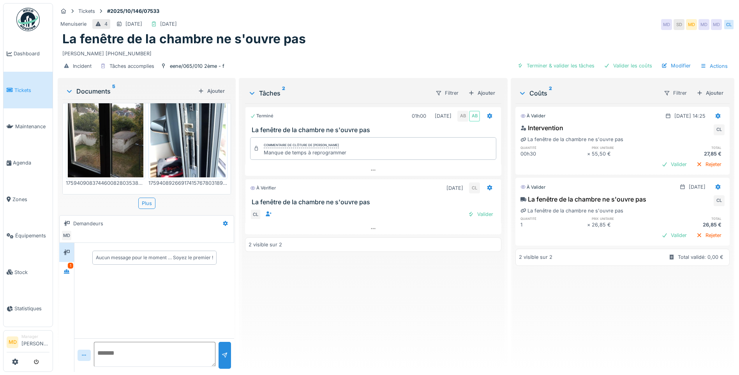
scroll to position [262, 0]
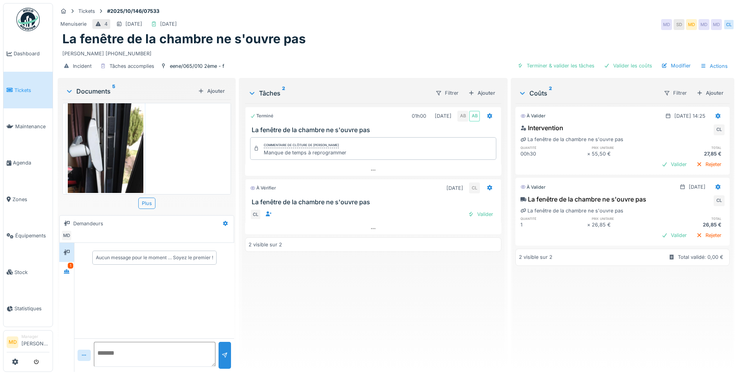
click at [107, 132] on img at bounding box center [106, 142] width 76 height 101
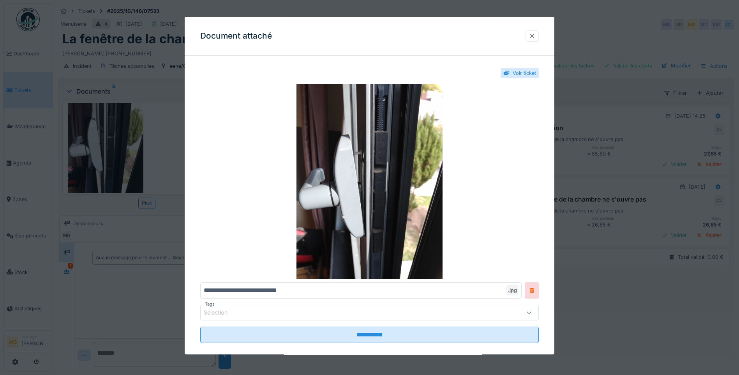
click at [532, 31] on div at bounding box center [532, 35] width 13 height 11
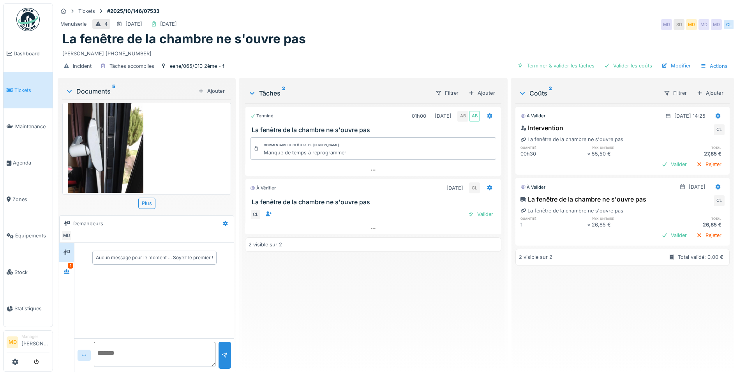
click at [75, 271] on div "Aucun message pour le moment … Soyez le premier !" at bounding box center [154, 257] width 160 height 29
click at [69, 270] on icon at bounding box center [67, 271] width 6 height 5
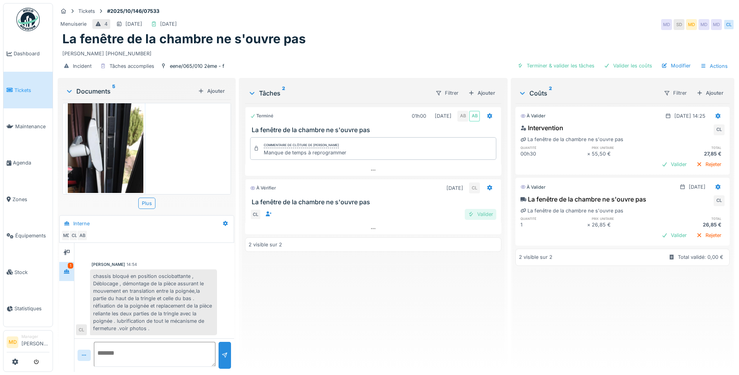
click at [488, 212] on div "Valider" at bounding box center [481, 214] width 32 height 11
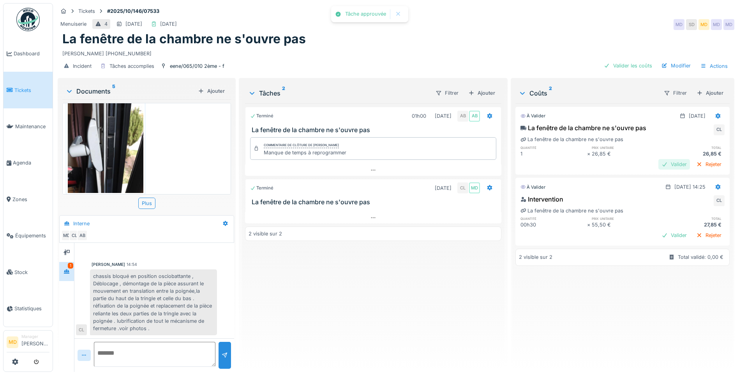
click at [659, 164] on div "Valider" at bounding box center [675, 164] width 32 height 11
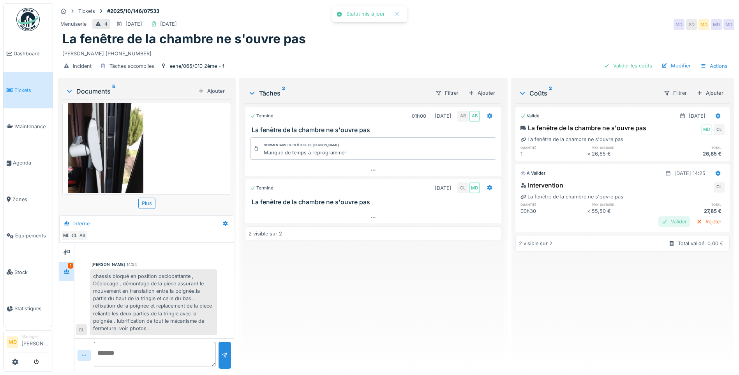
click at [659, 223] on div "Valider" at bounding box center [675, 221] width 32 height 11
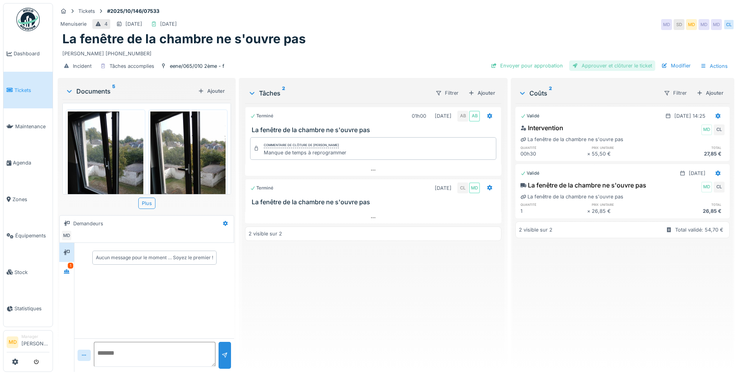
click at [594, 64] on div "Approuver et clôturer le ticket" at bounding box center [612, 65] width 86 height 11
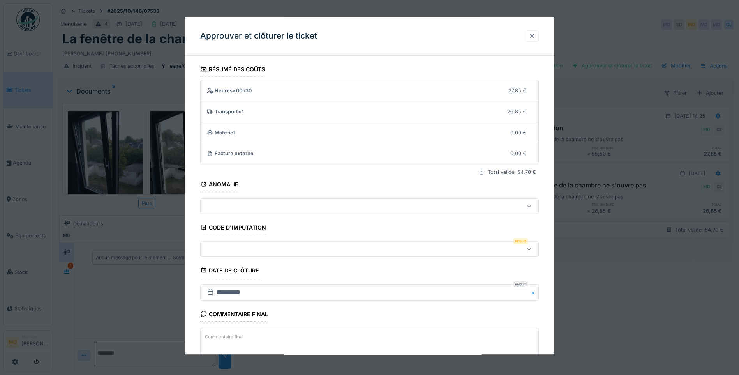
click at [244, 253] on div at bounding box center [350, 249] width 292 height 9
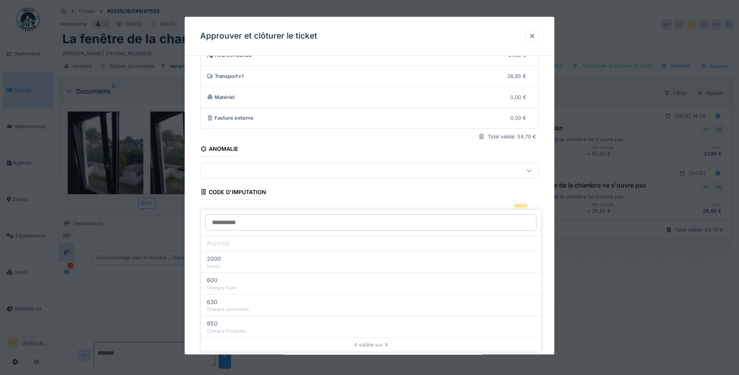
scroll to position [52, 0]
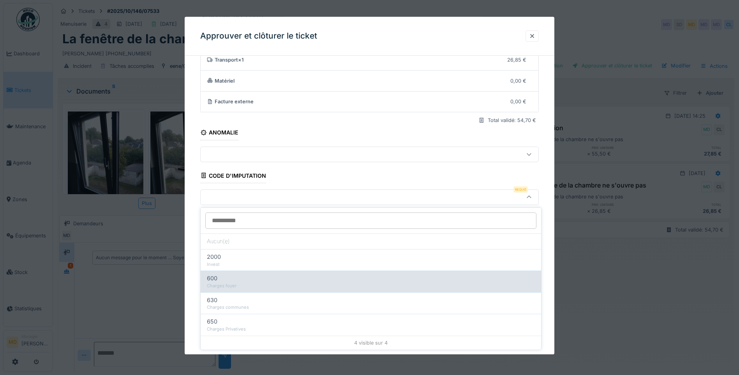
click at [240, 284] on div "Charges foyer" at bounding box center [371, 286] width 328 height 7
type input "***"
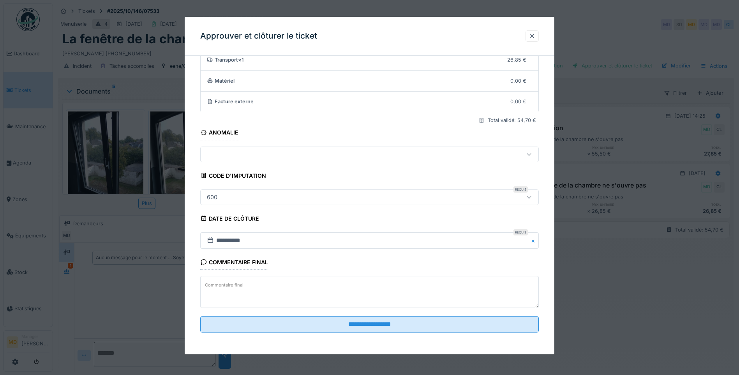
scroll to position [6, 0]
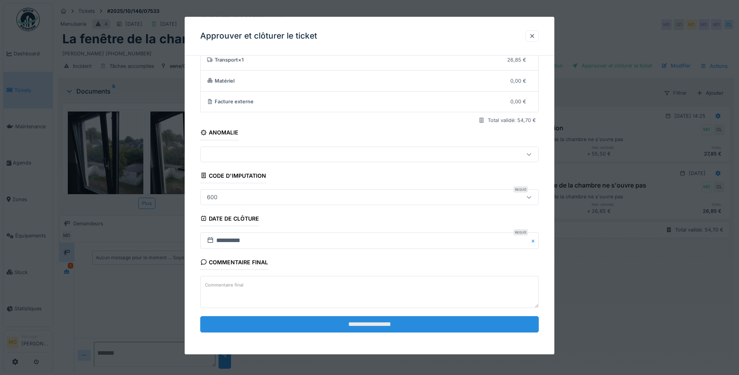
click at [377, 330] on input "**********" at bounding box center [369, 324] width 339 height 16
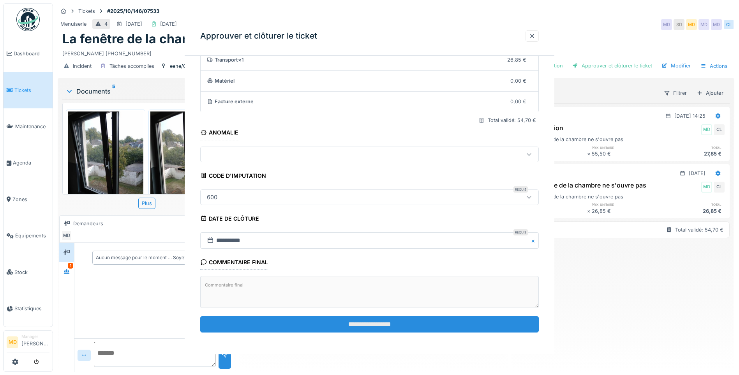
scroll to position [0, 0]
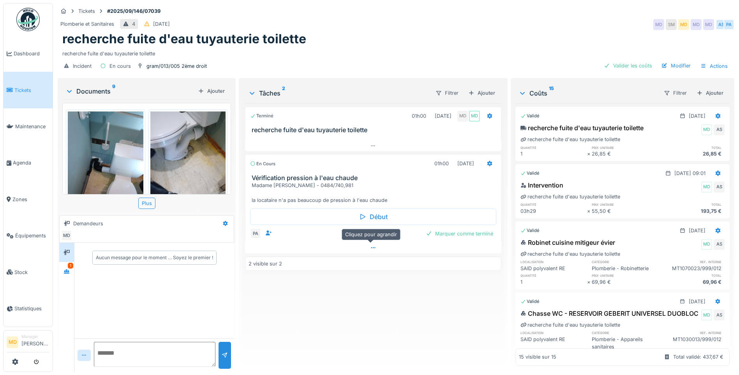
click at [375, 247] on div at bounding box center [373, 247] width 256 height 11
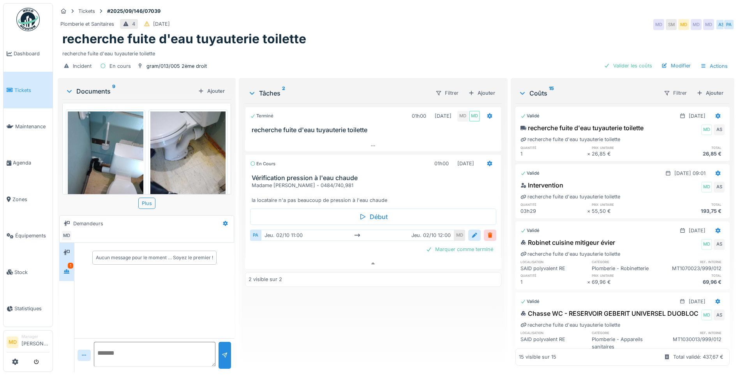
click at [63, 262] on div "1" at bounding box center [66, 271] width 15 height 19
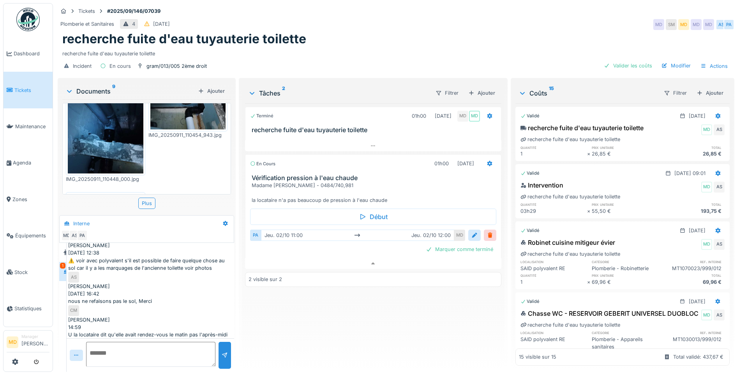
scroll to position [441, 0]
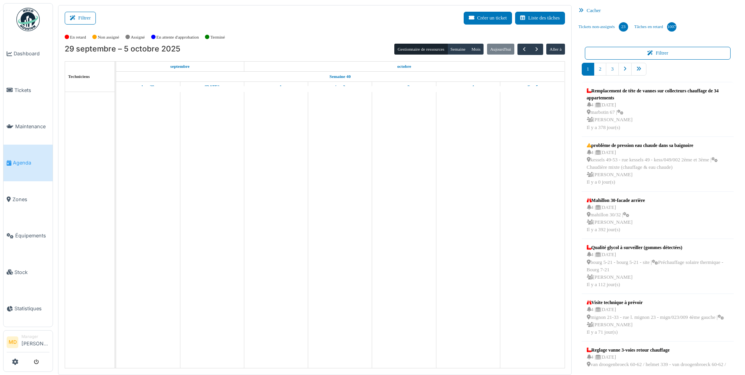
click at [96, 21] on div "Filtrer Créer un ticket Liste des tâches" at bounding box center [315, 21] width 500 height 19
click at [93, 21] on button "Filtrer" at bounding box center [80, 18] width 31 height 13
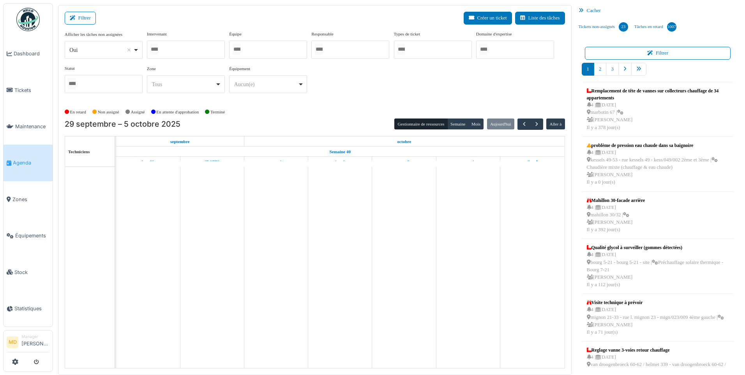
click at [198, 46] on div at bounding box center [186, 50] width 78 height 18
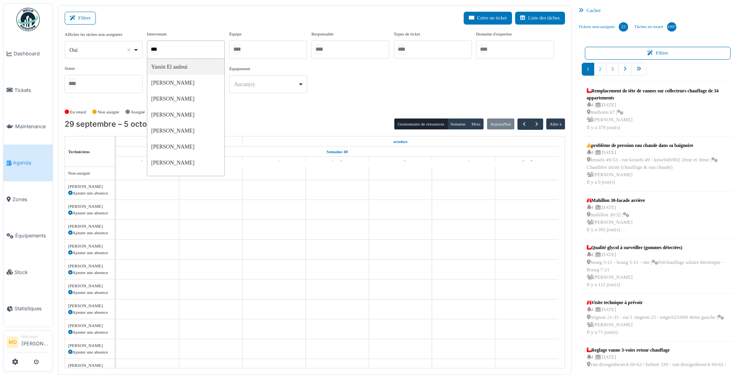
type input "****"
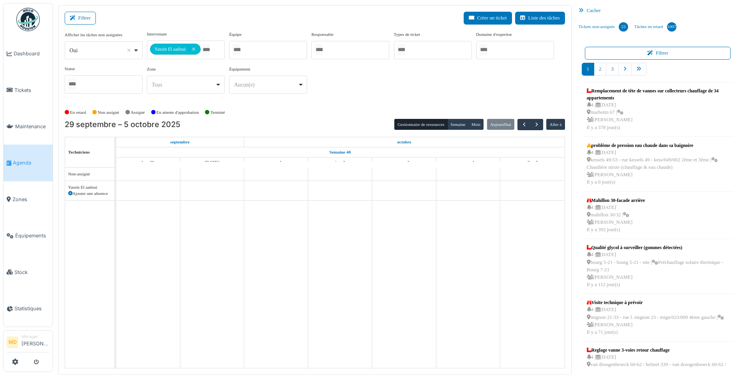
click at [382, 97] on div "**********" at bounding box center [315, 65] width 500 height 69
click at [460, 126] on button "Semaine" at bounding box center [457, 124] width 21 height 11
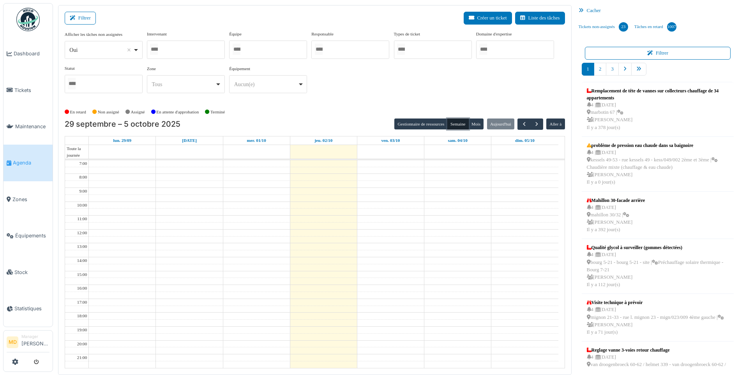
click at [193, 49] on div at bounding box center [186, 50] width 78 height 18
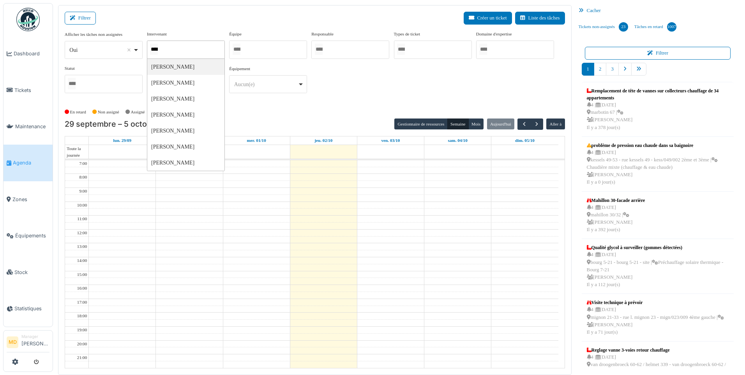
type input "*****"
click at [398, 78] on div "**********" at bounding box center [315, 65] width 500 height 69
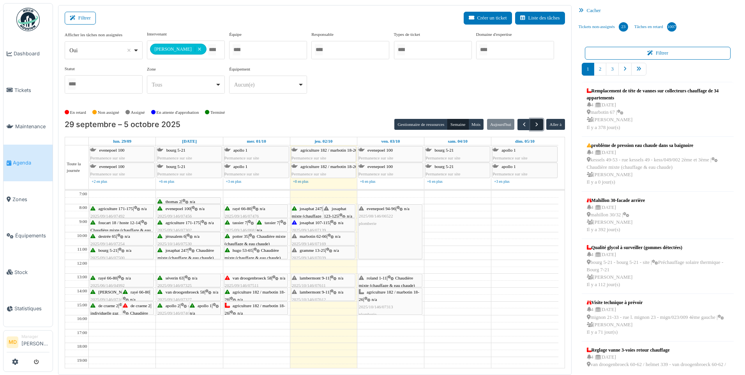
click at [535, 124] on span "button" at bounding box center [537, 124] width 7 height 7
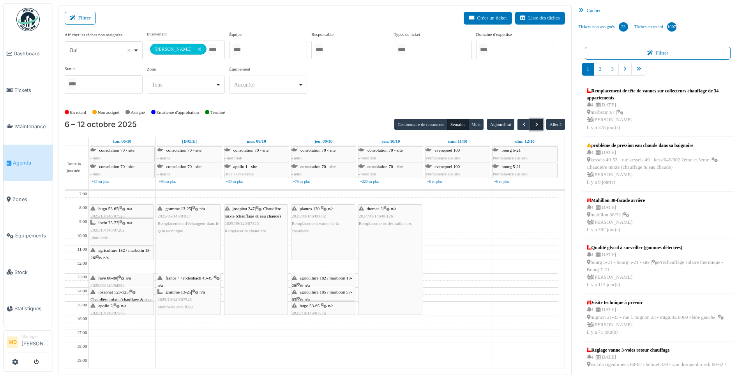
click at [536, 124] on span "button" at bounding box center [537, 124] width 7 height 7
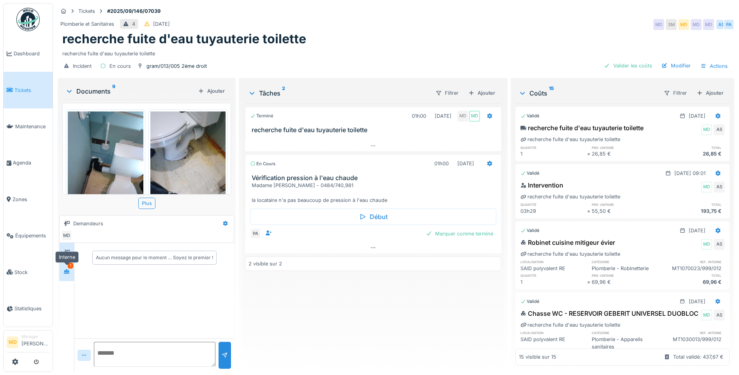
click at [66, 273] on icon at bounding box center [66, 271] width 5 height 4
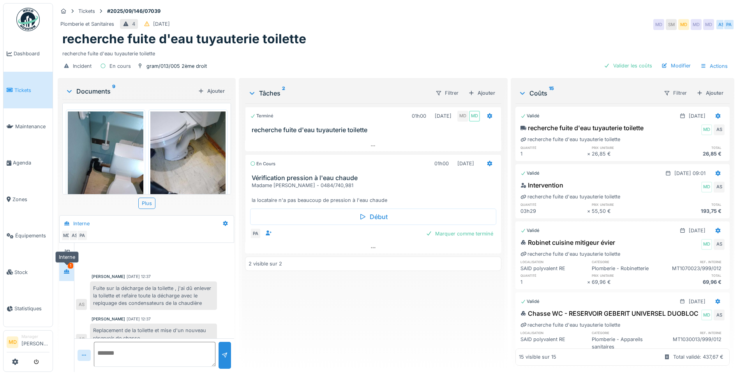
scroll to position [193, 0]
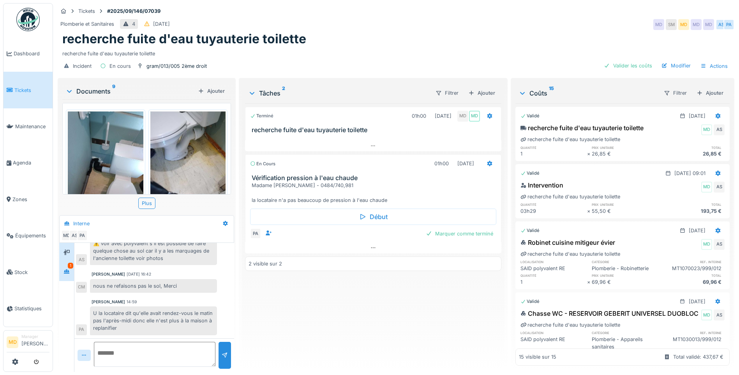
click at [68, 254] on icon at bounding box center [67, 252] width 6 height 5
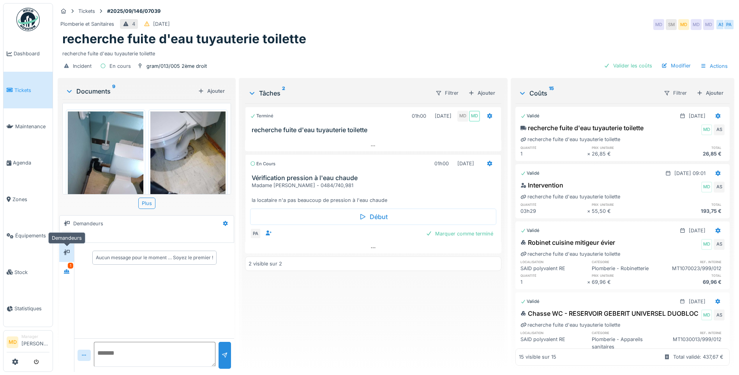
scroll to position [0, 0]
click at [127, 348] on textarea at bounding box center [155, 354] width 122 height 25
click at [69, 268] on div at bounding box center [67, 271] width 6 height 7
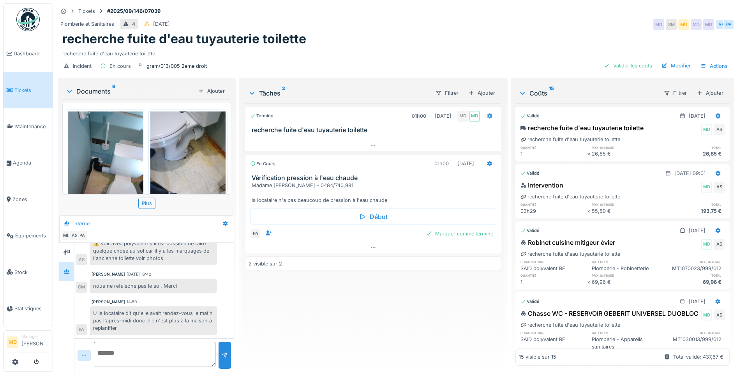
scroll to position [6, 0]
click at [157, 350] on textarea at bounding box center [155, 354] width 122 height 25
drag, startPoint x: 98, startPoint y: 307, endPoint x: 175, endPoint y: 322, distance: 78.6
click at [175, 322] on div "U la locataire dit qu'elle avait rendez-vous le matin pas l'après-midi donc ell…" at bounding box center [153, 320] width 127 height 29
copy div "la locataire dit qu'elle avait rendez-vous le matin pas l'après-midi donc elle …"
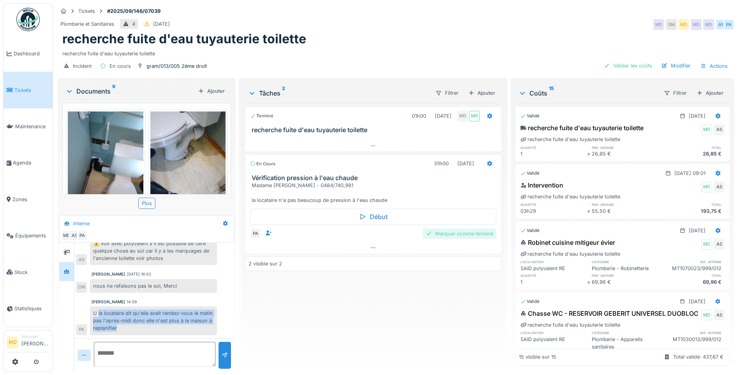
click at [468, 231] on div "Marquer comme terminé" at bounding box center [460, 233] width 74 height 11
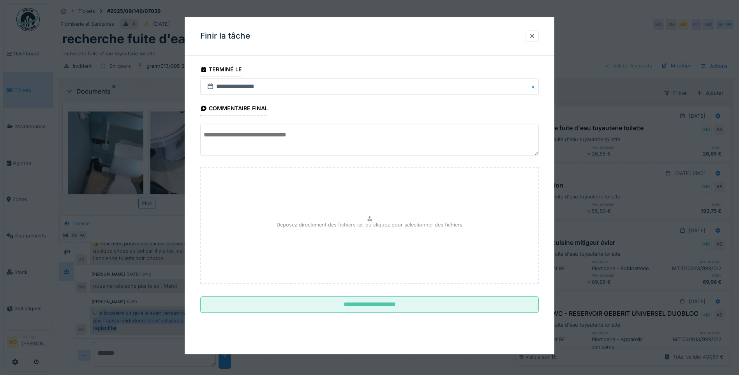
click at [283, 142] on textarea at bounding box center [369, 140] width 339 height 32
paste textarea "**********"
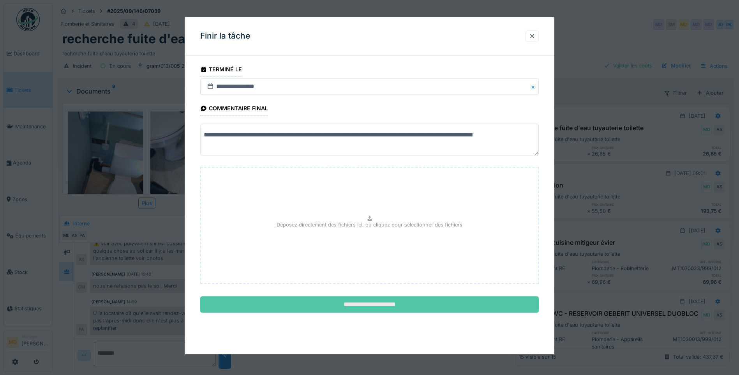
type textarea "**********"
click at [383, 307] on input "**********" at bounding box center [369, 305] width 339 height 16
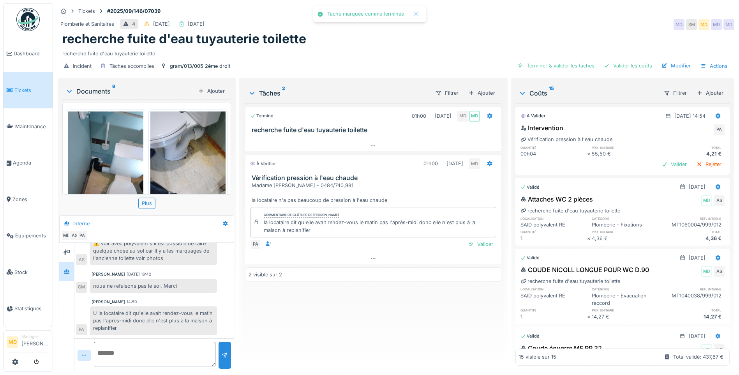
scroll to position [193, 0]
click at [480, 239] on div "Valider" at bounding box center [481, 244] width 32 height 11
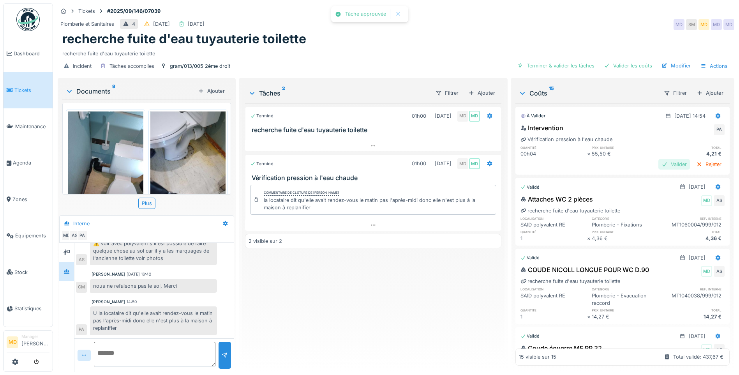
click at [668, 159] on div "Valider" at bounding box center [675, 164] width 32 height 11
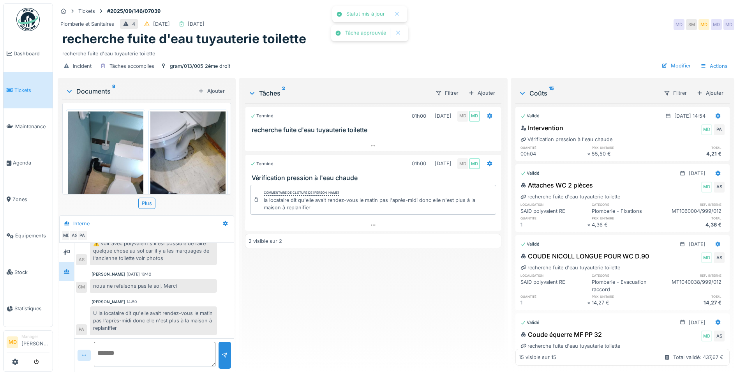
scroll to position [234, 0]
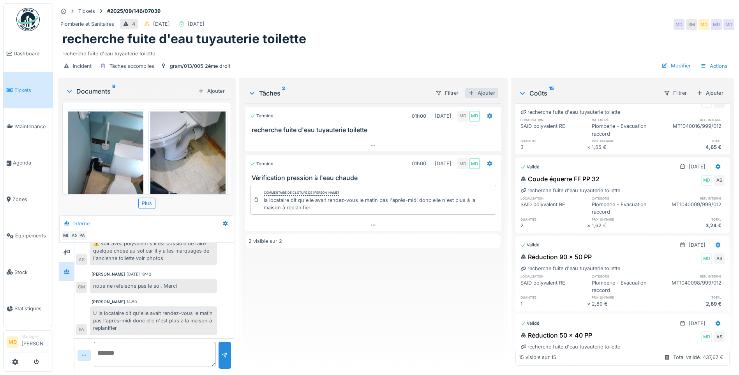
click at [479, 88] on div "Ajouter" at bounding box center [481, 93] width 33 height 11
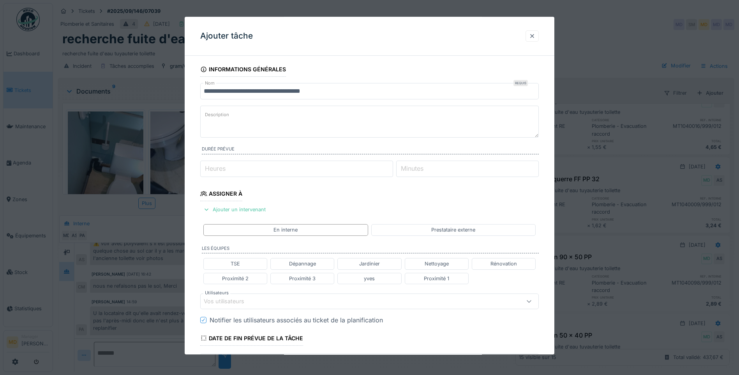
click at [534, 37] on div at bounding box center [532, 35] width 6 height 7
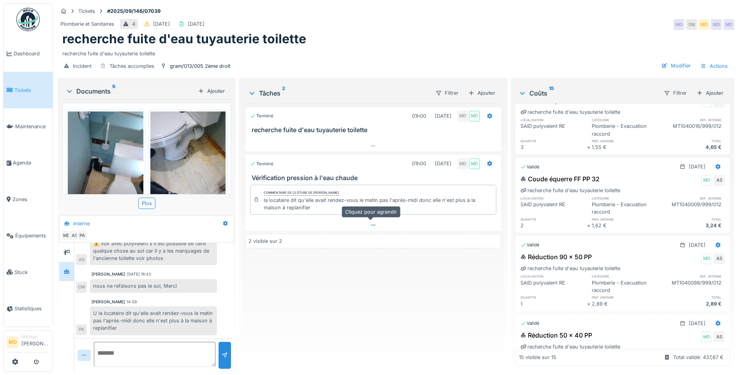
click at [378, 221] on div at bounding box center [373, 224] width 256 height 11
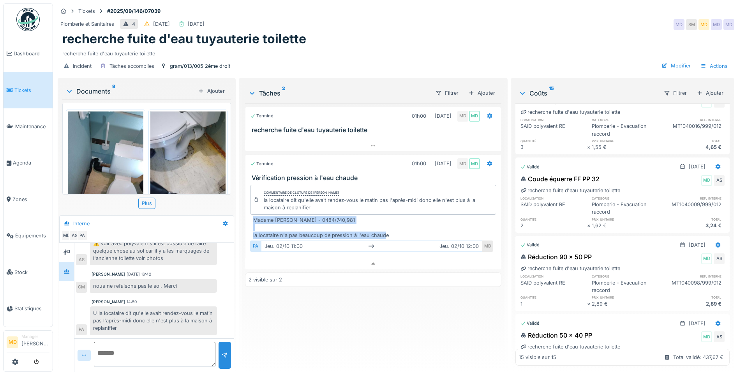
drag, startPoint x: 400, startPoint y: 229, endPoint x: 251, endPoint y: 218, distance: 150.0
click at [251, 218] on div "Madame Samira MOUNA - 0484/740,981 la locataire n'a pas beaucoup de pression à …" at bounding box center [373, 235] width 246 height 39
copy div "Madame Samira MOUNA - 0484/740,981 la locataire n'a pas beaucoup de pression à …"
click at [477, 88] on div "Ajouter" at bounding box center [481, 93] width 33 height 11
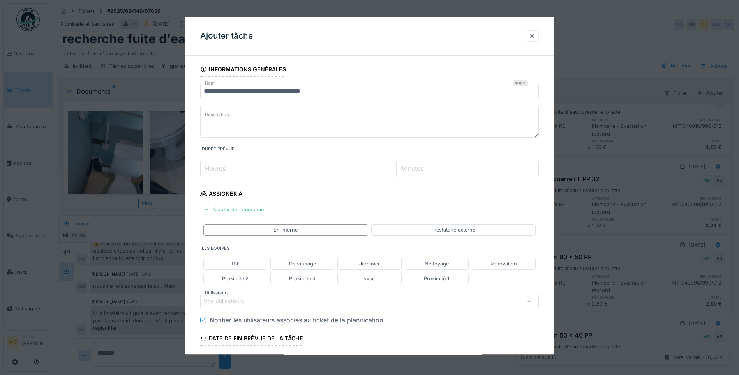
click at [285, 124] on textarea "Description" at bounding box center [369, 122] width 339 height 32
paste textarea "**********"
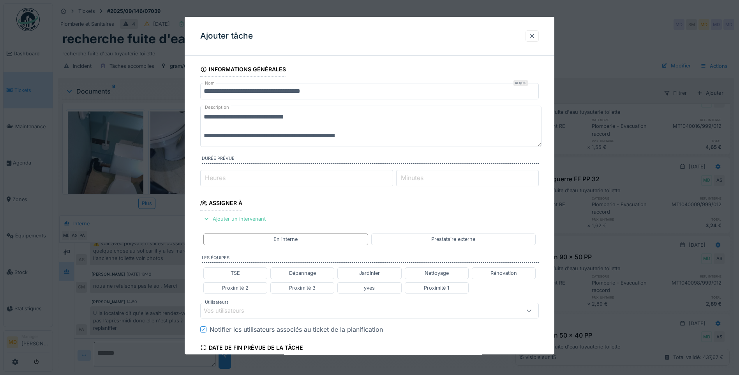
type textarea "**********"
click at [231, 183] on input "Heures" at bounding box center [296, 178] width 193 height 16
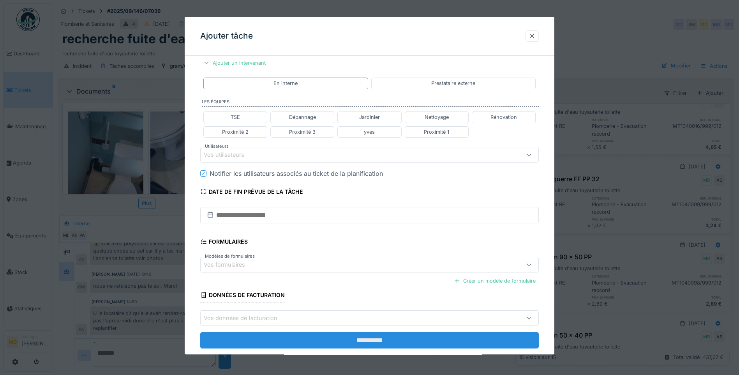
type input "*"
click at [361, 334] on input "**********" at bounding box center [369, 340] width 339 height 16
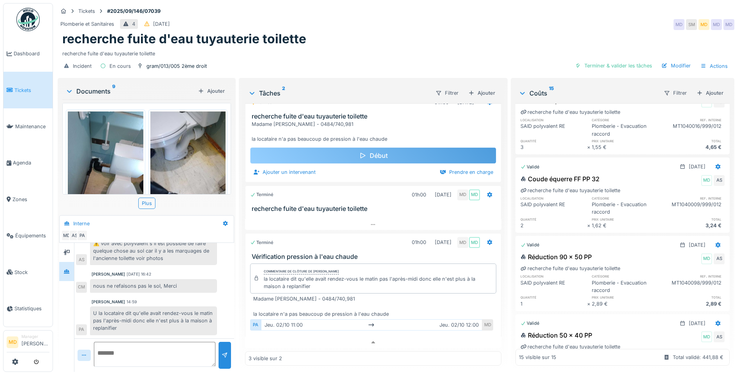
scroll to position [0, 0]
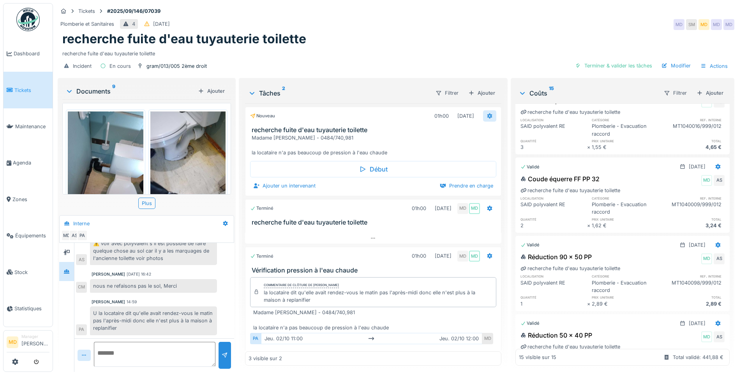
click at [484, 110] on div at bounding box center [489, 115] width 13 height 11
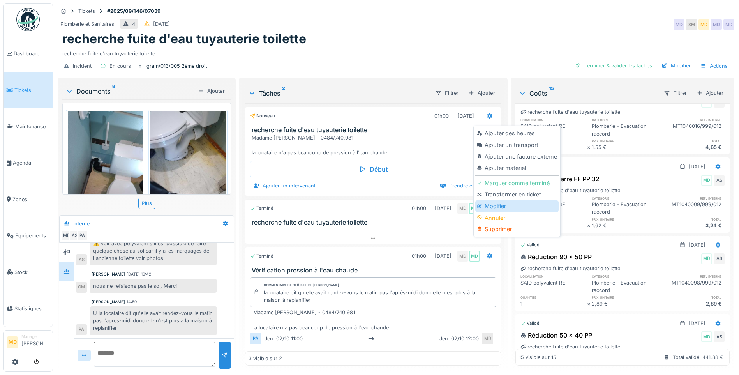
click at [501, 201] on div "Modifier" at bounding box center [516, 206] width 83 height 12
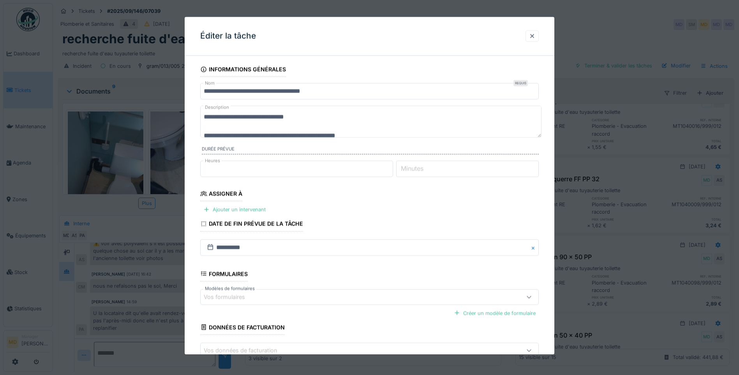
click at [341, 89] on input "**********" at bounding box center [369, 91] width 339 height 16
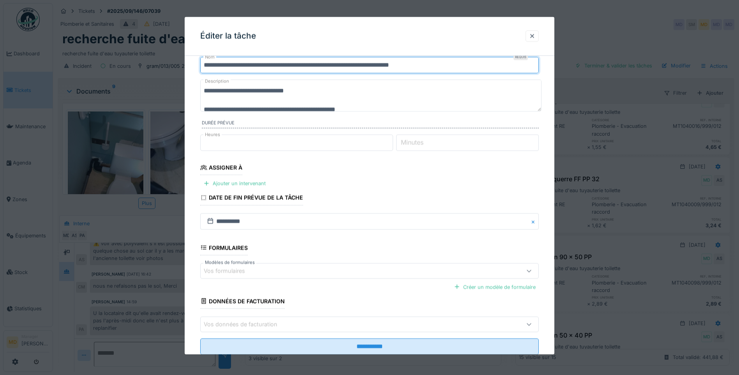
scroll to position [48, 0]
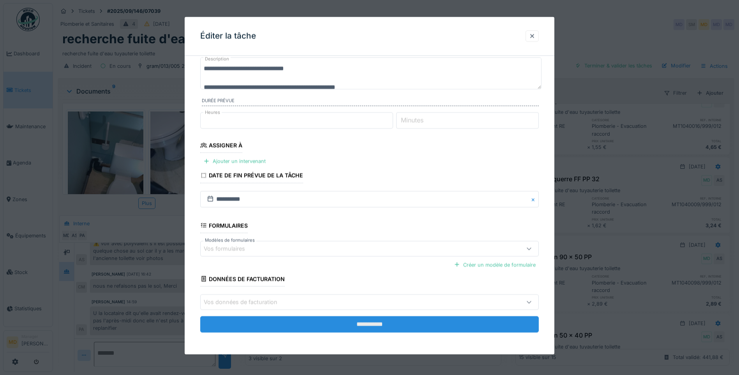
type input "**********"
click at [314, 329] on input "**********" at bounding box center [369, 324] width 339 height 16
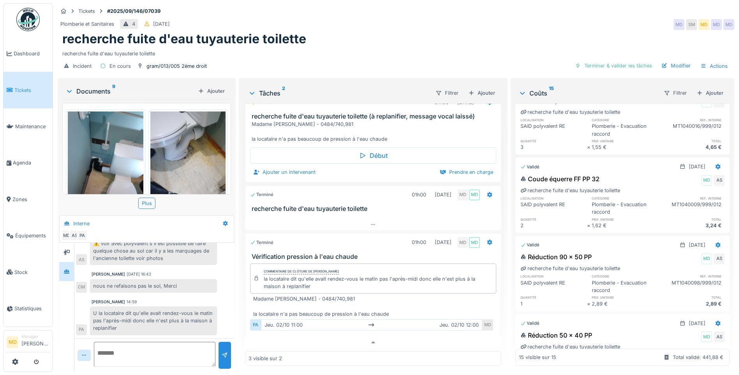
scroll to position [0, 0]
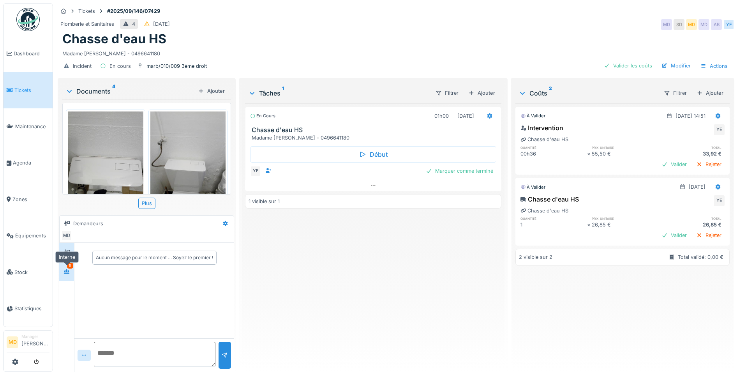
click at [65, 272] on icon at bounding box center [67, 271] width 6 height 5
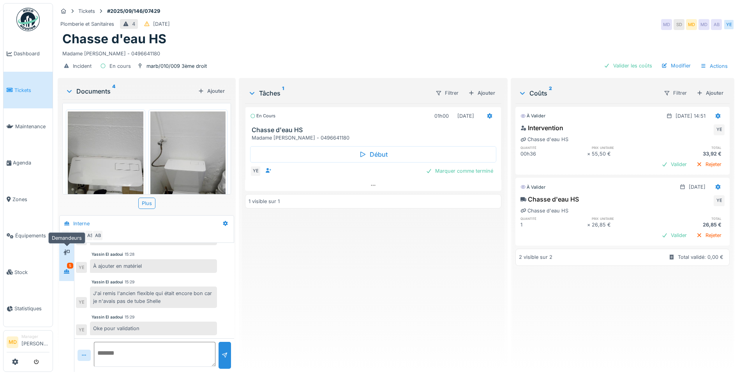
click at [68, 249] on icon at bounding box center [67, 251] width 6 height 5
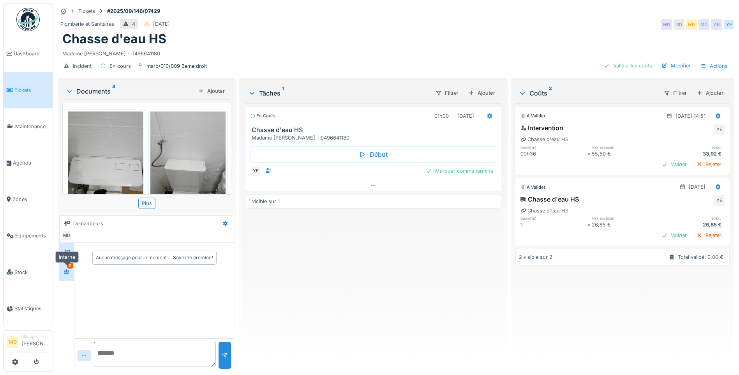
click at [71, 270] on div at bounding box center [67, 272] width 12 height 10
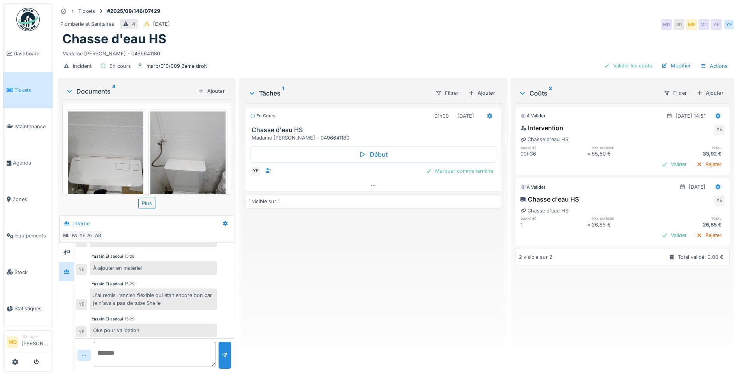
scroll to position [85, 0]
click at [463, 169] on div "Marquer comme terminé" at bounding box center [460, 171] width 74 height 11
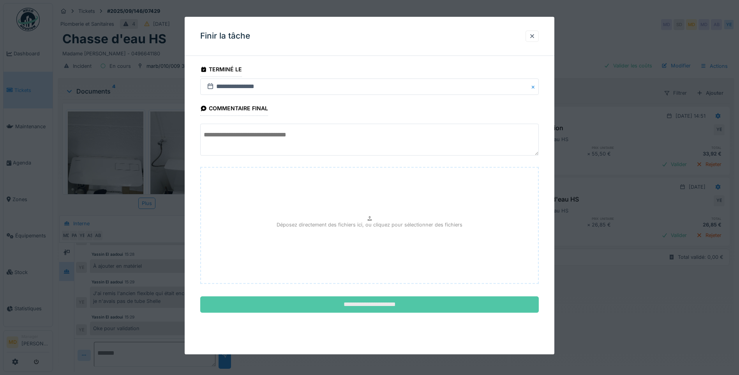
click at [371, 306] on input "**********" at bounding box center [369, 305] width 339 height 16
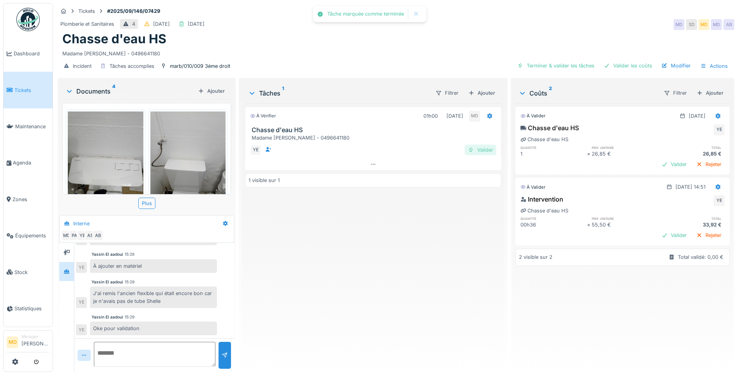
click at [488, 145] on div "Valider" at bounding box center [481, 150] width 32 height 11
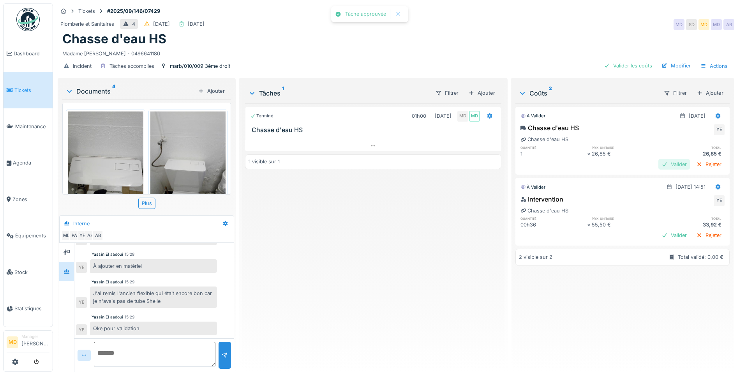
click at [661, 160] on div "Valider" at bounding box center [675, 164] width 32 height 11
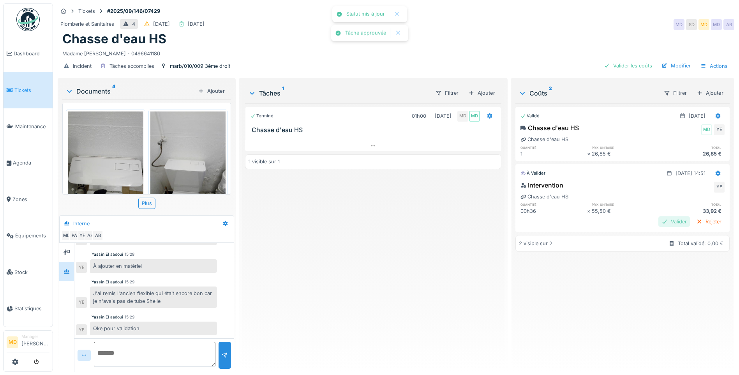
click at [662, 217] on div "Valider" at bounding box center [675, 221] width 32 height 11
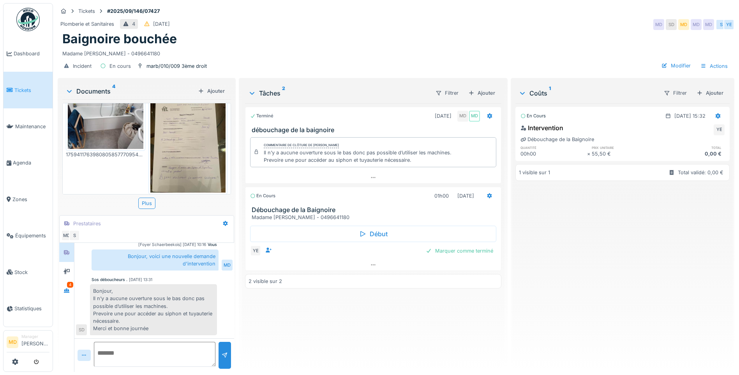
scroll to position [145, 0]
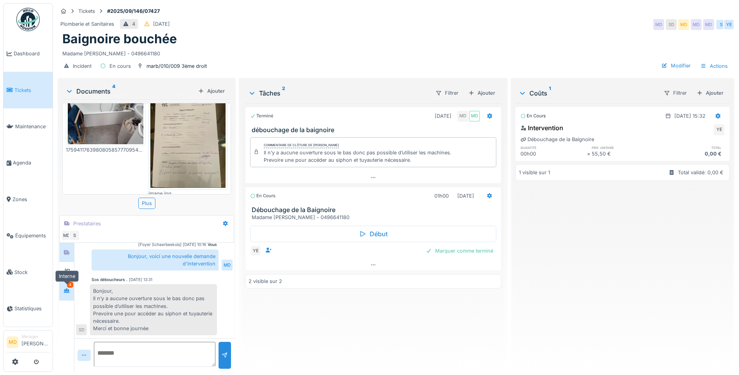
click at [71, 288] on div at bounding box center [67, 291] width 12 height 10
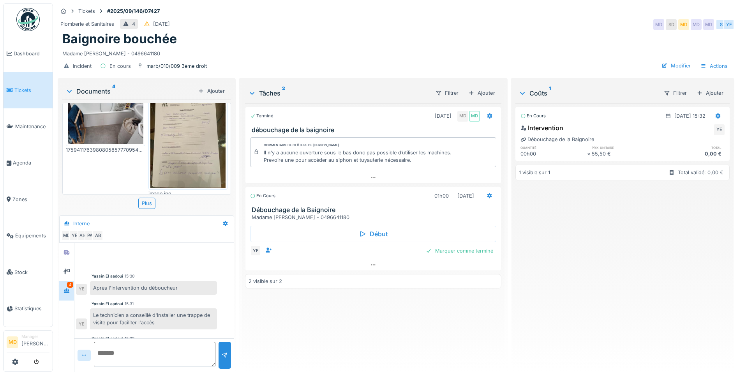
scroll to position [0, 0]
click at [70, 268] on div at bounding box center [67, 271] width 6 height 7
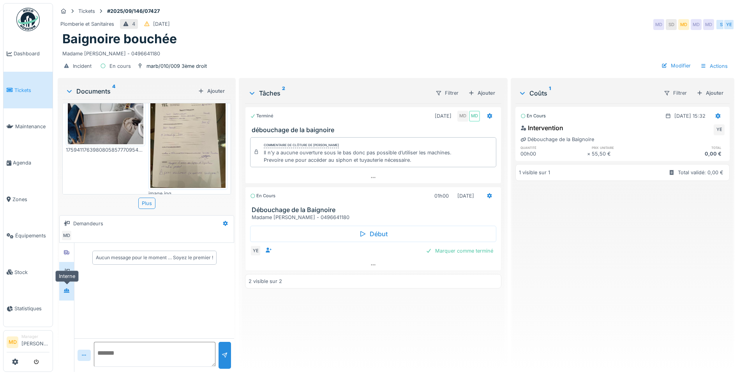
click at [72, 294] on div at bounding box center [67, 291] width 12 height 10
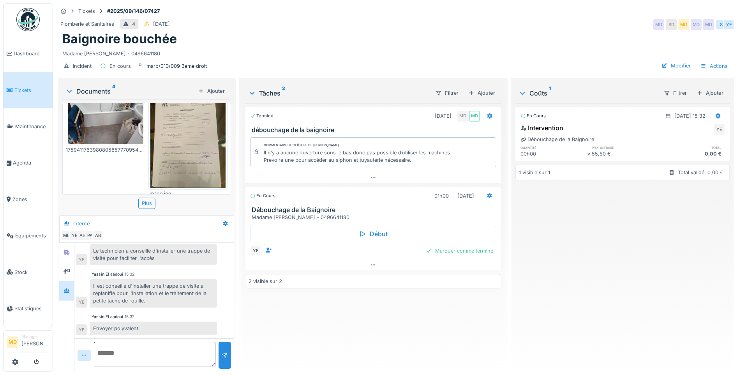
scroll to position [6, 0]
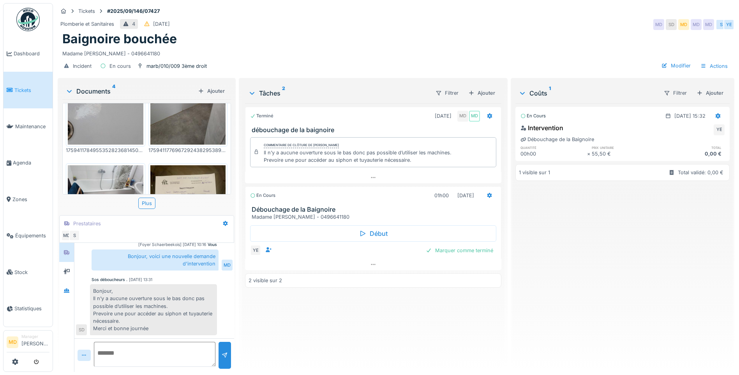
scroll to position [106, 0]
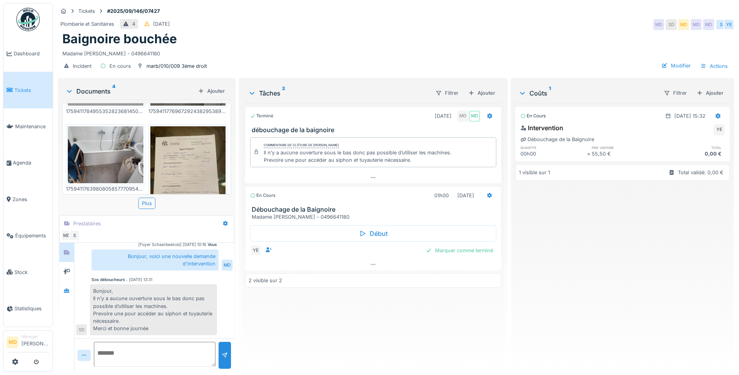
click at [168, 166] on img at bounding box center [188, 176] width 76 height 101
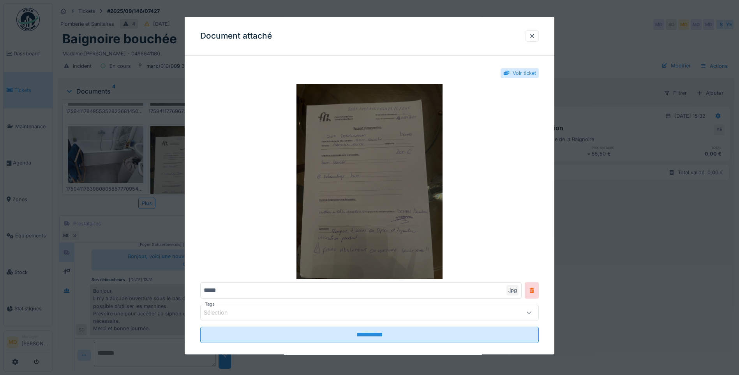
click at [389, 167] on img at bounding box center [369, 181] width 339 height 195
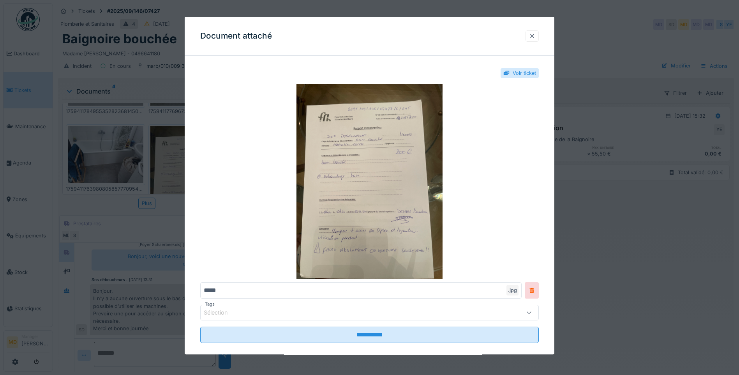
click at [535, 36] on div at bounding box center [532, 35] width 6 height 7
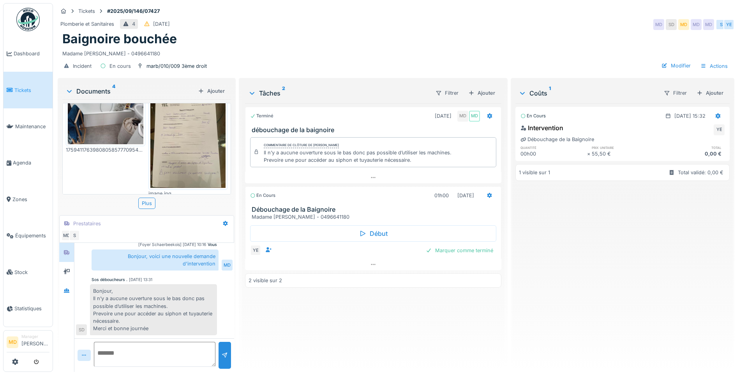
scroll to position [6, 0]
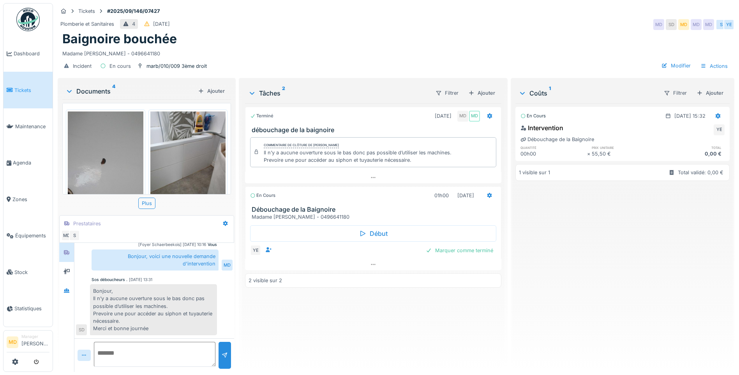
scroll to position [6, 0]
click at [68, 288] on icon at bounding box center [66, 290] width 5 height 4
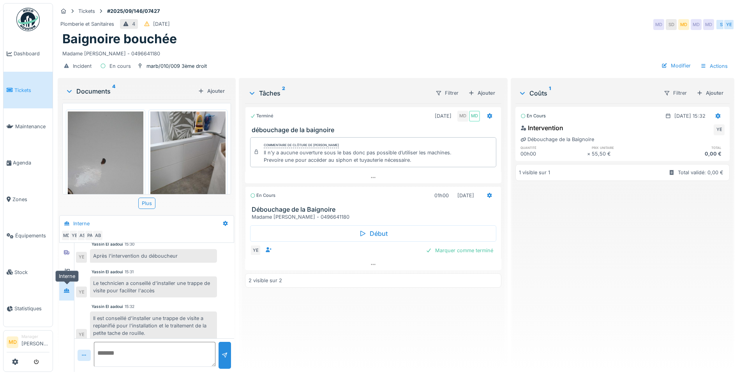
scroll to position [65, 0]
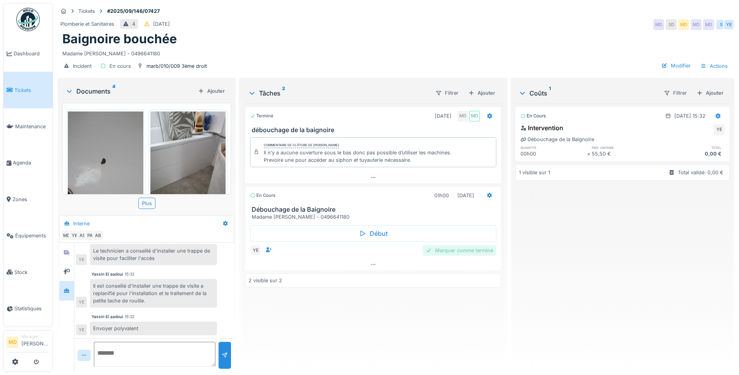
click at [457, 247] on div "Marquer comme terminé" at bounding box center [460, 250] width 74 height 11
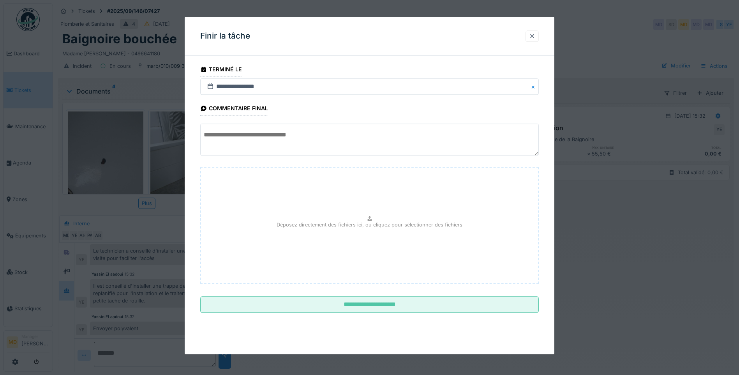
click at [534, 41] on div at bounding box center [532, 35] width 13 height 11
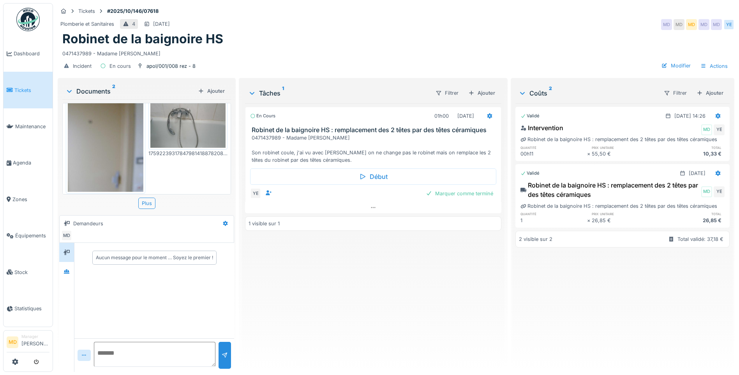
scroll to position [29, 0]
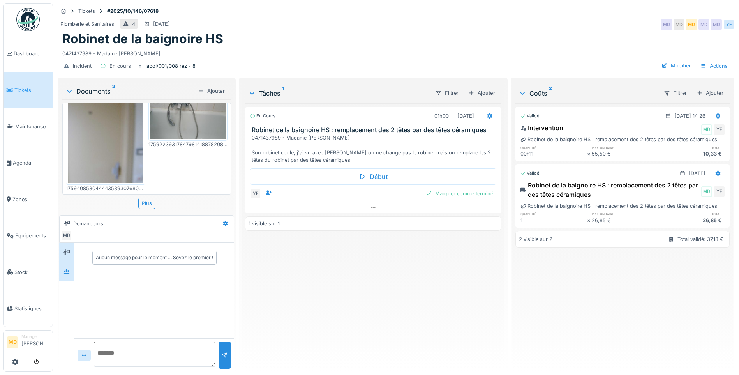
click at [72, 272] on div at bounding box center [67, 272] width 12 height 10
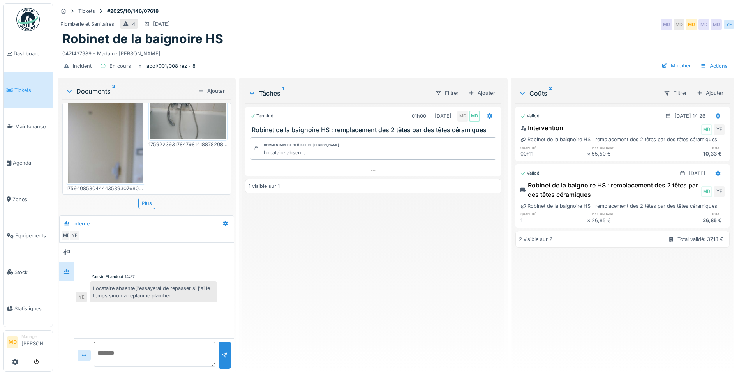
scroll to position [28, 0]
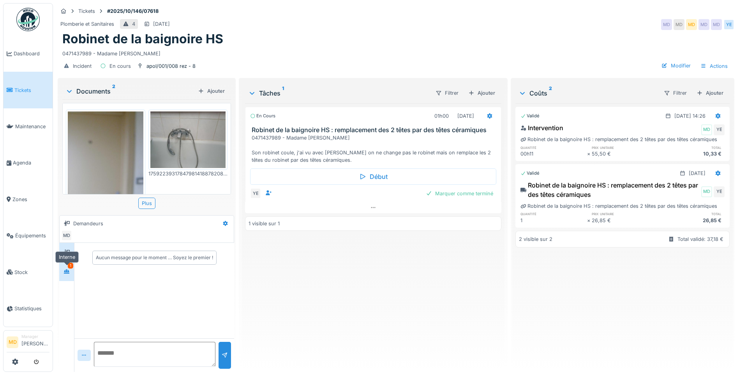
click at [68, 269] on icon at bounding box center [67, 271] width 6 height 5
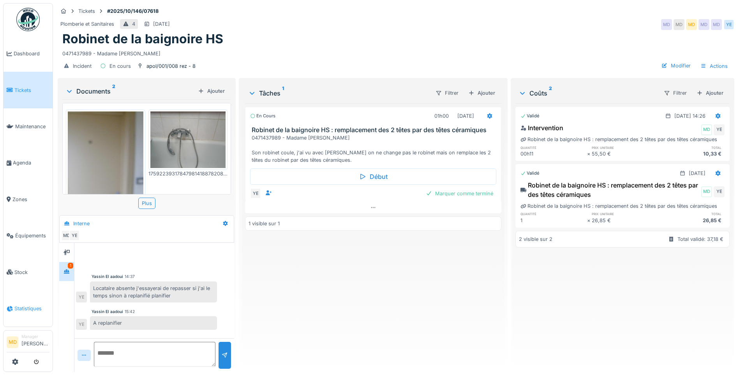
drag, startPoint x: 131, startPoint y: 321, endPoint x: 44, endPoint y: 319, distance: 86.9
click at [44, 319] on body "Dashboard Tickets Maintenance Agenda Zones Équipements Stock Statistiques MD Ma…" at bounding box center [369, 187] width 739 height 375
drag, startPoint x: 44, startPoint y: 319, endPoint x: 121, endPoint y: 324, distance: 77.7
click at [121, 324] on div "A replanifier" at bounding box center [153, 323] width 127 height 14
drag, startPoint x: 133, startPoint y: 326, endPoint x: 93, endPoint y: 327, distance: 39.8
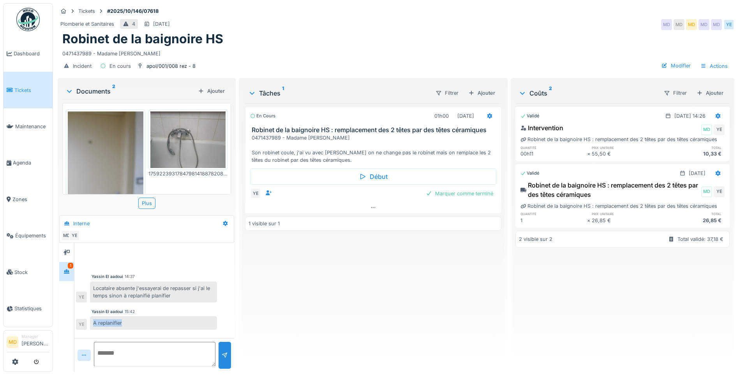
click at [93, 327] on div "A replanifier" at bounding box center [153, 323] width 127 height 14
drag, startPoint x: 93, startPoint y: 327, endPoint x: 171, endPoint y: 309, distance: 79.6
click at [312, 302] on div "En cours 01h00 02/10/2025 Robinet de la baignoire HS : remplacement des 2 têtes…" at bounding box center [373, 234] width 256 height 262
drag, startPoint x: 90, startPoint y: 286, endPoint x: 136, endPoint y: 290, distance: 45.3
click at [136, 290] on div "Locataire absente j'essayerai de repasser si j'ai le temps sinon à replanifié p…" at bounding box center [153, 291] width 127 height 21
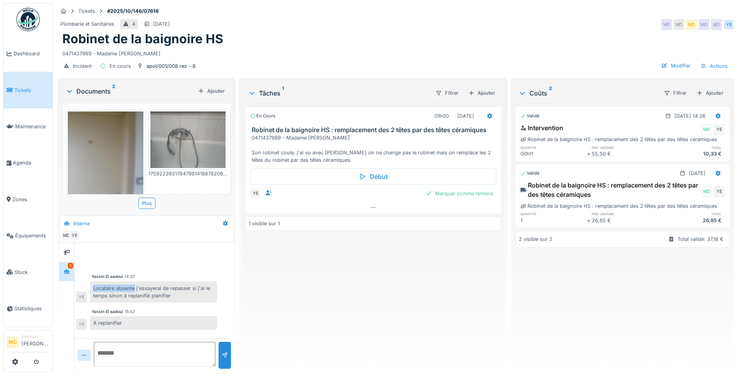
copy div "Locataire absente"
click at [450, 193] on div "Marquer comme terminé" at bounding box center [460, 193] width 74 height 11
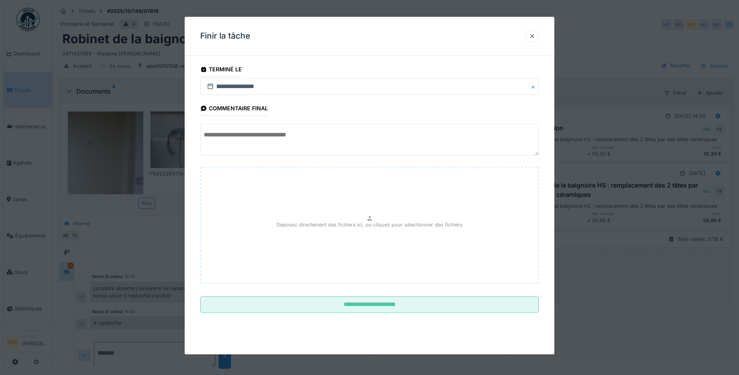
click at [302, 140] on textarea at bounding box center [369, 140] width 339 height 32
paste textarea "**********"
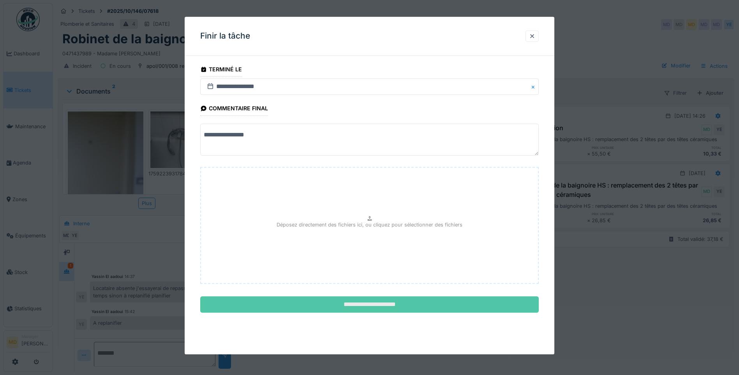
type textarea "**********"
click at [380, 304] on input "**********" at bounding box center [369, 305] width 339 height 16
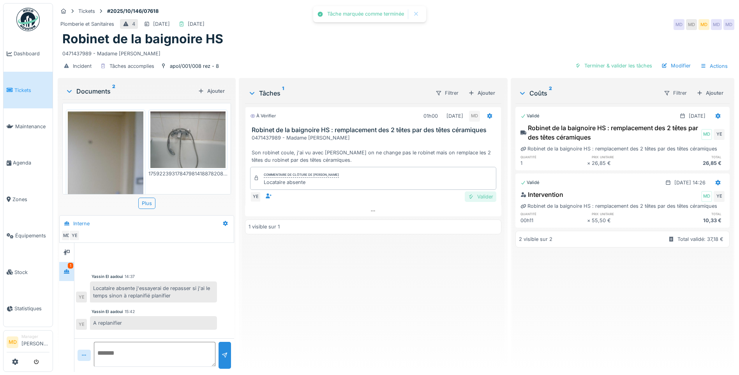
click at [477, 198] on div "Valider" at bounding box center [481, 196] width 32 height 11
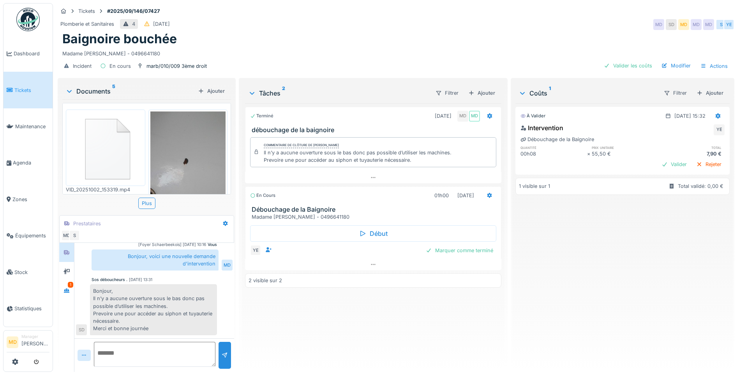
scroll to position [6, 0]
click at [73, 285] on div "1" at bounding box center [66, 290] width 15 height 19
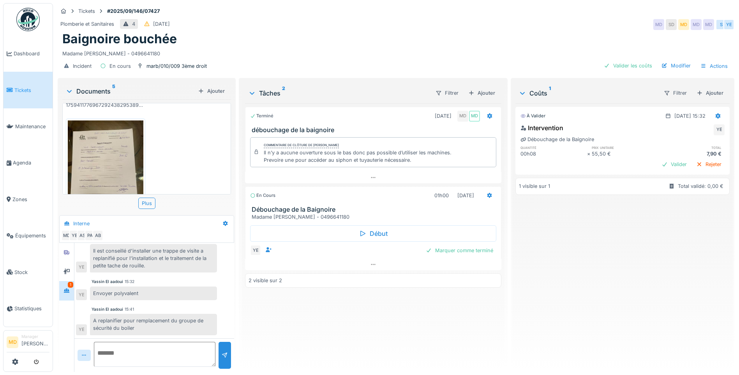
scroll to position [0, 0]
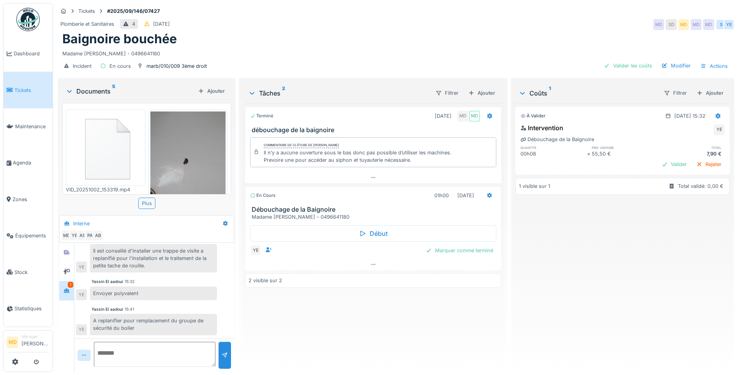
click at [86, 137] on img at bounding box center [106, 147] width 76 height 72
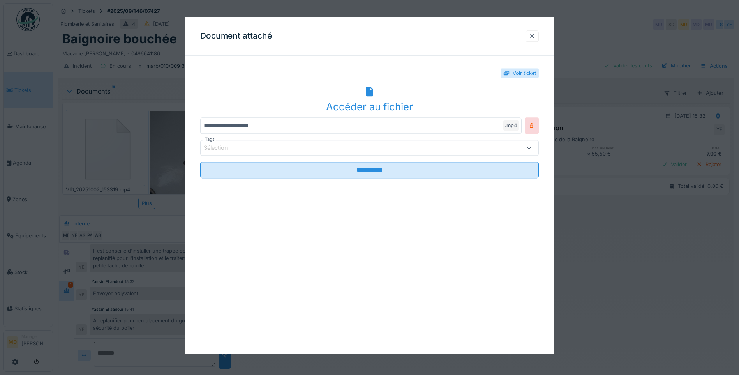
click at [370, 106] on div "Accéder au fichier" at bounding box center [369, 106] width 339 height 15
click at [535, 37] on div at bounding box center [532, 35] width 6 height 7
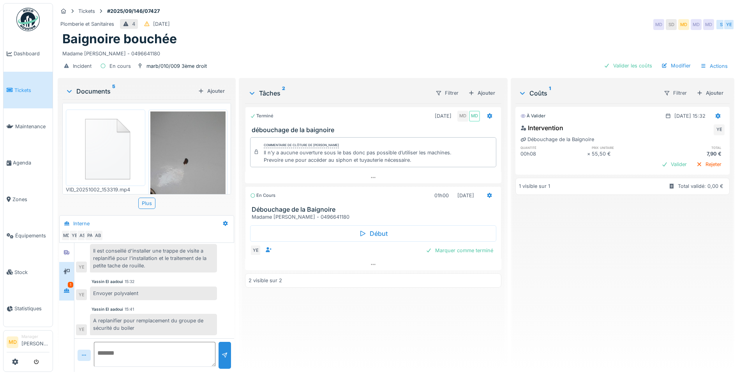
click at [68, 269] on icon at bounding box center [67, 271] width 6 height 5
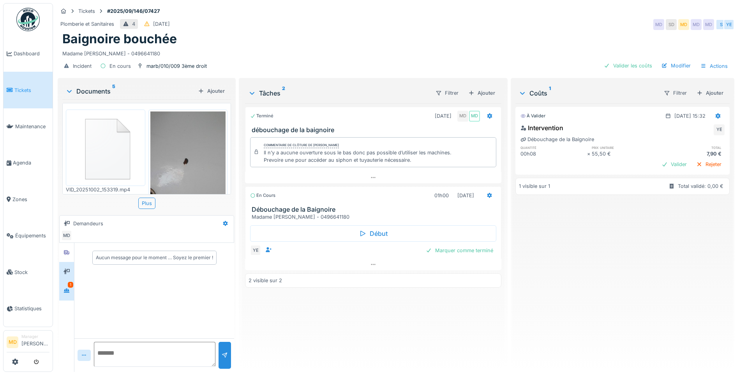
click at [71, 282] on div "1" at bounding box center [70, 285] width 5 height 6
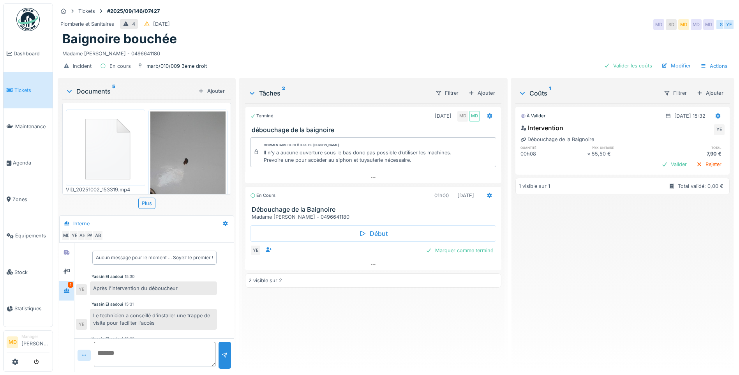
scroll to position [100, 0]
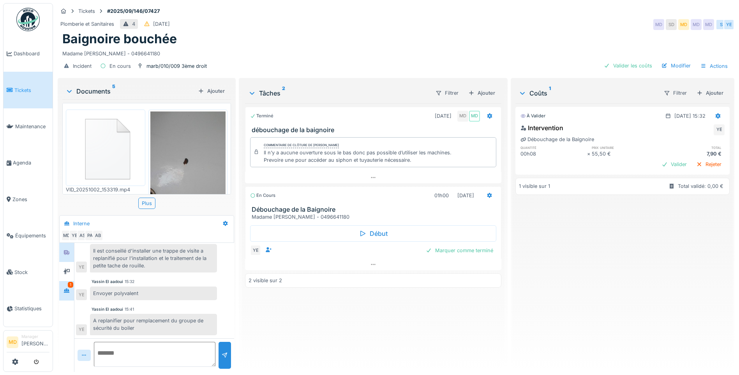
click at [71, 249] on div at bounding box center [67, 252] width 12 height 10
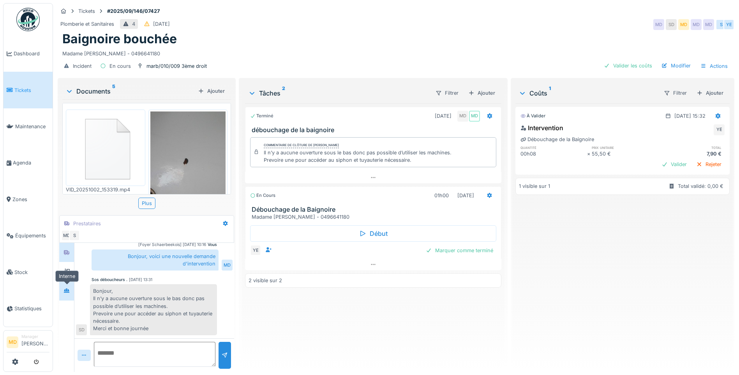
click at [68, 288] on icon at bounding box center [67, 290] width 6 height 5
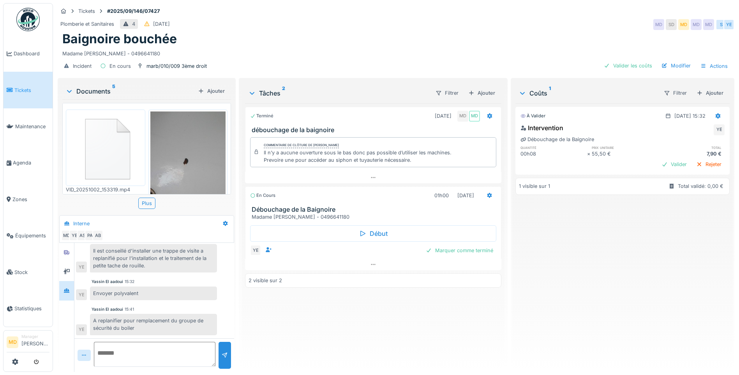
scroll to position [100, 0]
drag, startPoint x: 143, startPoint y: 321, endPoint x: 84, endPoint y: 312, distance: 60.4
click at [84, 314] on div "A replanifier pour remplacement du groupe de sécurité du boiler YE" at bounding box center [146, 324] width 141 height 21
click at [106, 317] on div "A replanifier pour remplacement du groupe de sécurité du boiler" at bounding box center [153, 324] width 127 height 21
drag, startPoint x: 148, startPoint y: 324, endPoint x: 92, endPoint y: 314, distance: 57.5
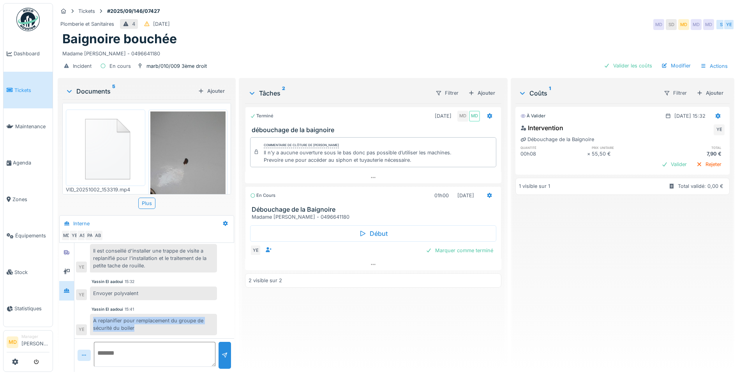
click at [92, 314] on div "A replanifier pour remplacement du groupe de sécurité du boiler" at bounding box center [153, 324] width 127 height 21
copy div "A replanifier pour remplacement du groupe de sécurité du boiler"
click at [479, 247] on div "Marquer comme terminé" at bounding box center [460, 250] width 74 height 11
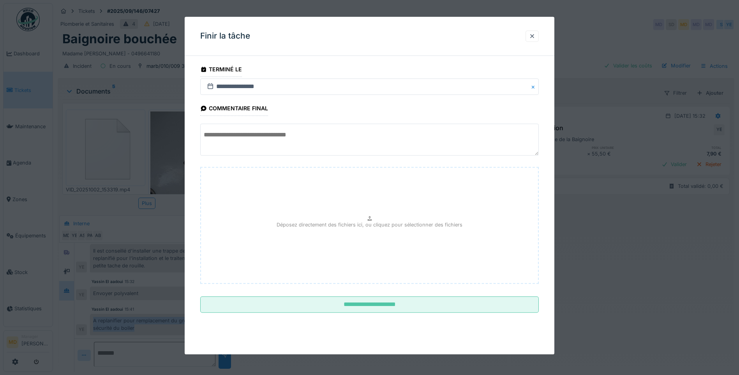
click at [285, 141] on textarea at bounding box center [369, 140] width 339 height 32
paste textarea "**********"
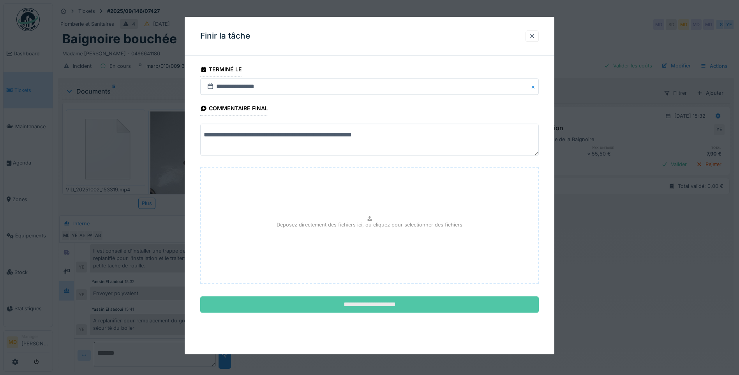
type textarea "**********"
click at [362, 302] on input "**********" at bounding box center [369, 305] width 339 height 16
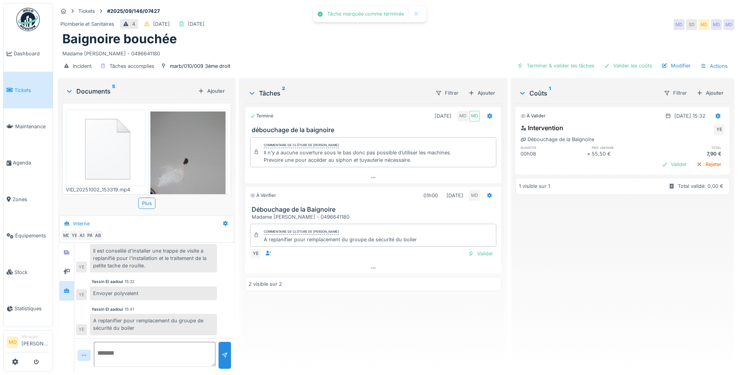
scroll to position [100, 0]
click at [659, 159] on div "Valider" at bounding box center [675, 164] width 32 height 11
click at [700, 88] on div "Ajouter" at bounding box center [710, 93] width 33 height 11
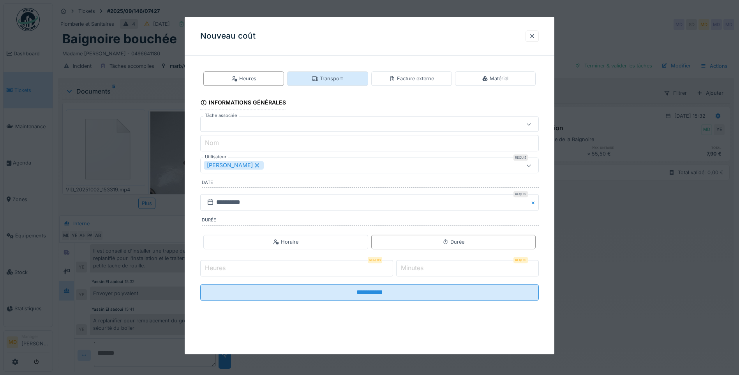
click at [334, 80] on div "Transport" at bounding box center [327, 78] width 31 height 7
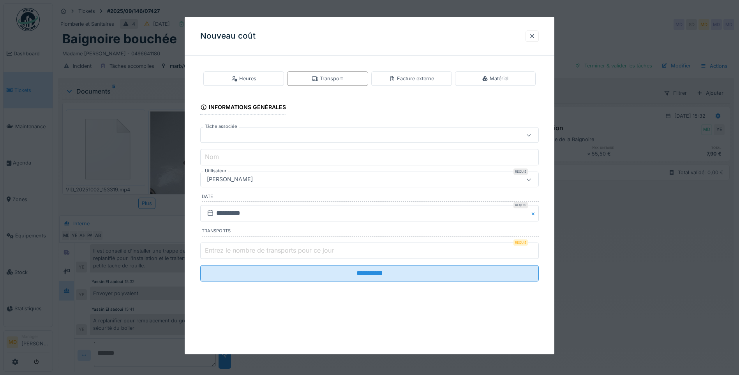
click at [213, 141] on div at bounding box center [369, 135] width 339 height 16
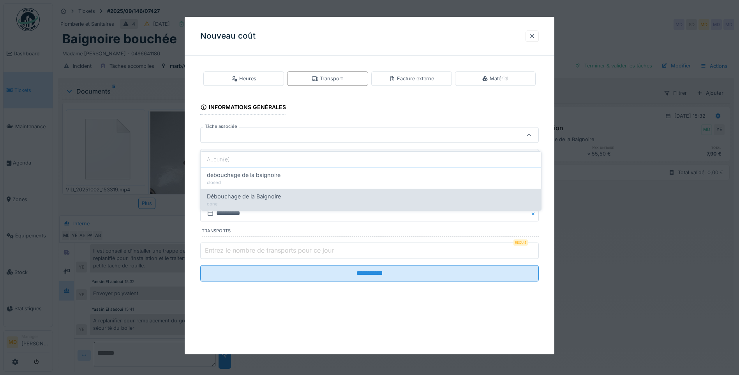
click at [246, 194] on span "Débouchage de la Baignoire" at bounding box center [244, 196] width 74 height 9
type input "******"
type input "**********"
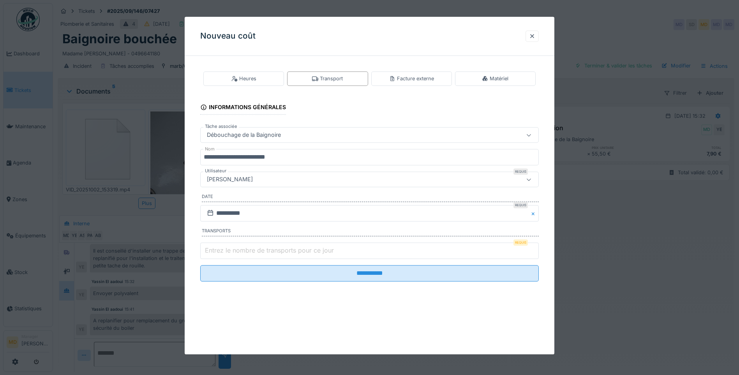
click at [234, 175] on div "[PERSON_NAME]" at bounding box center [230, 179] width 52 height 9
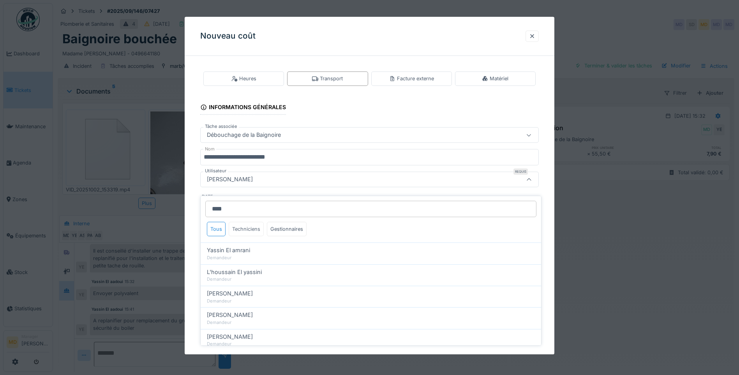
type input "****"
click at [248, 226] on div "Techniciens" at bounding box center [246, 229] width 35 height 14
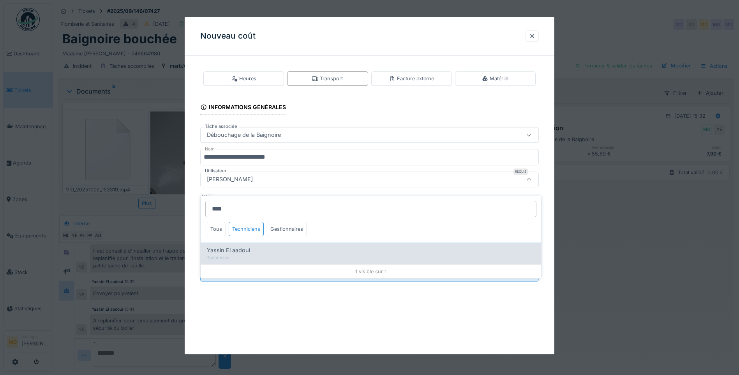
click at [246, 254] on div "Technicien" at bounding box center [371, 257] width 328 height 7
type input "*****"
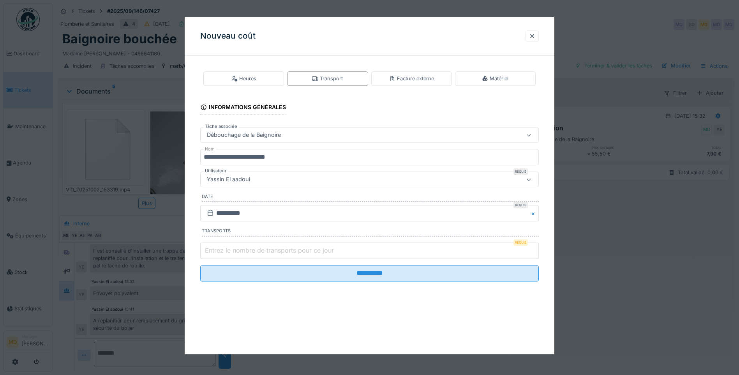
click at [256, 248] on label "Entrez le nombre de transports pour ce jour" at bounding box center [269, 250] width 132 height 9
click at [256, 248] on input "Entrez le nombre de transports pour ce jour" at bounding box center [369, 250] width 339 height 16
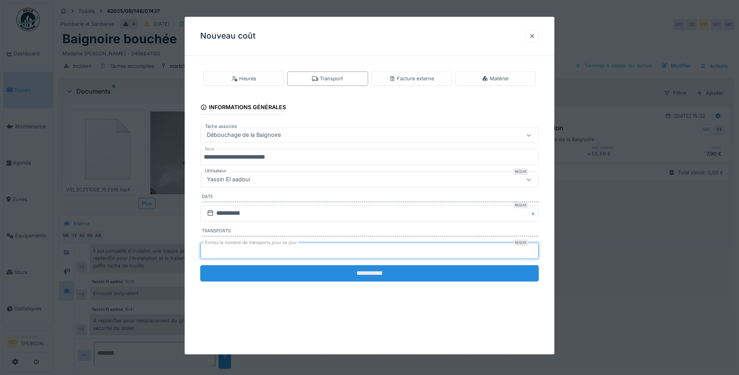
type input "*"
click at [350, 274] on input "**********" at bounding box center [369, 273] width 339 height 16
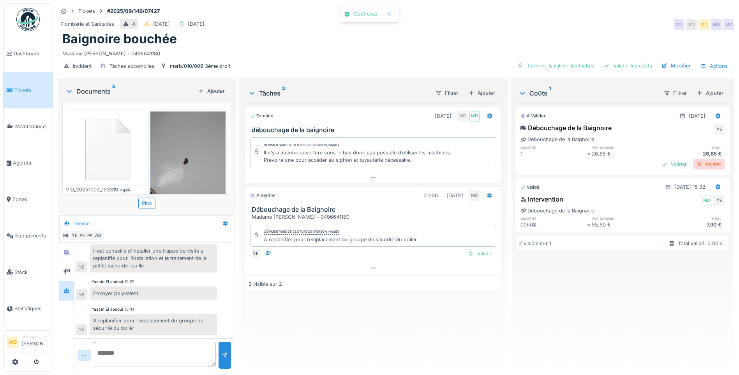
click at [693, 159] on div "Rejeter" at bounding box center [709, 164] width 32 height 11
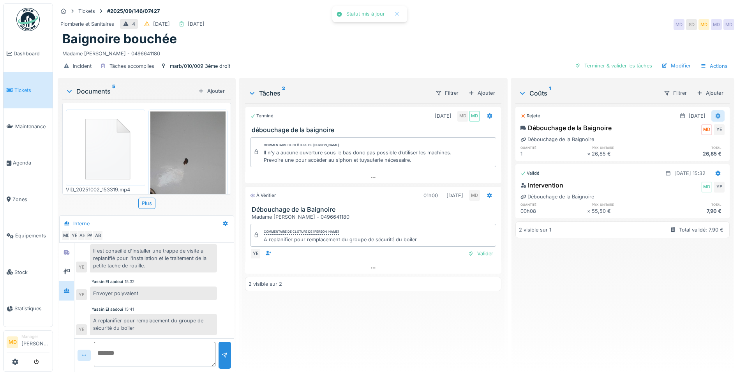
click at [715, 113] on icon at bounding box center [718, 115] width 6 height 5
click at [679, 129] on div "Rouvrir" at bounding box center [680, 133] width 38 height 12
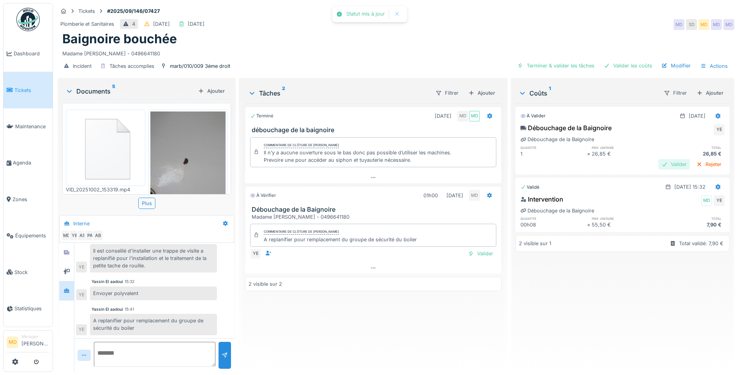
click at [659, 159] on div "Valider" at bounding box center [675, 164] width 32 height 11
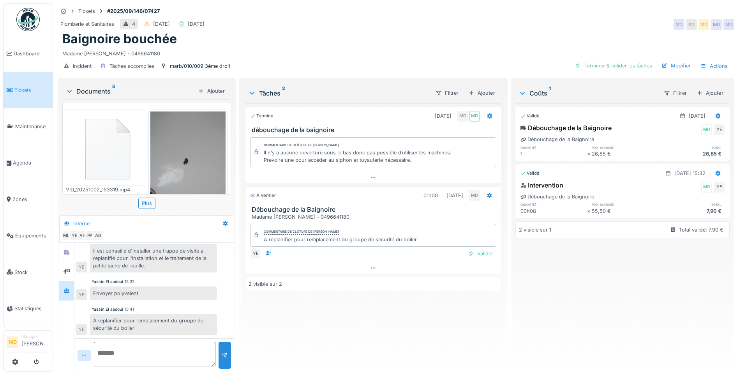
scroll to position [100, 0]
click at [470, 249] on div "Valider" at bounding box center [481, 253] width 32 height 11
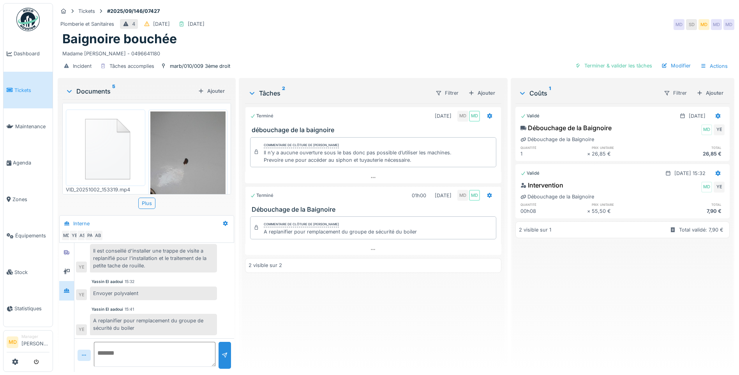
scroll to position [100, 0]
